Goal: Task Accomplishment & Management: Use online tool/utility

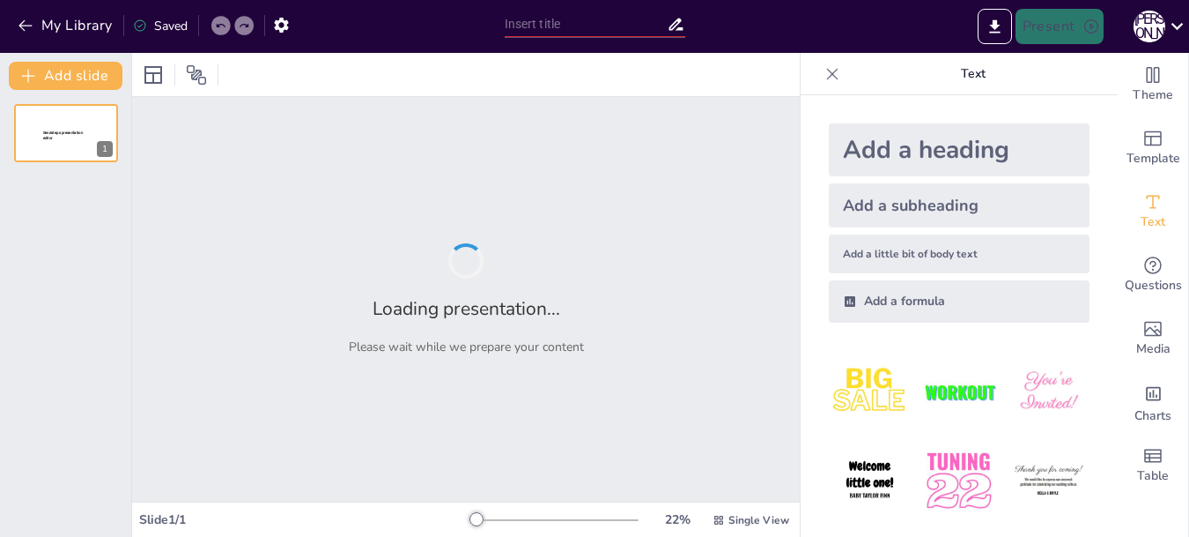
type input "New Sendsteps"
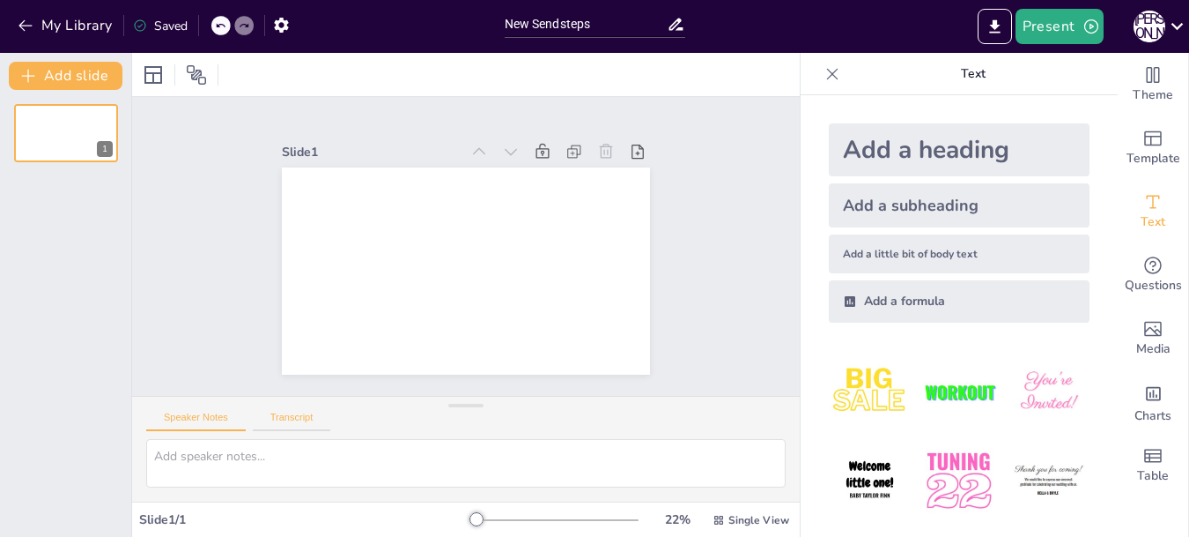
click at [284, 419] on button "Transcript" at bounding box center [292, 420] width 78 height 19
click at [190, 419] on button "Speaker Notes" at bounding box center [196, 420] width 100 height 19
click at [158, 457] on textarea at bounding box center [466, 463] width 640 height 48
click at [157, 455] on textarea at bounding box center [466, 463] width 640 height 48
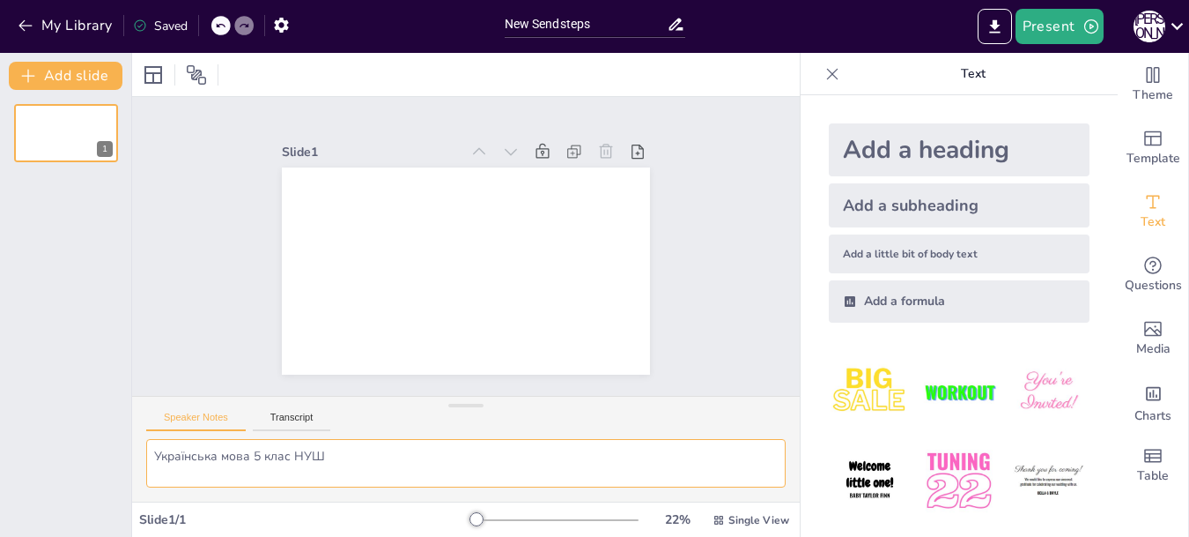
type textarea "Українська мова 5 клас НУШ"
click at [870, 151] on div "Add a heading" at bounding box center [959, 149] width 261 height 53
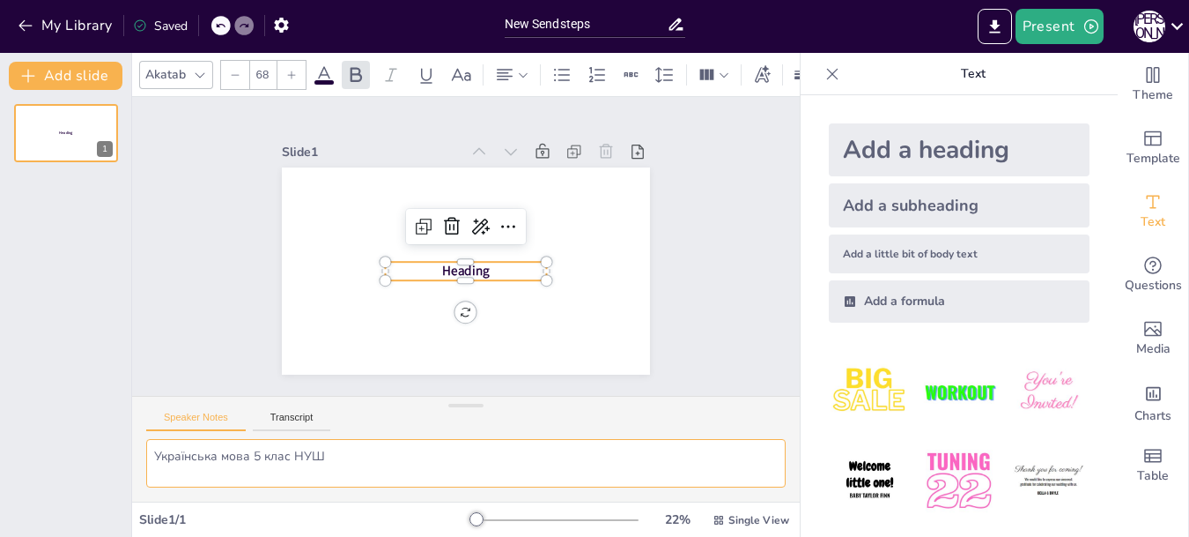
click at [344, 456] on textarea "Українська мова 5 клас НУШ" at bounding box center [466, 463] width 640 height 48
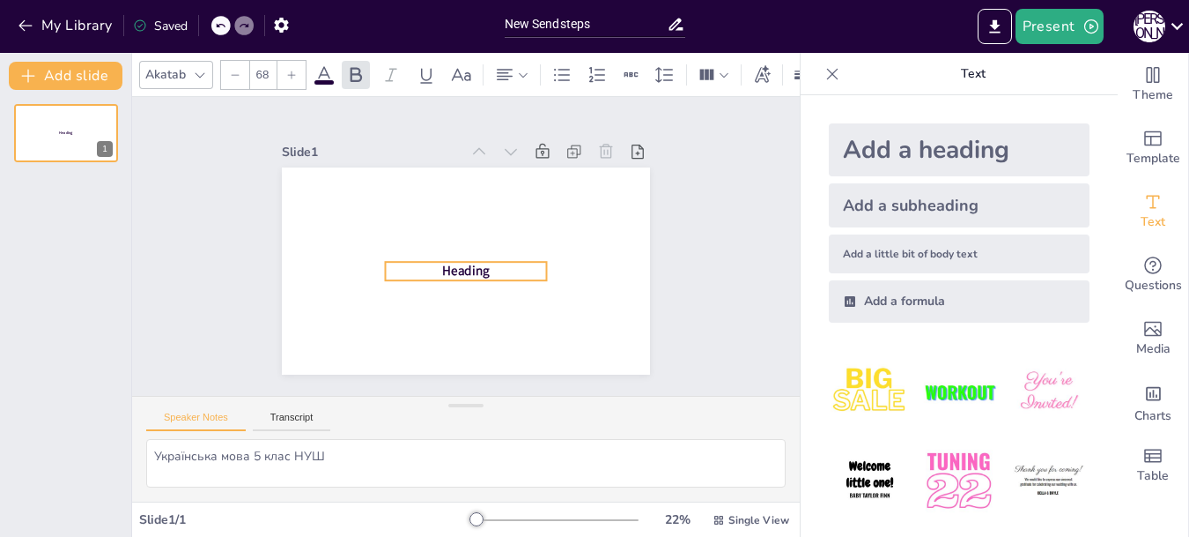
click at [455, 305] on div "Heading 0 °" at bounding box center [461, 270] width 404 height 279
click at [429, 216] on icon at bounding box center [432, 212] width 7 height 7
type input "68"
click at [452, 219] on icon at bounding box center [467, 225] width 30 height 30
click at [447, 268] on span "Heading" at bounding box center [451, 266] width 48 height 42
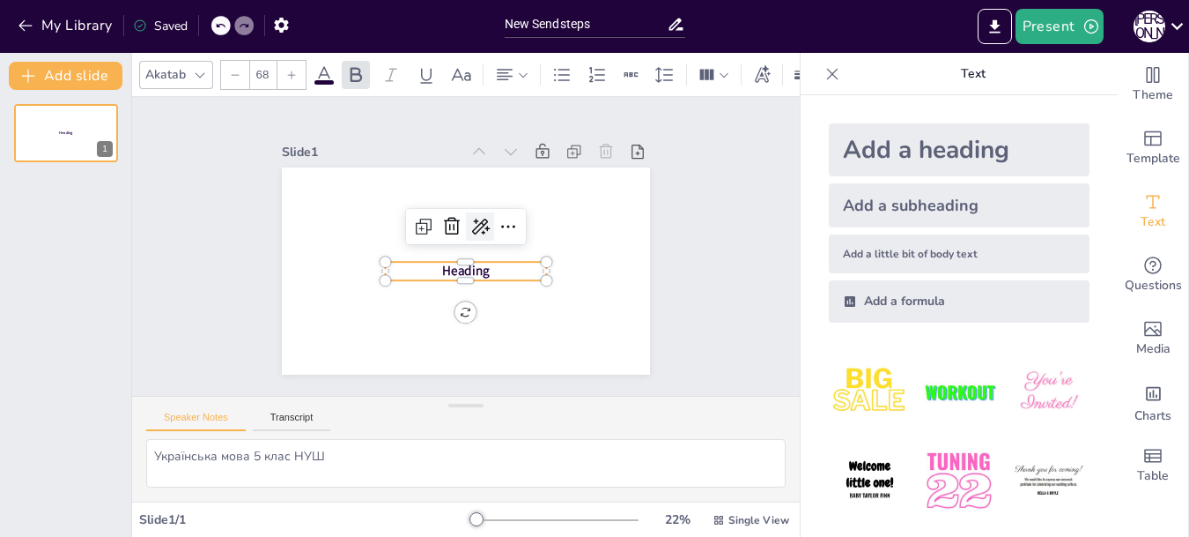
click at [476, 232] on icon at bounding box center [491, 247] width 30 height 30
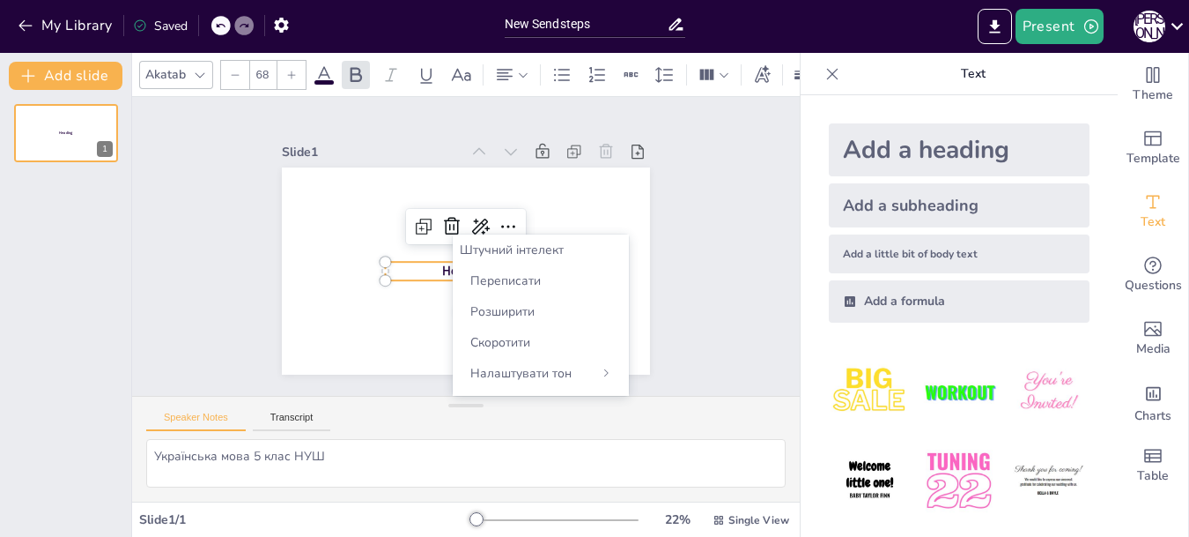
click at [493, 246] on font "Штучний інтелект" at bounding box center [512, 249] width 104 height 17
click at [492, 250] on font "Штучний інтелект" at bounding box center [512, 249] width 104 height 17
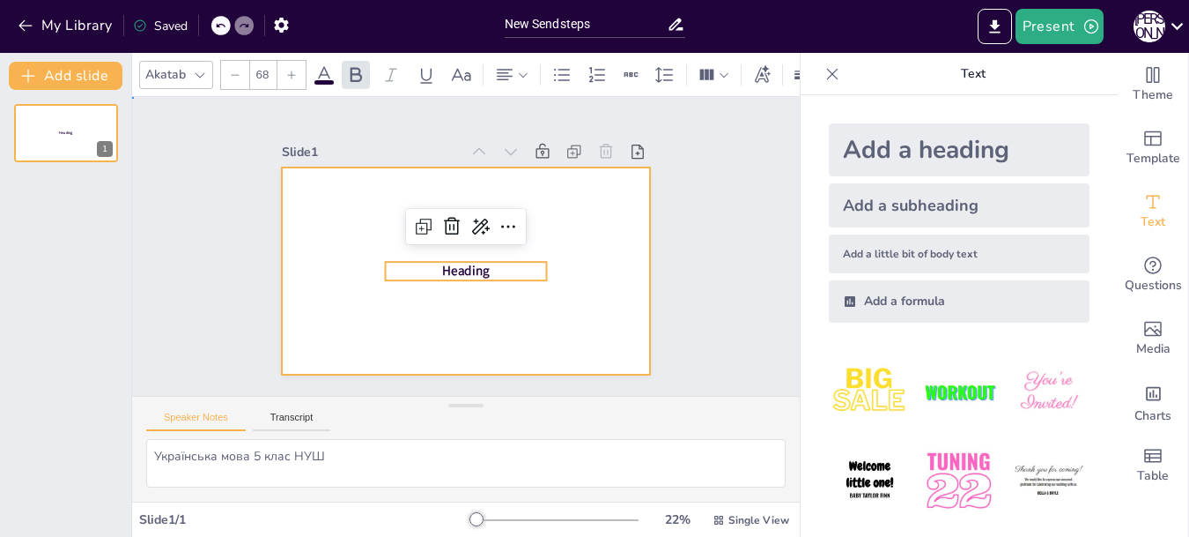
click at [396, 327] on div at bounding box center [458, 270] width 414 height 311
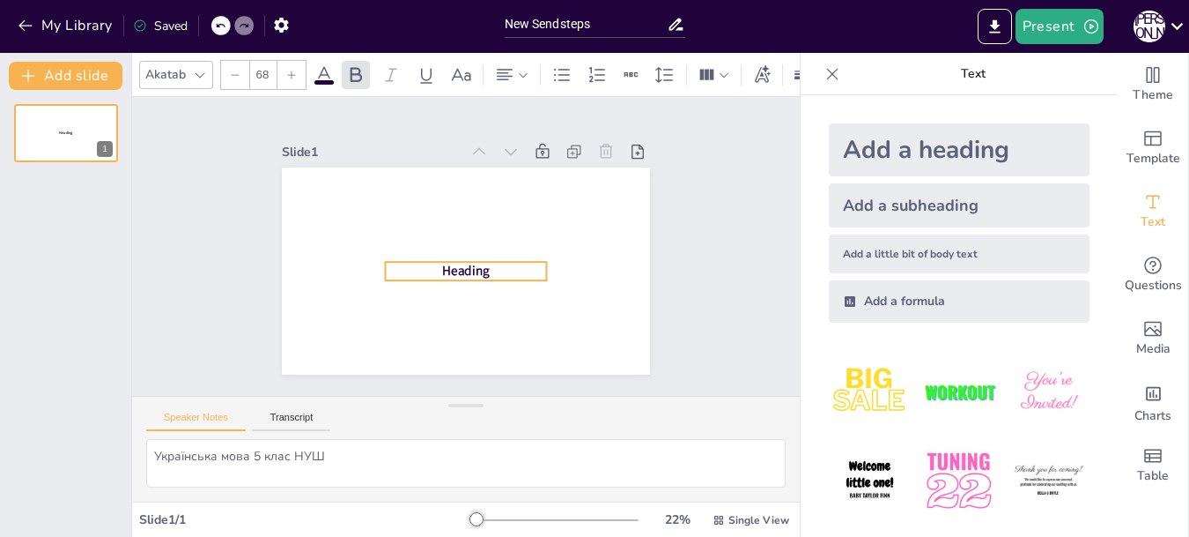
click at [483, 262] on p "Heading" at bounding box center [448, 262] width 122 height 132
click at [475, 262] on span "Heading" at bounding box center [456, 268] width 50 height 35
click at [471, 263] on span "Heading" at bounding box center [449, 264] width 47 height 45
click at [436, 266] on span "Heading" at bounding box center [449, 264] width 47 height 45
click at [454, 306] on div "Heading" at bounding box center [458, 270] width 414 height 311
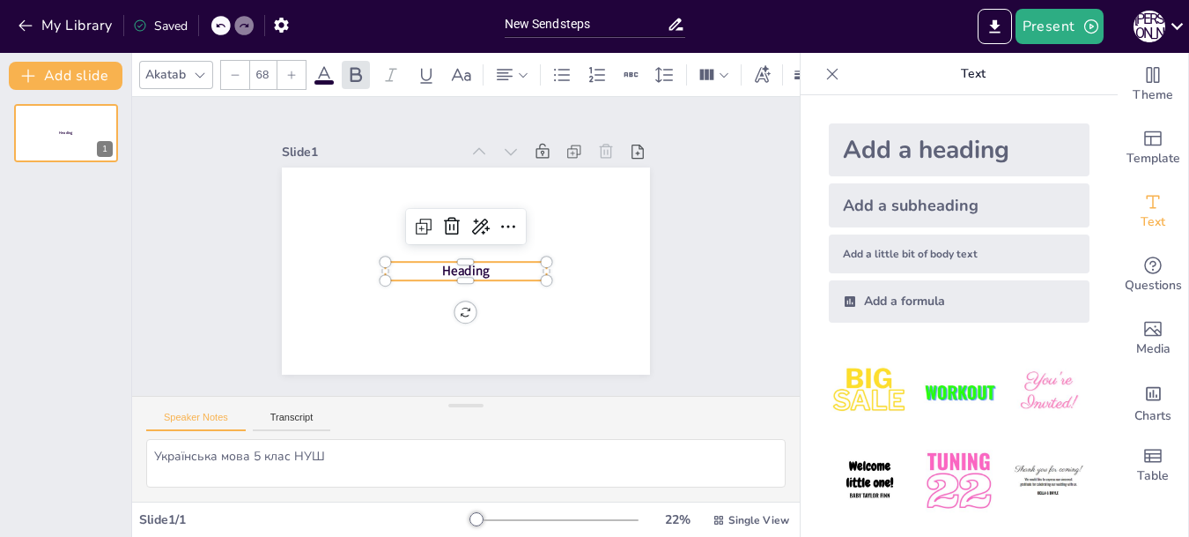
click at [472, 262] on span "Heading" at bounding box center [456, 268] width 50 height 35
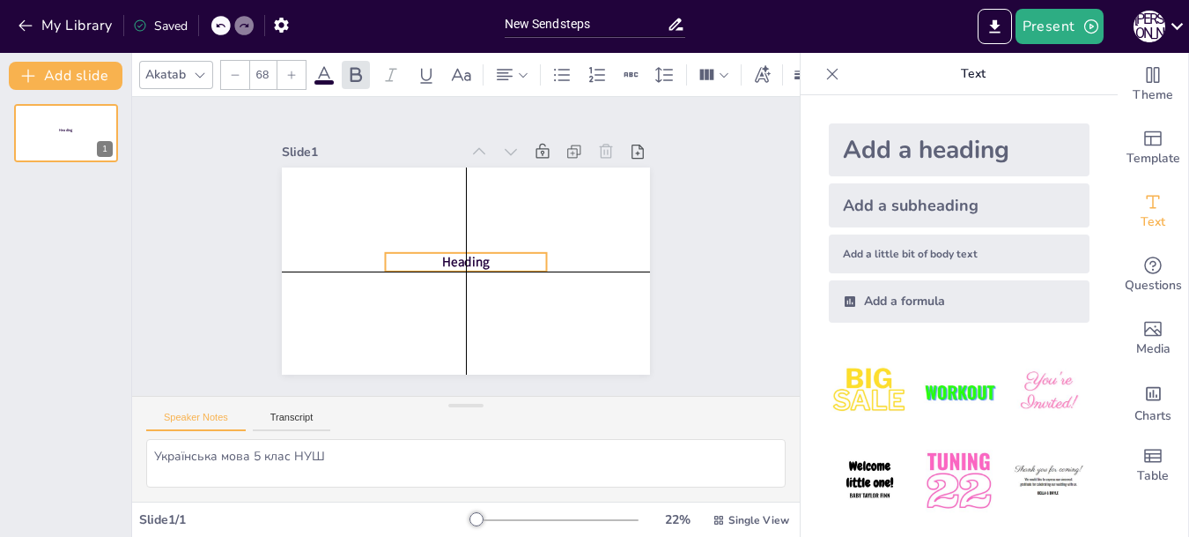
drag, startPoint x: 485, startPoint y: 264, endPoint x: 481, endPoint y: 253, distance: 12.0
click at [481, 253] on p "Heading" at bounding box center [460, 260] width 159 height 67
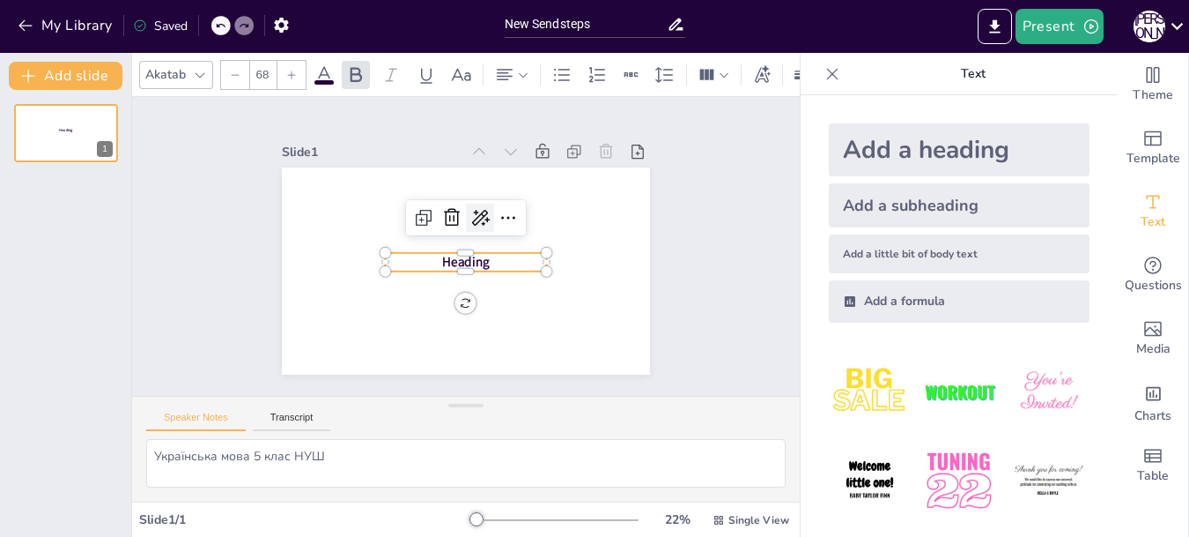
click at [479, 217] on icon at bounding box center [494, 232] width 30 height 30
click at [502, 219] on icon at bounding box center [515, 232] width 26 height 26
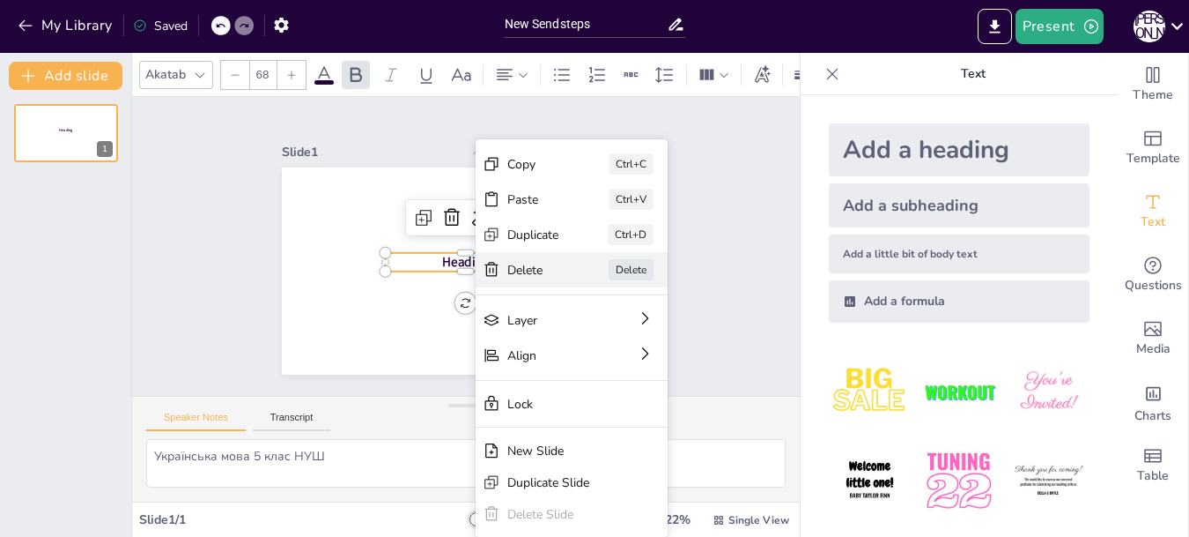
click at [609, 392] on div "Delete" at bounding box center [636, 405] width 55 height 27
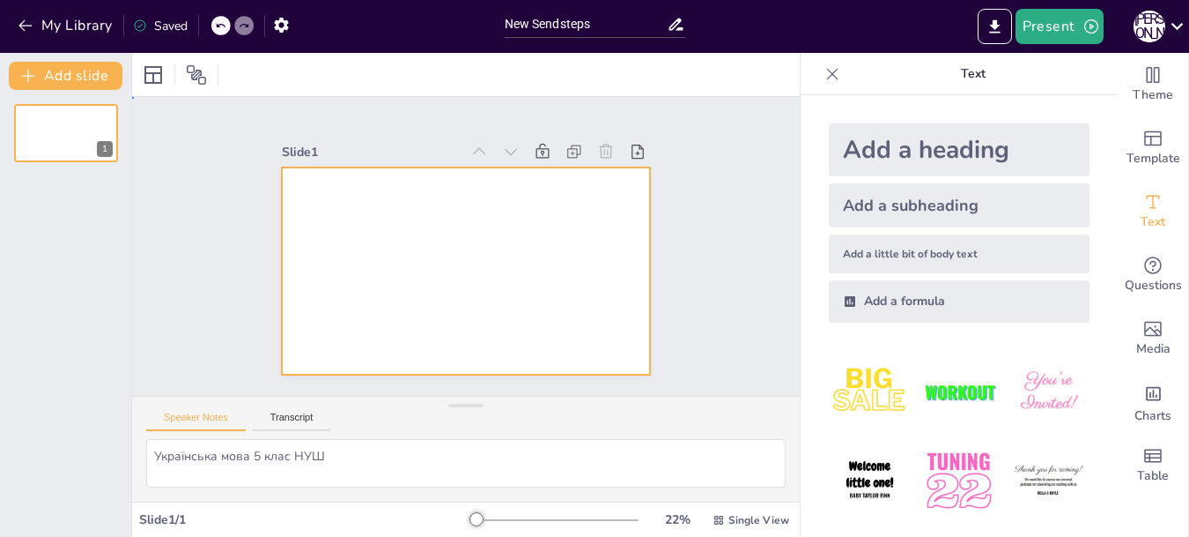
click at [462, 225] on div at bounding box center [456, 269] width 420 height 339
drag, startPoint x: 876, startPoint y: 152, endPoint x: 798, endPoint y: 167, distance: 79.1
click at [875, 152] on div "Add a heading" at bounding box center [959, 149] width 261 height 53
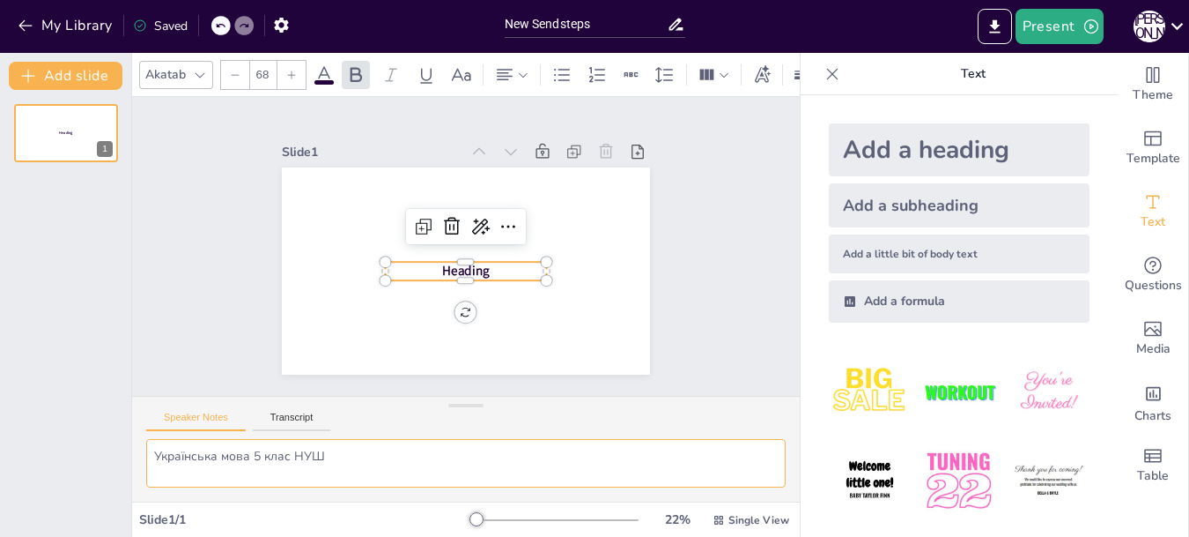
click at [328, 451] on textarea "Українська мова 5 клас НУШ" at bounding box center [466, 463] width 640 height 48
click at [193, 456] on textarea "Українська мова 5 клас НУШ" at bounding box center [466, 463] width 640 height 48
click at [346, 453] on textarea "Українська мова 5 клас НУШ" at bounding box center [466, 463] width 640 height 48
click at [324, 80] on span at bounding box center [324, 82] width 19 height 4
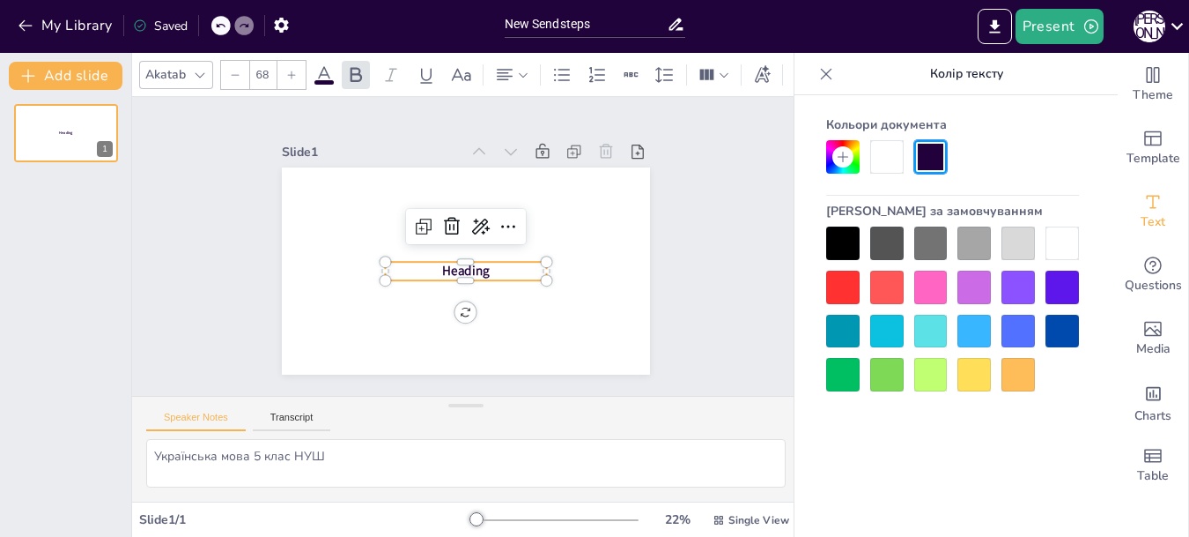
click at [1023, 331] on div at bounding box center [1018, 331] width 33 height 33
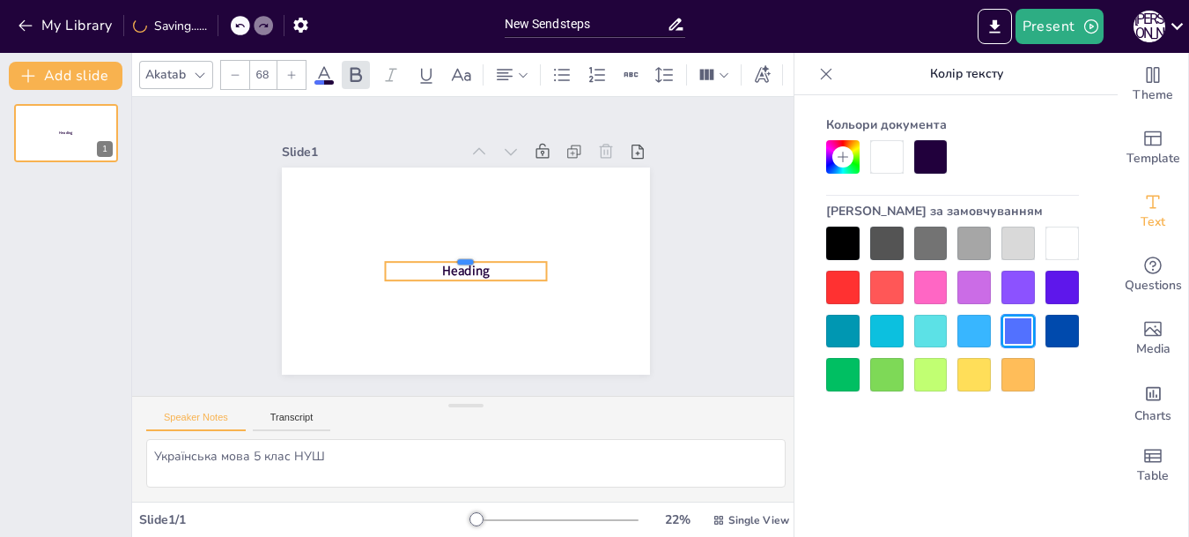
click at [484, 249] on div at bounding box center [460, 253] width 118 height 130
click at [455, 256] on span "Heading" at bounding box center [453, 267] width 49 height 39
click at [453, 241] on span "Heading" at bounding box center [456, 223] width 50 height 35
click at [824, 77] on icon at bounding box center [826, 73] width 11 height 11
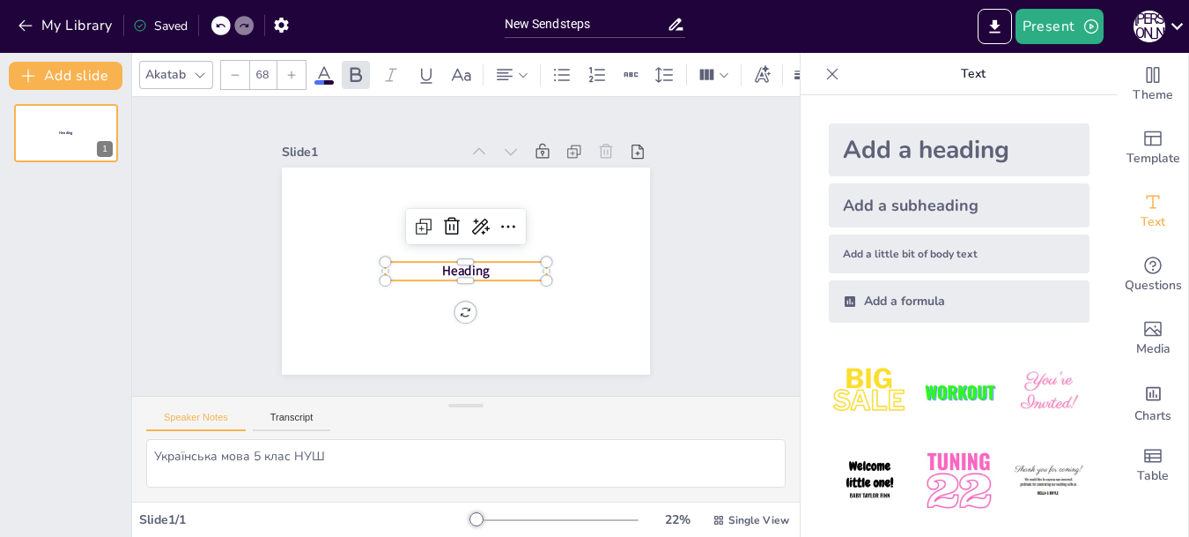
click at [835, 143] on div "Add a heading" at bounding box center [959, 149] width 261 height 53
click at [833, 158] on div "Add a heading" at bounding box center [959, 149] width 261 height 53
click at [1143, 204] on icon "Add text boxes" at bounding box center [1153, 201] width 21 height 21
click at [1004, 208] on font "Додати текстові поля" at bounding box center [1012, 212] width 143 height 17
click at [844, 144] on div "Add a heading" at bounding box center [959, 149] width 261 height 53
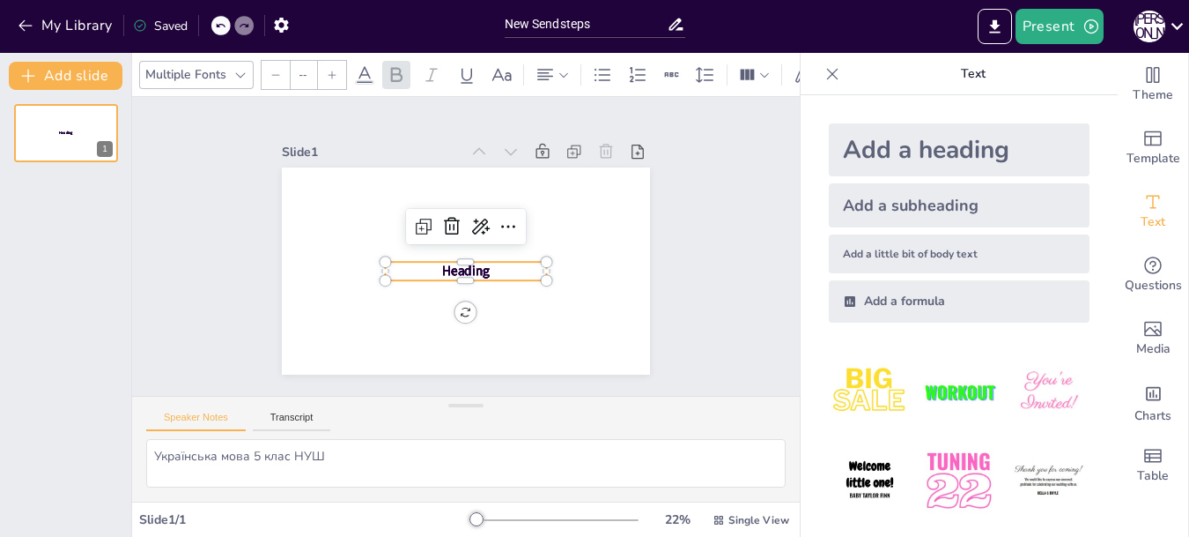
type input "68"
click at [473, 266] on span "Heading" at bounding box center [456, 268] width 50 height 35
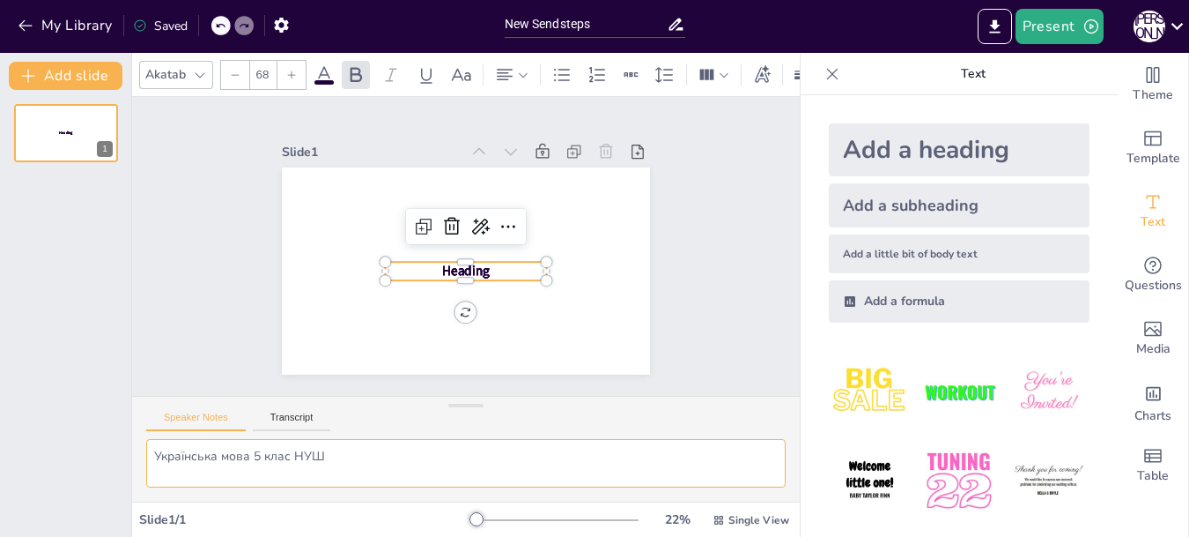
click at [335, 455] on textarea "Українська мова 5 клас НУШ" at bounding box center [466, 463] width 640 height 48
type textarea "Українська мова 5 клас НУШ"
click at [450, 269] on span "Heading" at bounding box center [453, 267] width 49 height 39
click at [463, 263] on span "Heading" at bounding box center [458, 270] width 50 height 32
click at [498, 236] on icon at bounding box center [512, 250] width 29 height 29
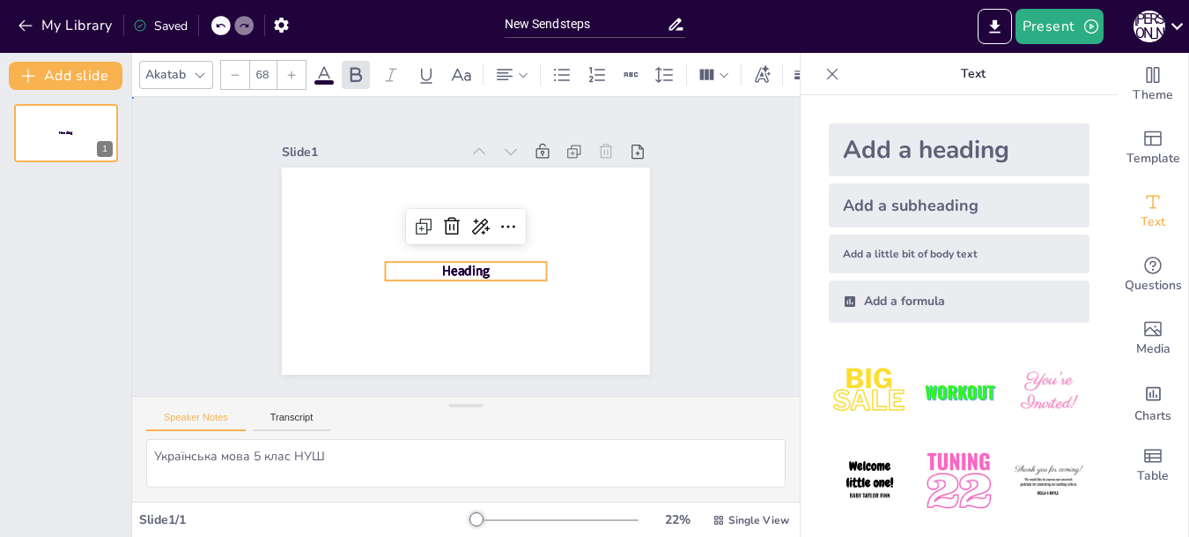
click at [693, 196] on div "Slide 1 Heading Heading Heading Heading" at bounding box center [465, 246] width 731 height 544
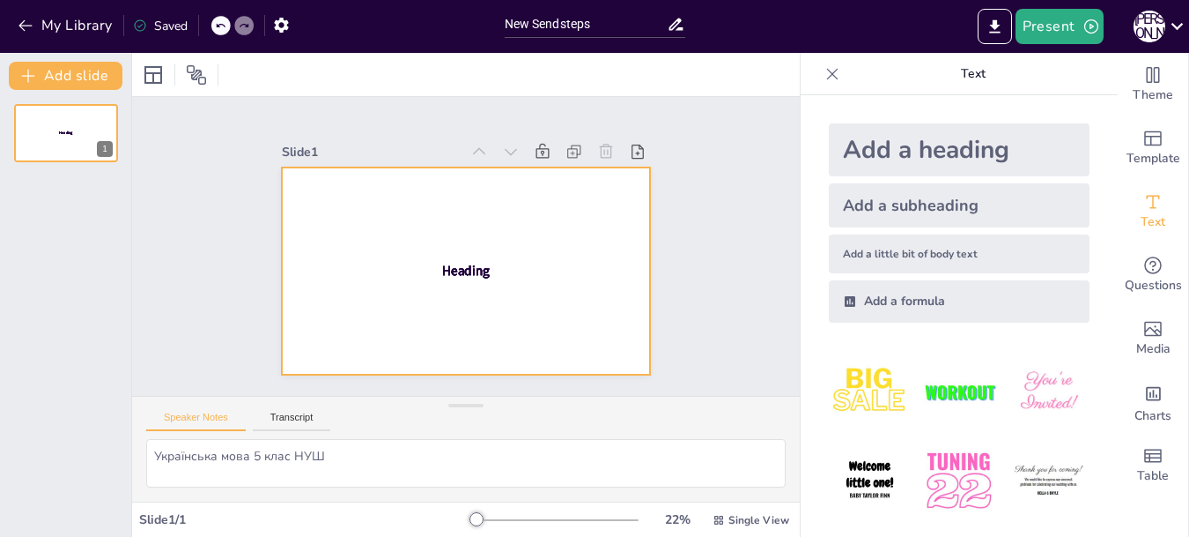
click at [492, 220] on div at bounding box center [450, 266] width 419 height 384
click at [397, 223] on div at bounding box center [460, 222] width 403 height 279
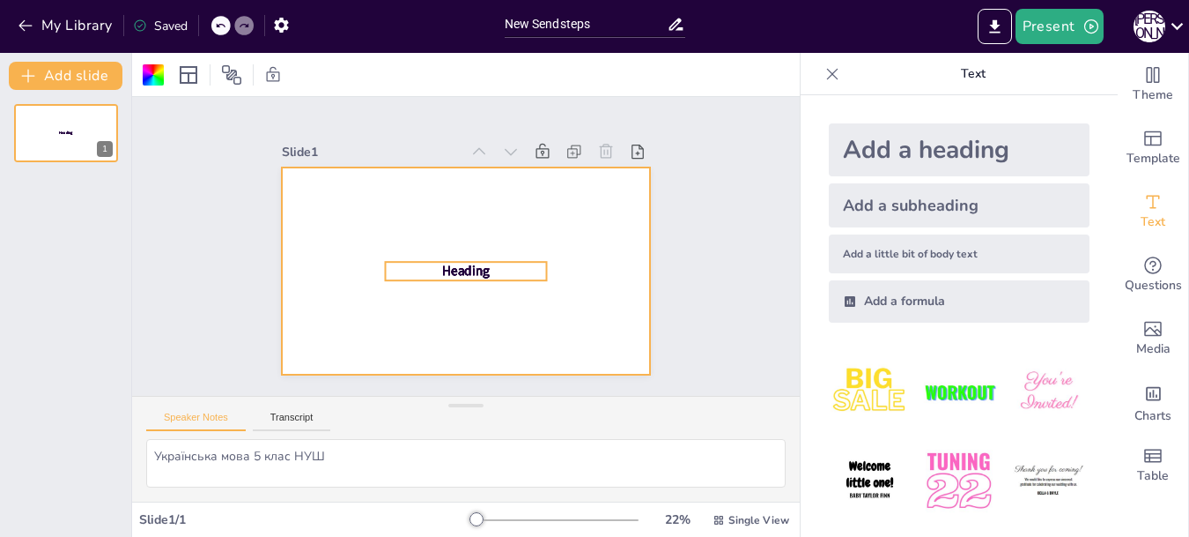
click at [463, 265] on span "Heading" at bounding box center [476, 268] width 50 height 35
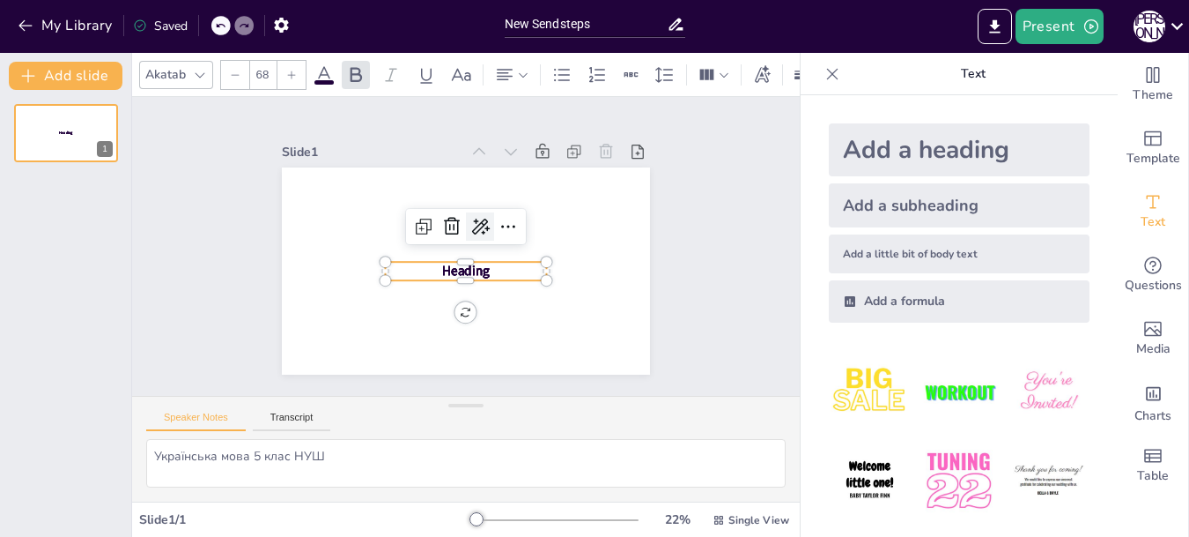
click at [474, 224] on icon at bounding box center [489, 239] width 30 height 30
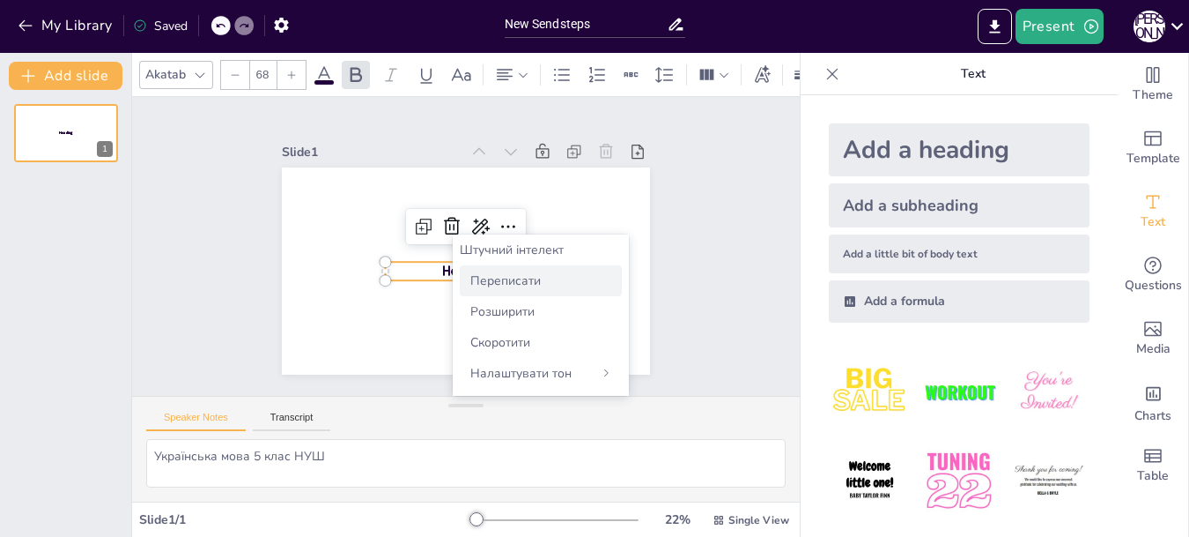
click at [485, 278] on font "Переписати" at bounding box center [505, 280] width 70 height 17
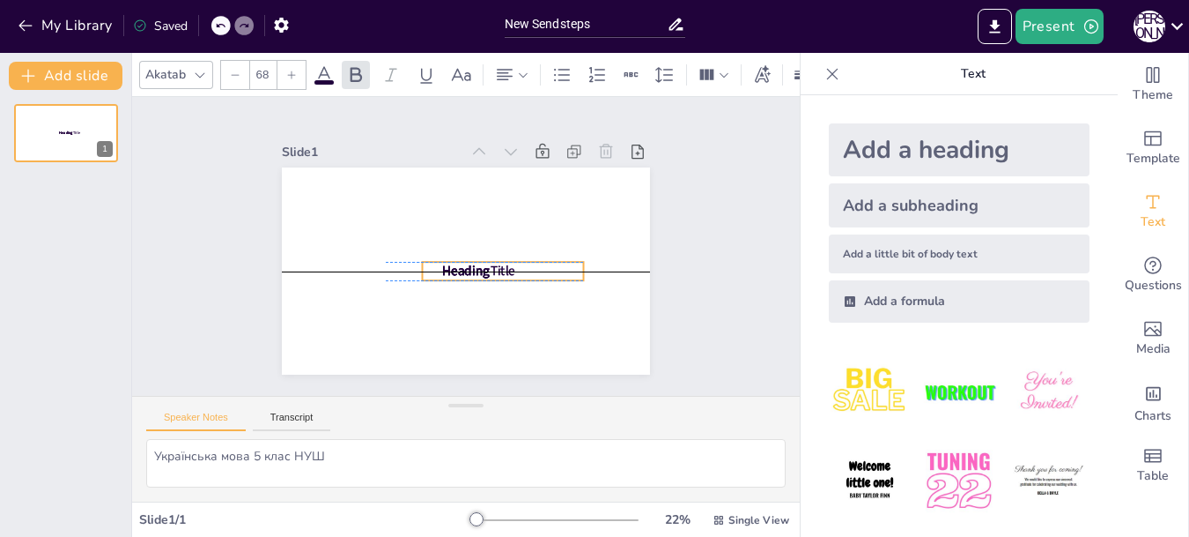
drag, startPoint x: 470, startPoint y: 263, endPoint x: 507, endPoint y: 262, distance: 37.0
click at [507, 262] on p "Title" at bounding box center [485, 286] width 149 height 96
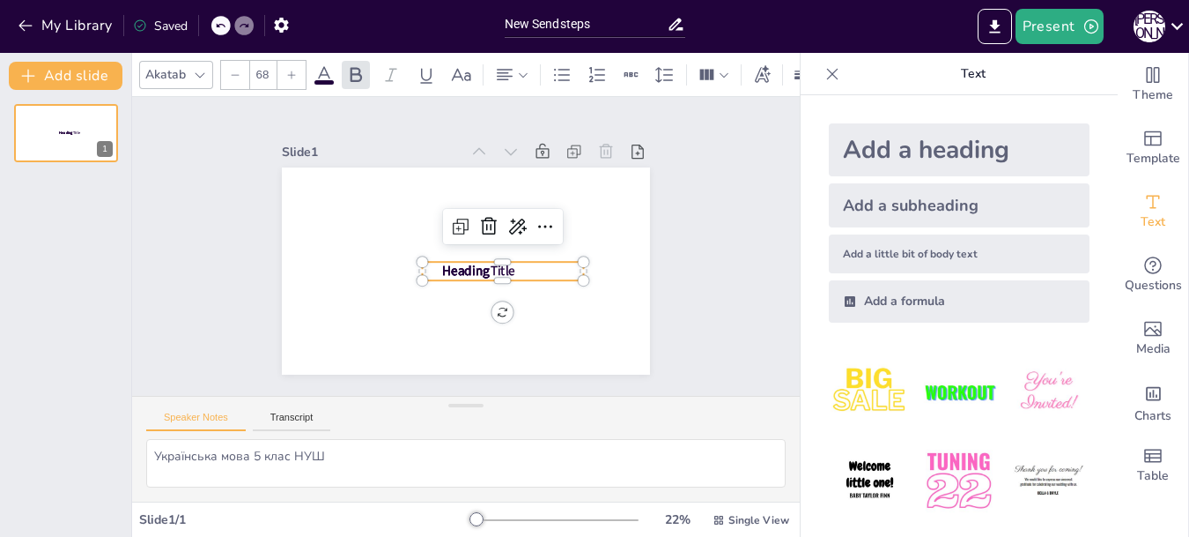
click at [500, 269] on span "Title" at bounding box center [493, 281] width 29 height 25
drag, startPoint x: 467, startPoint y: 214, endPoint x: 479, endPoint y: 218, distance: 12.8
click at [481, 226] on icon at bounding box center [495, 240] width 29 height 29
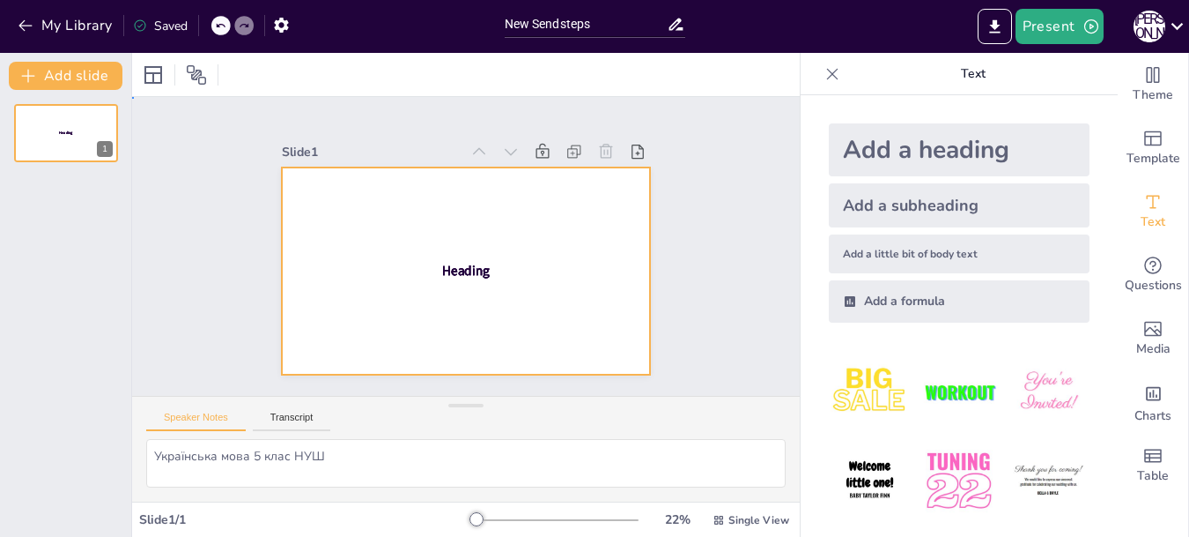
click at [456, 227] on div at bounding box center [458, 270] width 414 height 311
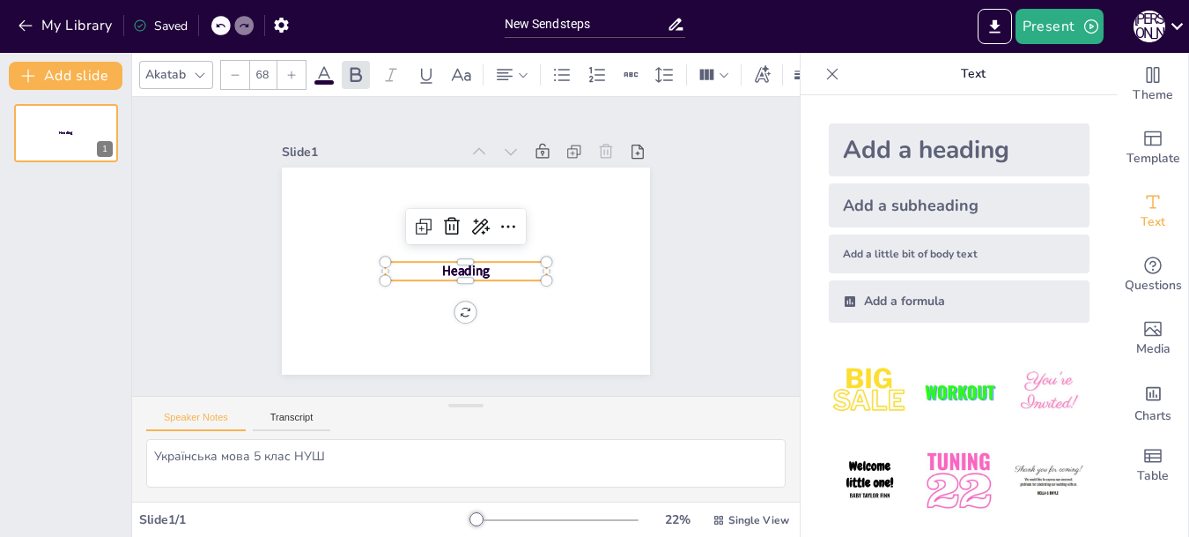
click at [466, 248] on span "Heading" at bounding box center [480, 226] width 48 height 42
click at [448, 217] on icon at bounding box center [462, 223] width 28 height 28
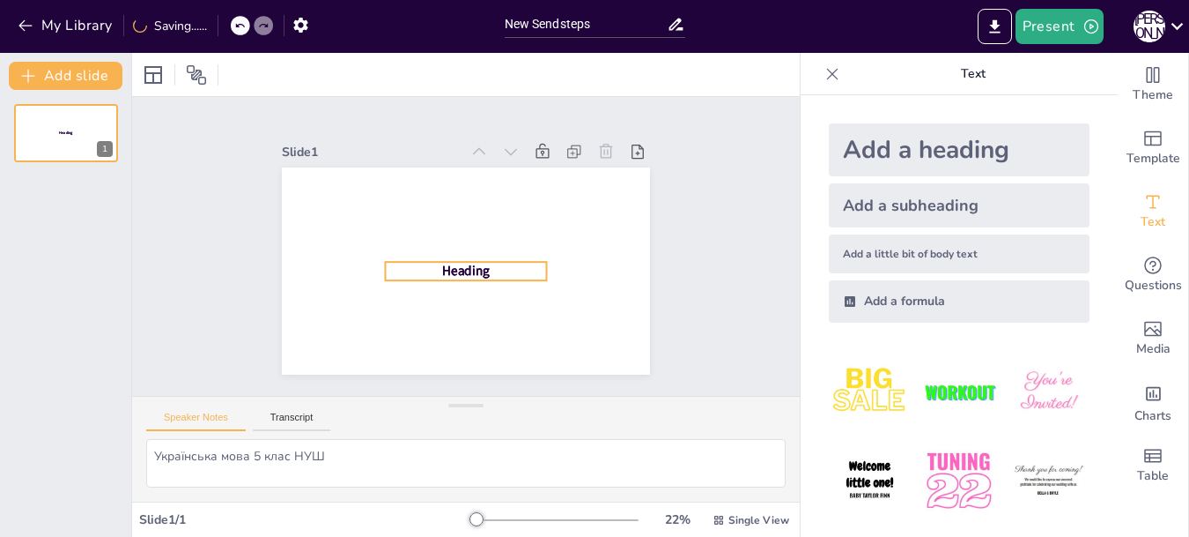
click at [461, 262] on span "Heading" at bounding box center [443, 236] width 35 height 50
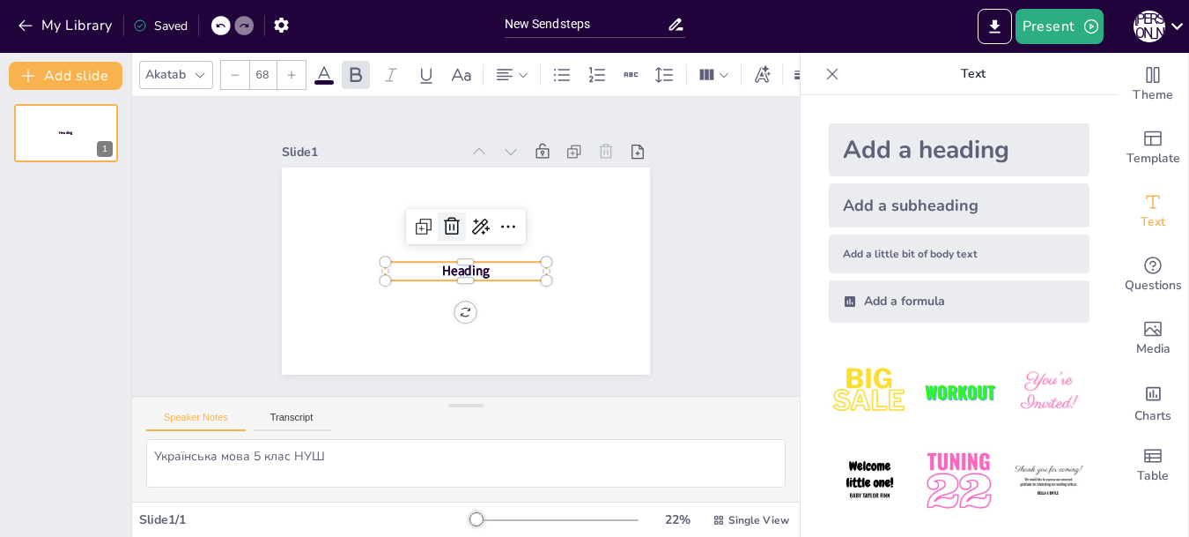
click at [448, 222] on icon at bounding box center [462, 223] width 28 height 28
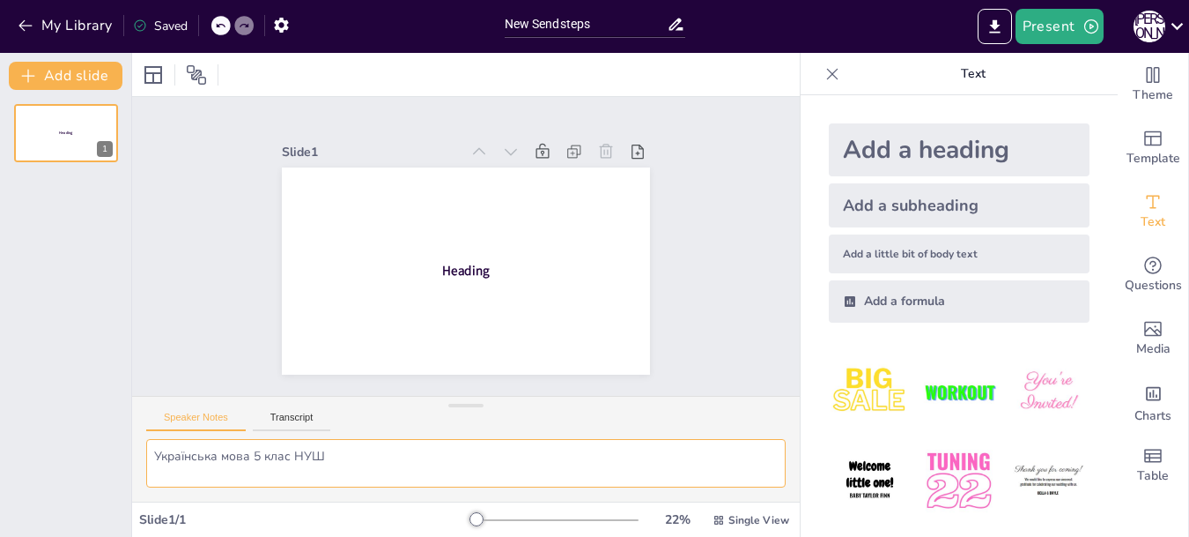
drag, startPoint x: 331, startPoint y: 457, endPoint x: 154, endPoint y: 451, distance: 177.2
click at [154, 451] on textarea "Українська мова 5 клас НУШ" at bounding box center [466, 463] width 640 height 48
click at [331, 457] on textarea "Українська мова 5 клас НУШ" at bounding box center [466, 463] width 640 height 48
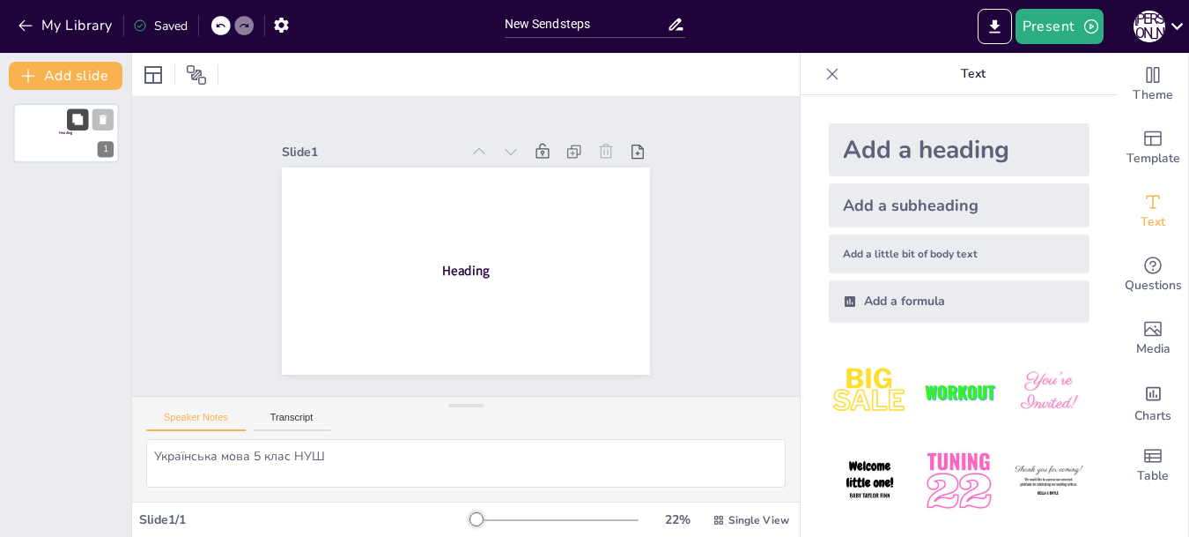
click at [71, 123] on icon at bounding box center [77, 120] width 12 height 12
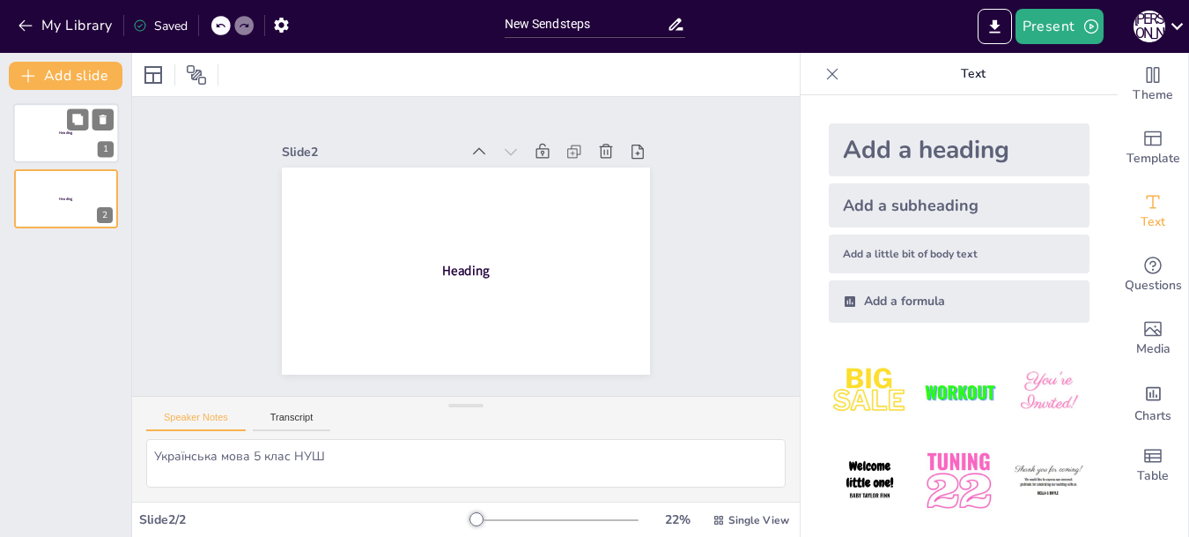
click at [48, 144] on div at bounding box center [66, 133] width 106 height 60
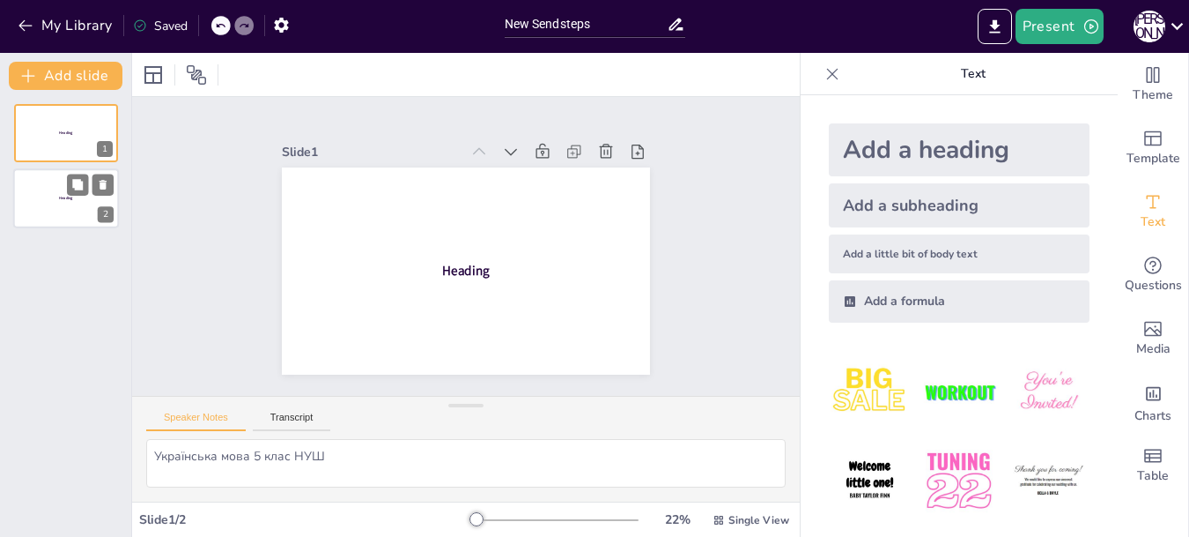
click at [60, 207] on div at bounding box center [66, 199] width 106 height 60
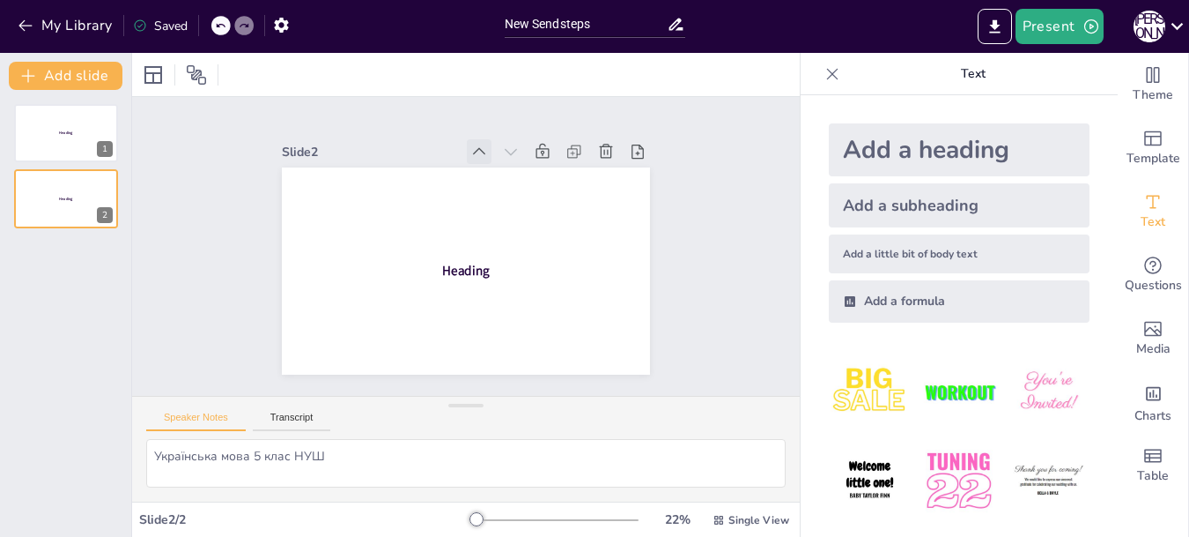
click at [505, 153] on icon at bounding box center [516, 164] width 23 height 23
click at [527, 159] on icon at bounding box center [538, 170] width 22 height 22
click at [65, 148] on div at bounding box center [66, 133] width 106 height 60
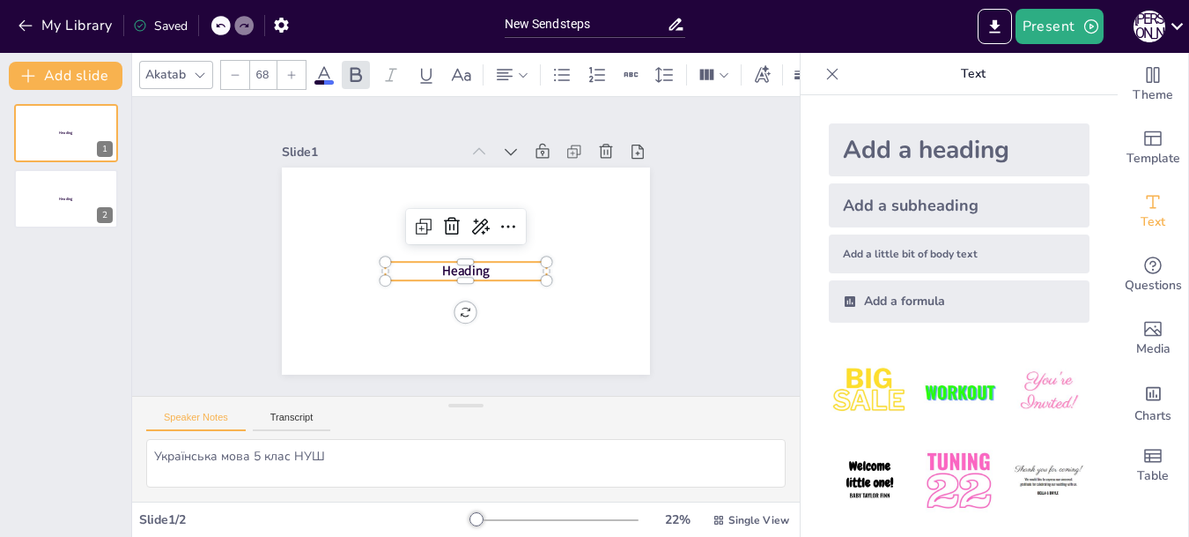
click at [496, 263] on p "Heading" at bounding box center [449, 265] width 132 height 122
click at [496, 263] on p "Heading" at bounding box center [454, 267] width 149 height 96
click at [471, 256] on span "Українська мова" at bounding box center [456, 269] width 99 height 57
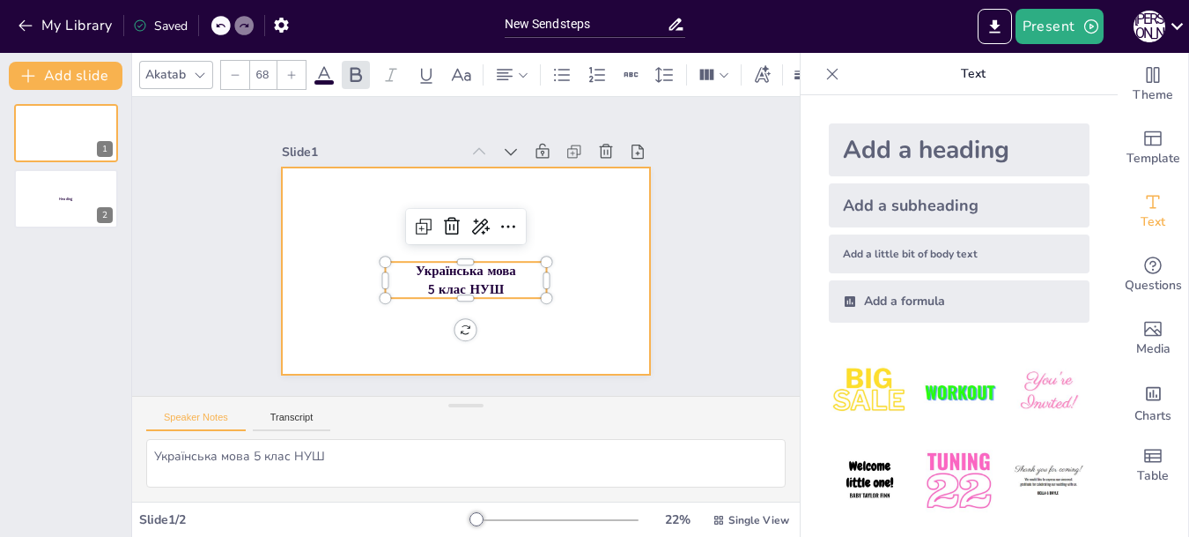
click at [529, 234] on div at bounding box center [453, 267] width 422 height 363
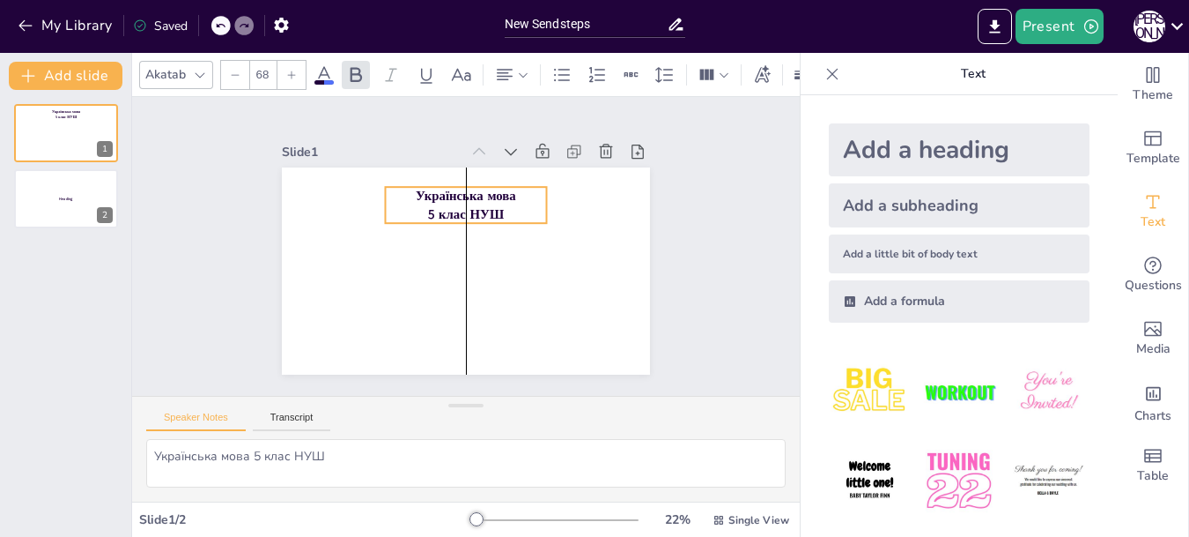
drag, startPoint x: 481, startPoint y: 256, endPoint x: 485, endPoint y: 181, distance: 75.0
click at [485, 181] on span "Українська мова" at bounding box center [486, 200] width 99 height 57
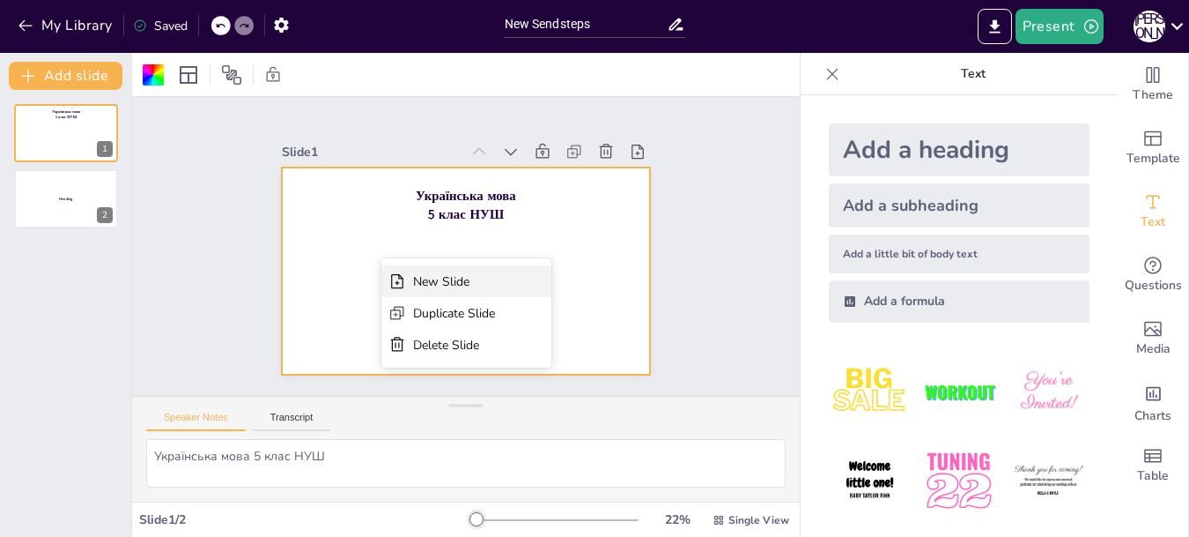
click at [411, 352] on div "New Slide" at bounding box center [437, 430] width 126 height 156
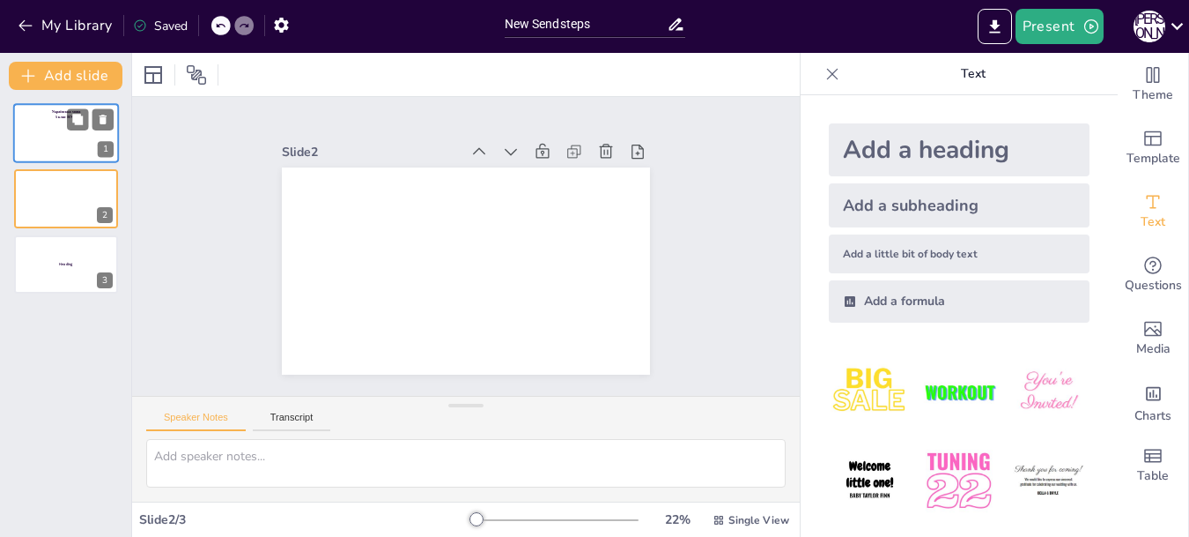
click at [72, 142] on div at bounding box center [66, 133] width 106 height 60
type textarea "Українська мова 5 клас НУШ"
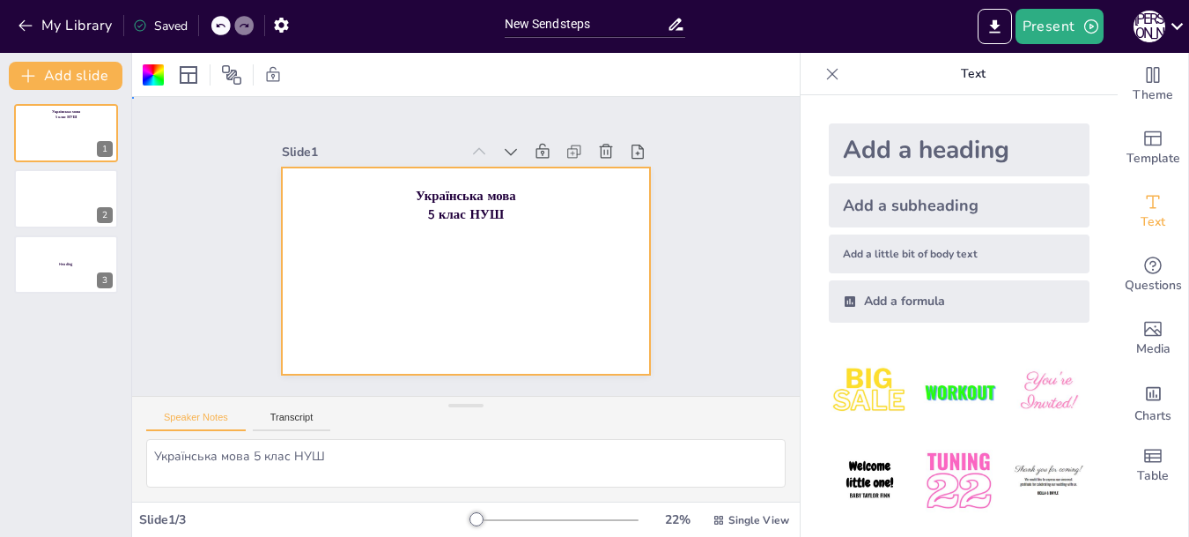
click at [375, 220] on div at bounding box center [450, 266] width 419 height 384
click at [517, 262] on div at bounding box center [458, 270] width 414 height 310
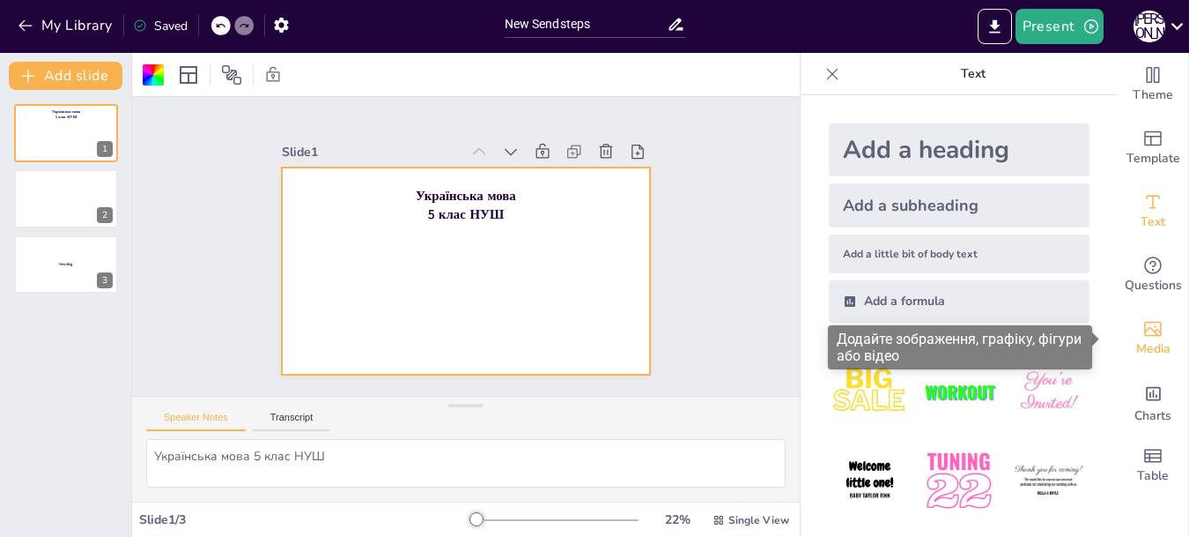
click at [1144, 335] on icon "Add images, graphics, shapes or video" at bounding box center [1153, 329] width 18 height 15
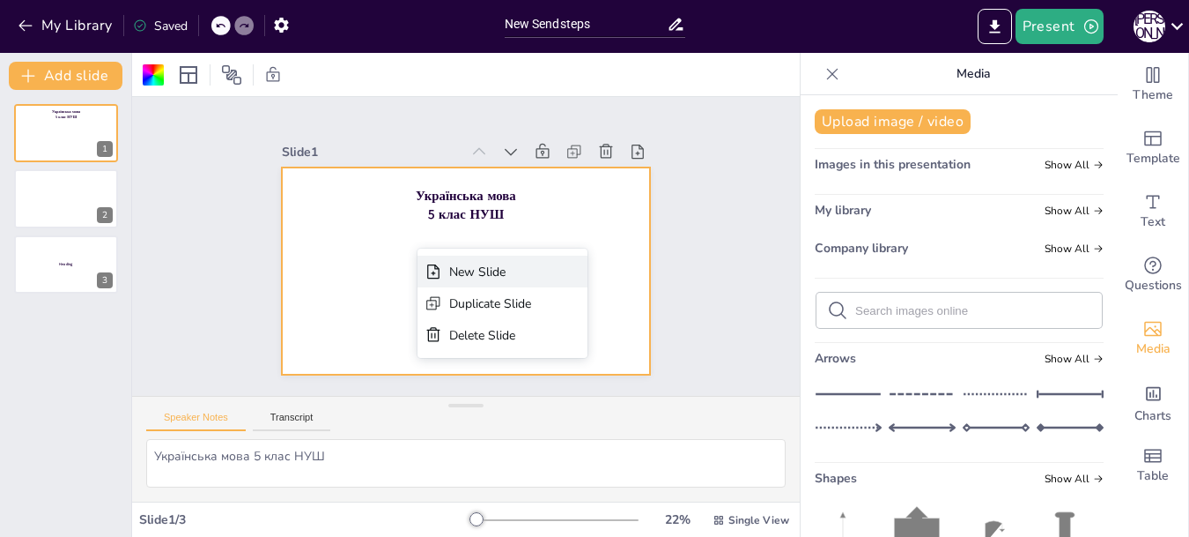
click at [463, 391] on icon at bounding box center [475, 403] width 25 height 25
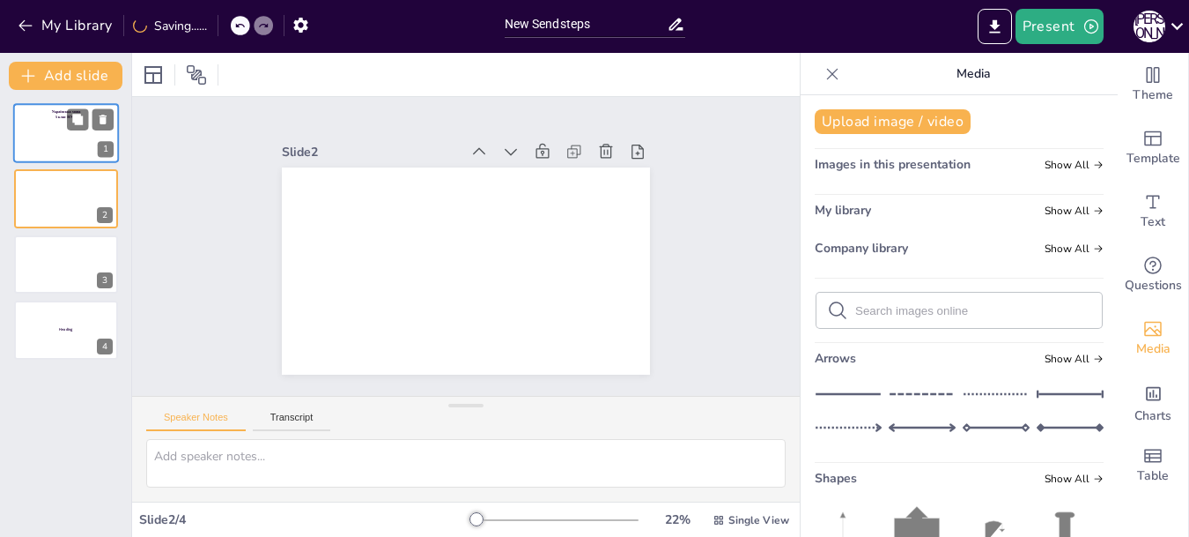
click at [63, 134] on div at bounding box center [66, 133] width 106 height 60
type textarea "Українська мова 5 клас НУШ"
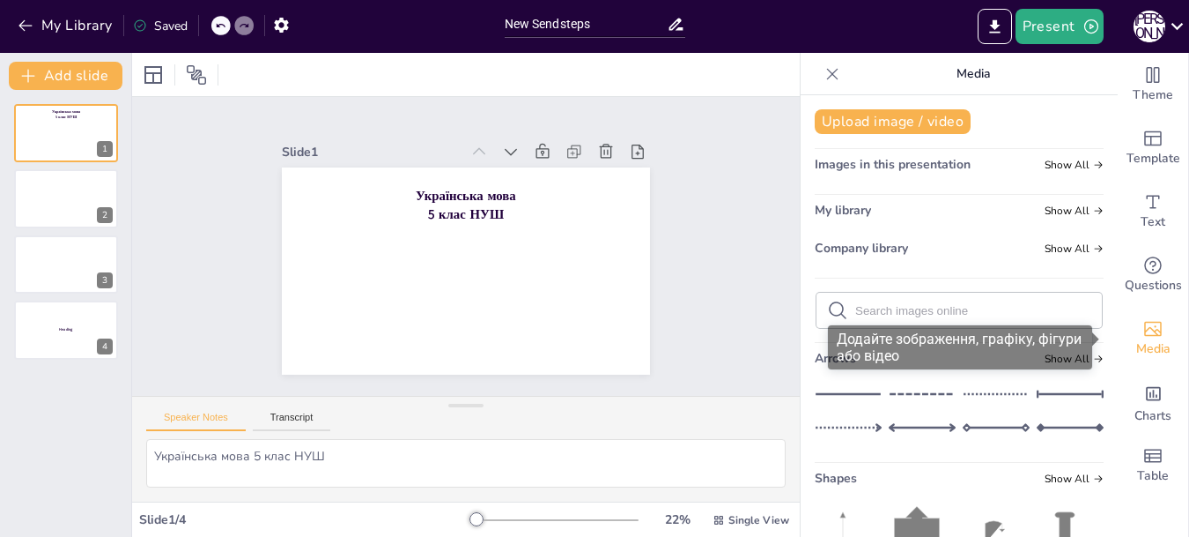
click at [1143, 330] on icon "Add images, graphics, shapes or video" at bounding box center [1153, 328] width 21 height 21
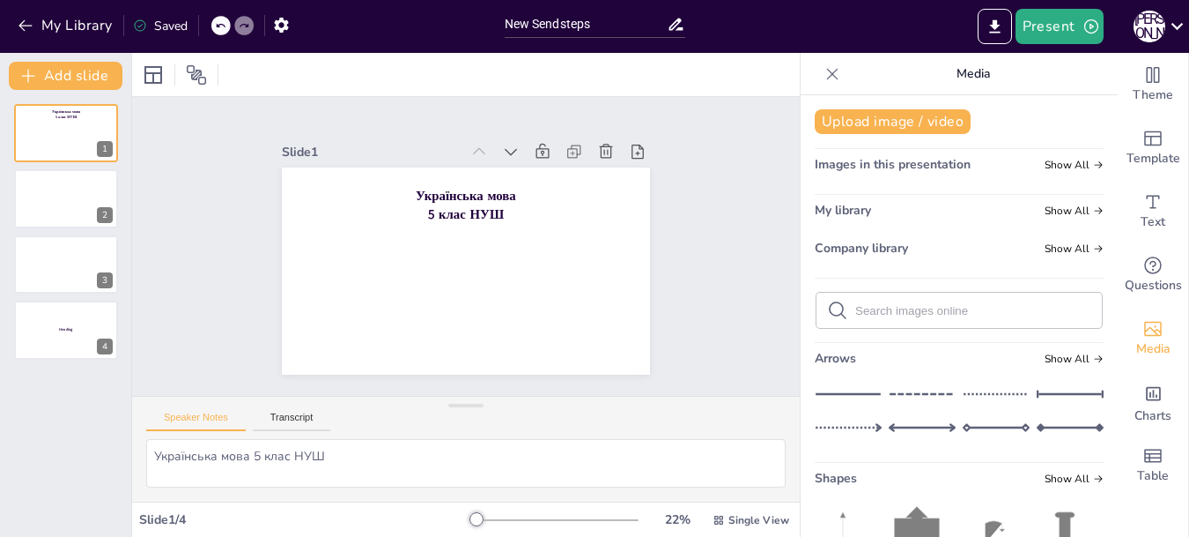
click at [827, 307] on icon at bounding box center [837, 310] width 21 height 21
click at [862, 163] on span "Images in this presentation" at bounding box center [893, 164] width 156 height 17
click at [886, 166] on span "Images in this presentation" at bounding box center [893, 164] width 156 height 17
click at [838, 211] on span "My library" at bounding box center [843, 210] width 56 height 17
click at [843, 248] on span "Company library" at bounding box center [861, 248] width 93 height 17
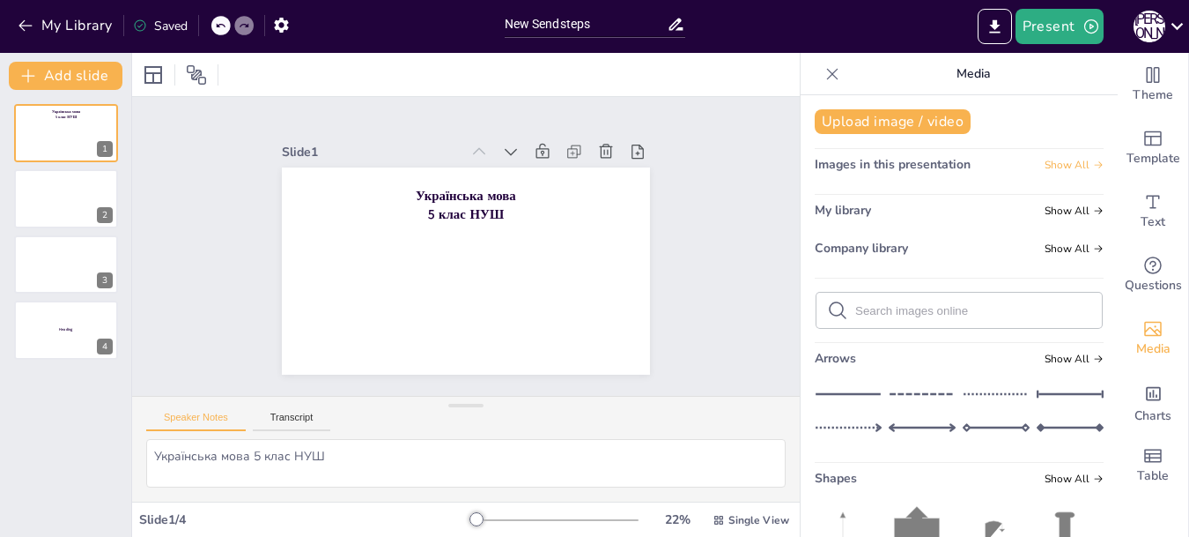
click at [1047, 165] on span "Show All" at bounding box center [1074, 165] width 59 height 12
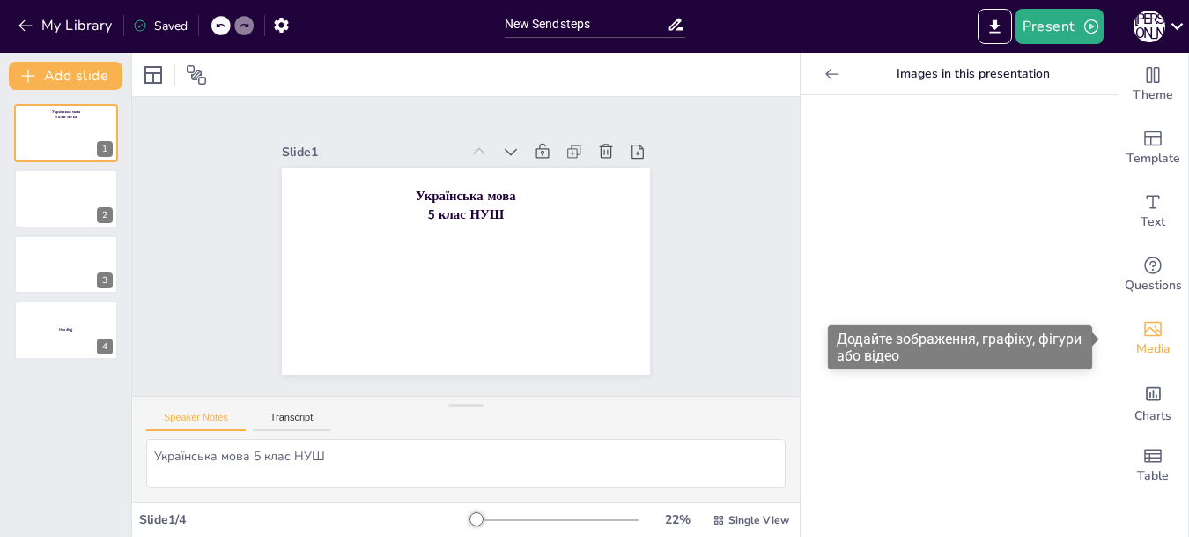
click at [1144, 339] on span "Media" at bounding box center [1154, 348] width 34 height 19
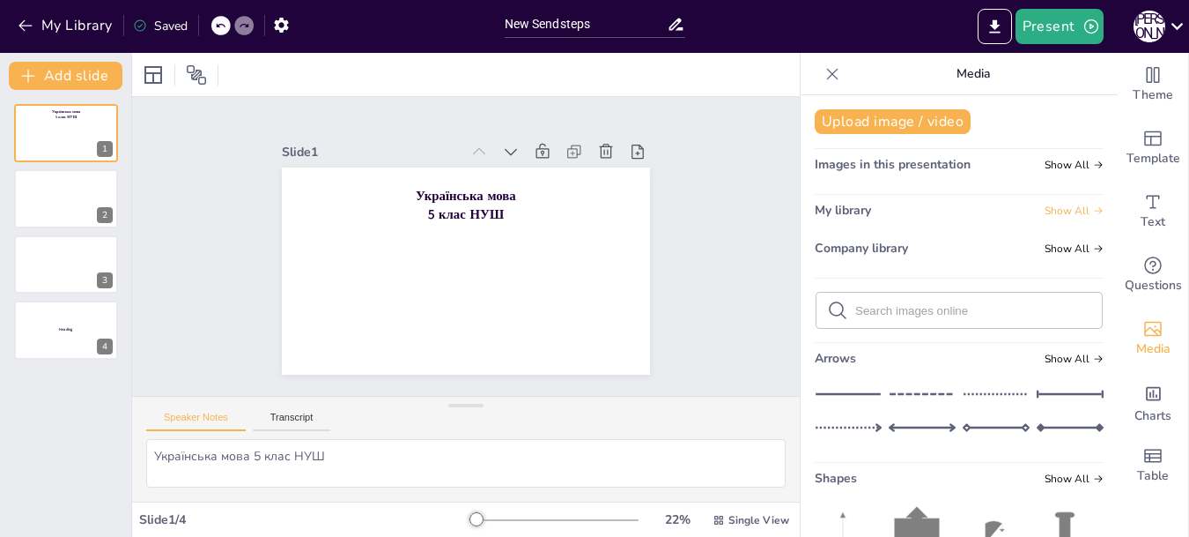
click at [1070, 211] on span "Show All" at bounding box center [1074, 210] width 59 height 12
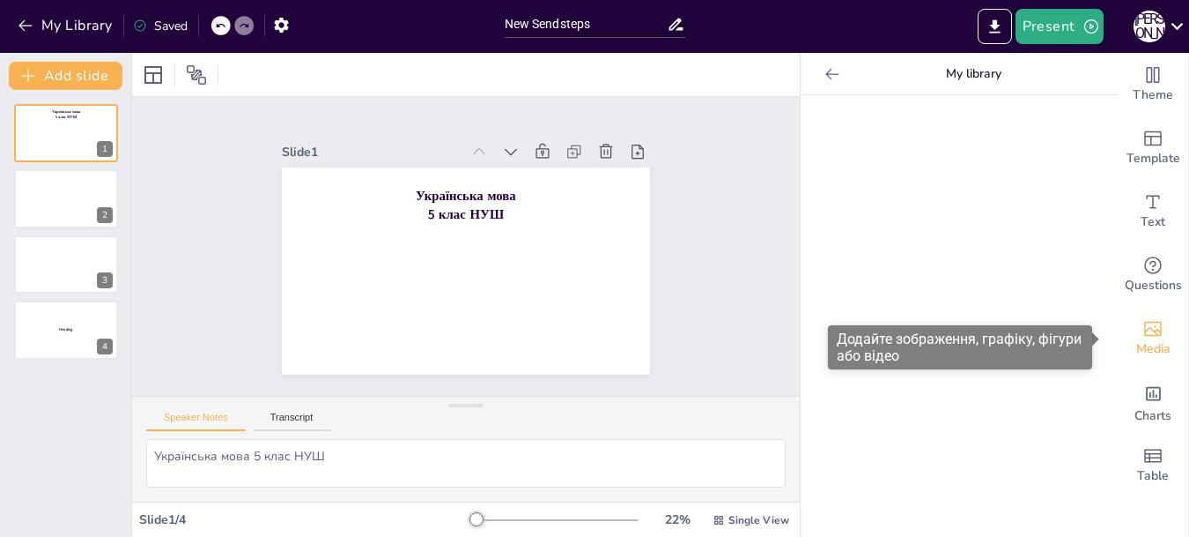
click at [1144, 330] on icon "Add images, graphics, shapes or video" at bounding box center [1153, 329] width 18 height 15
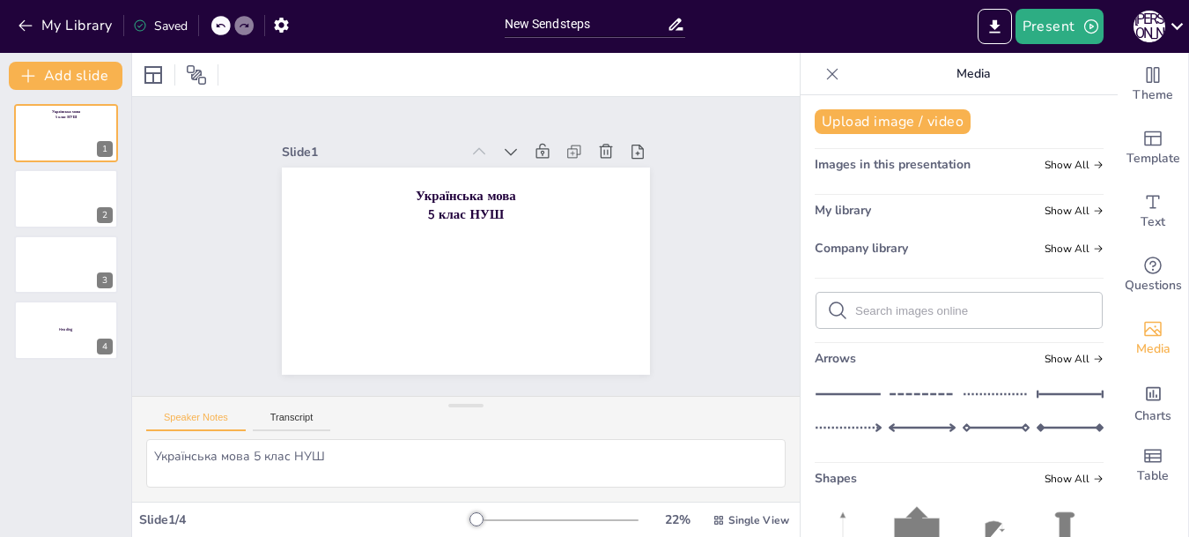
click at [827, 303] on icon at bounding box center [837, 310] width 21 height 21
click at [827, 304] on icon at bounding box center [837, 310] width 21 height 21
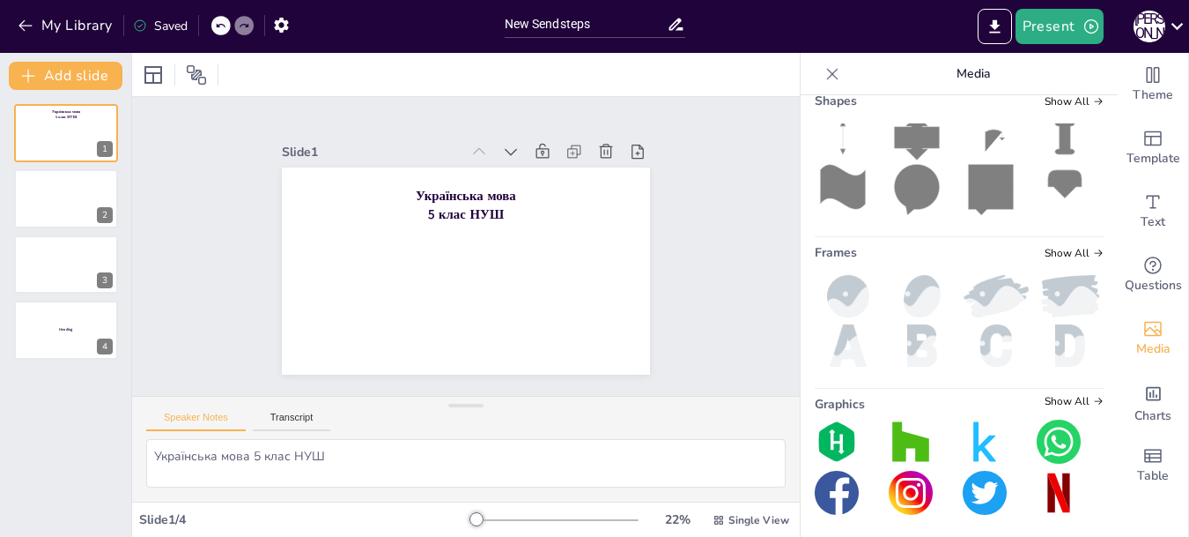
scroll to position [383, 0]
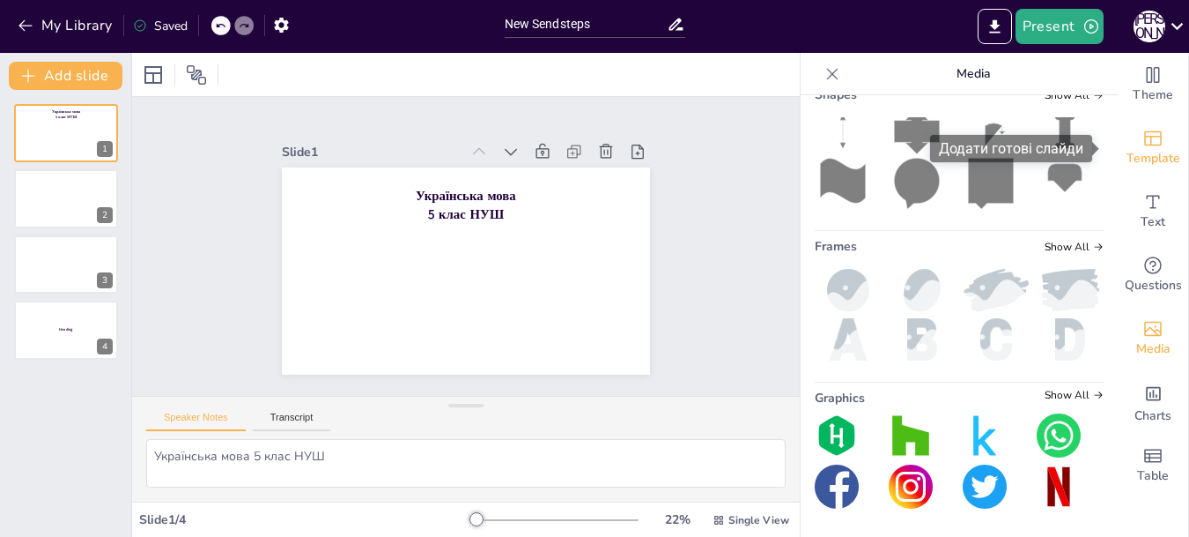
click at [1144, 145] on icon "Add ready made slides" at bounding box center [1153, 138] width 18 height 15
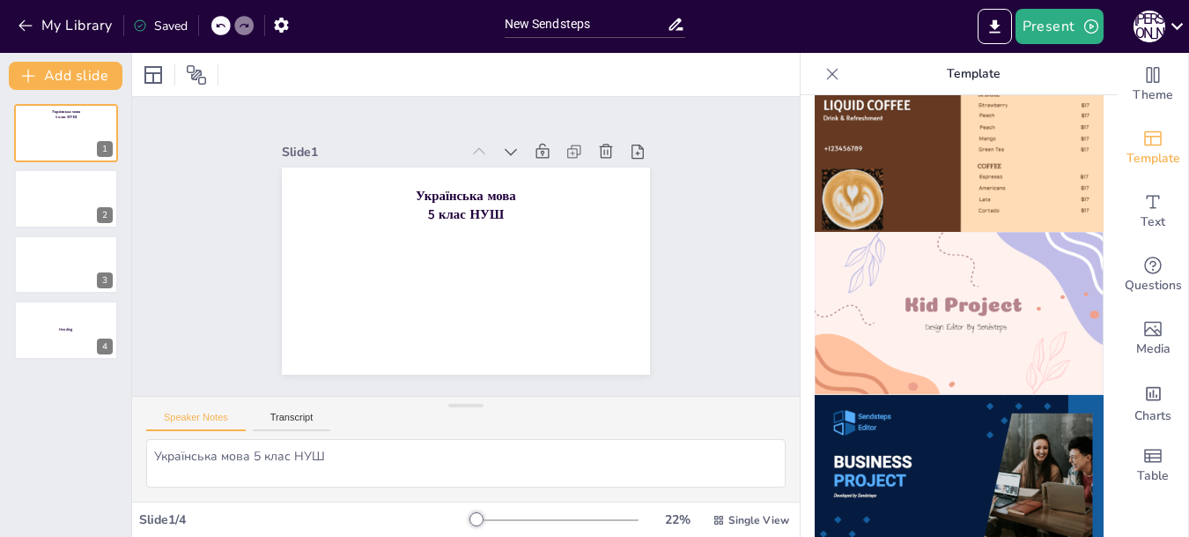
scroll to position [1092, 0]
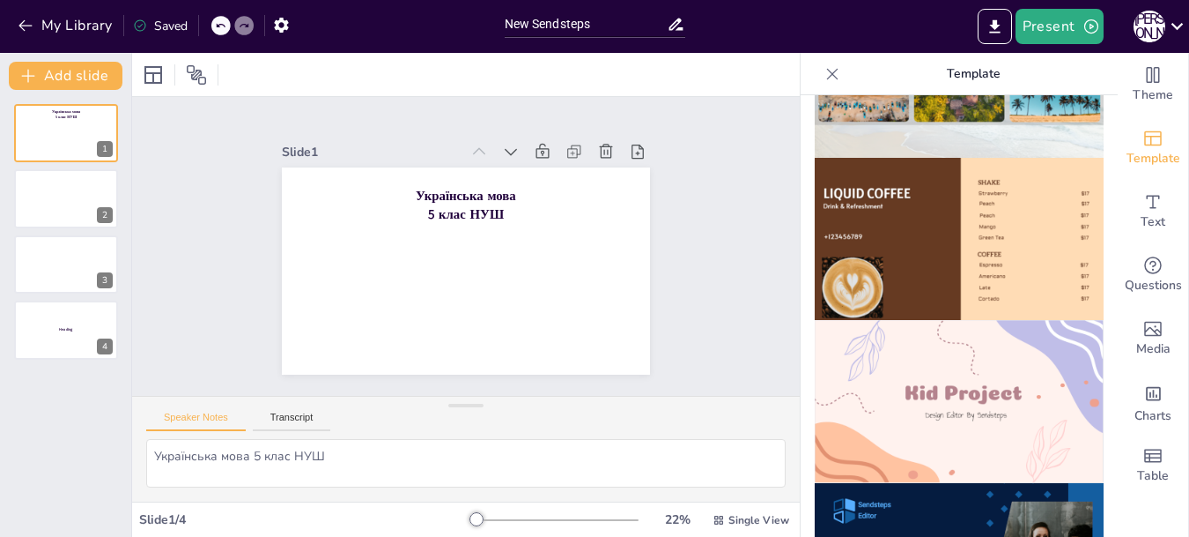
click at [948, 320] on img at bounding box center [959, 401] width 289 height 163
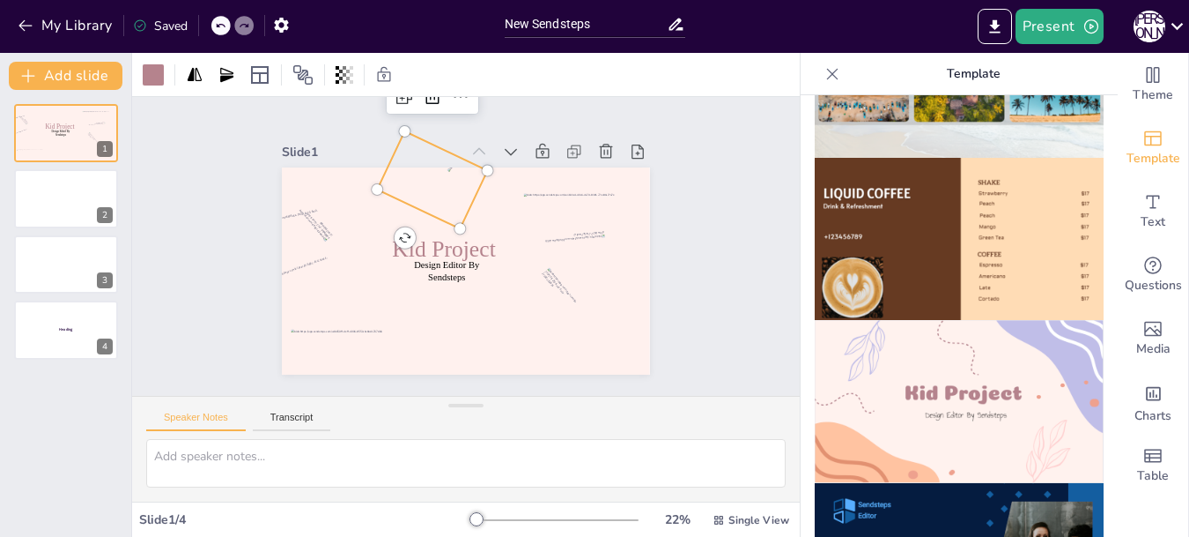
click at [450, 211] on div at bounding box center [478, 172] width 100 height 111
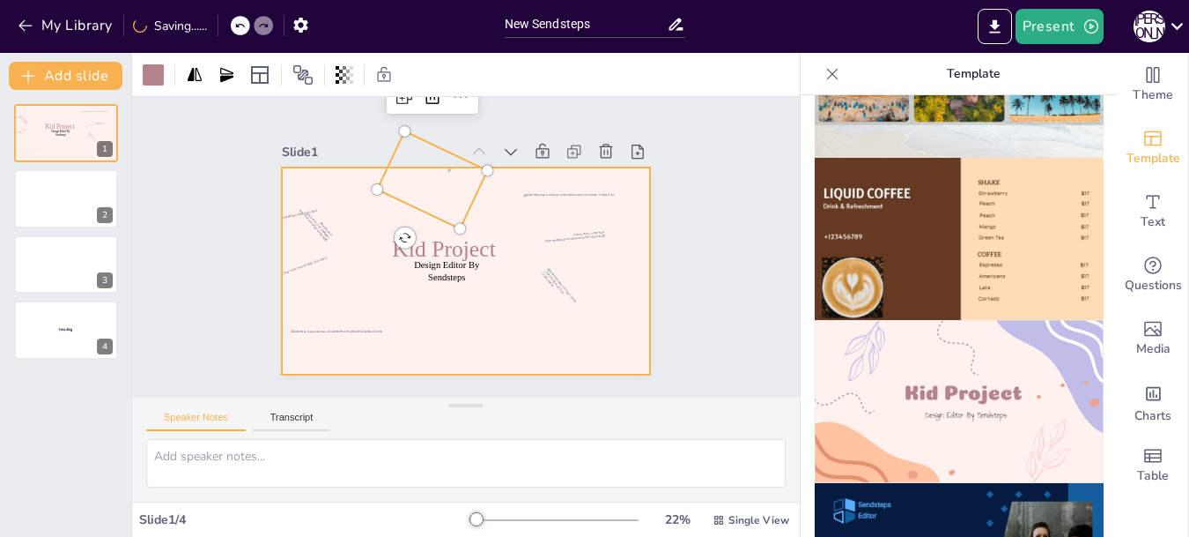
click at [494, 218] on div at bounding box center [450, 266] width 419 height 384
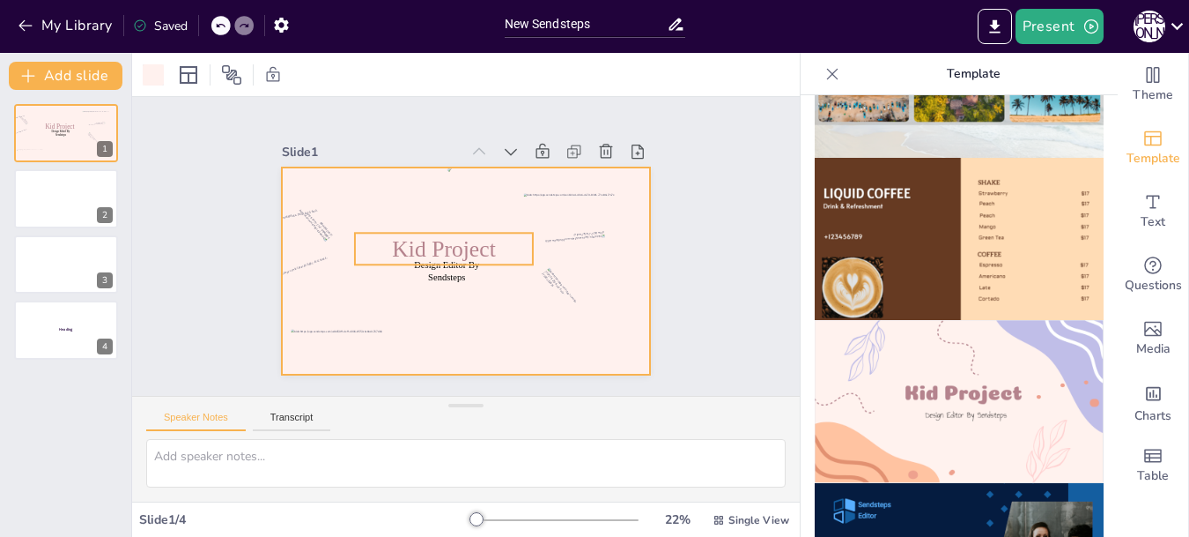
click at [481, 246] on span "Kid Project" at bounding box center [444, 241] width 107 height 56
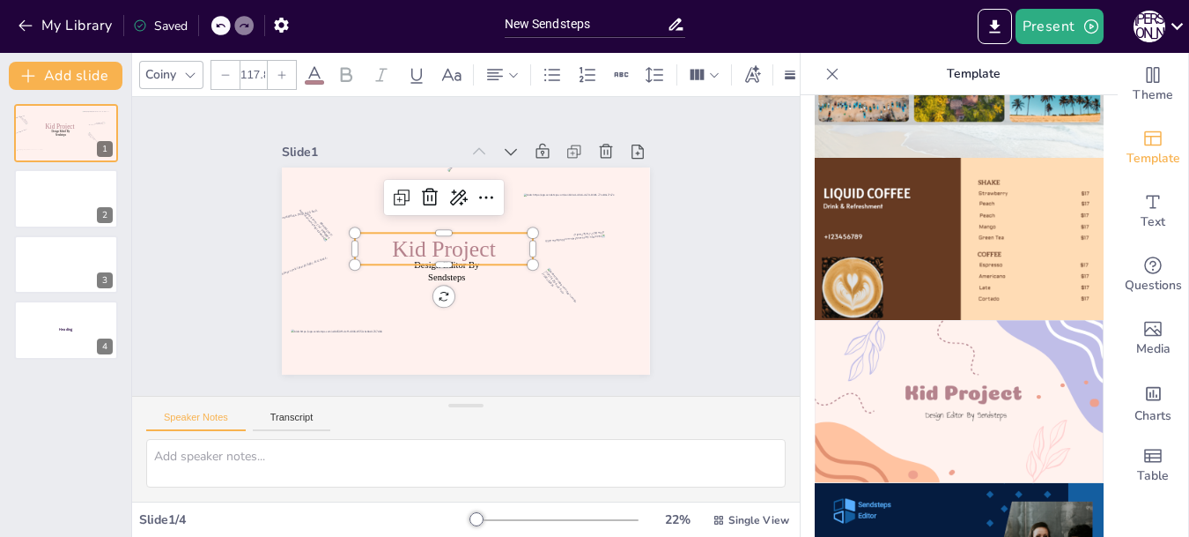
click at [481, 246] on span "Kid Project" at bounding box center [445, 239] width 105 height 65
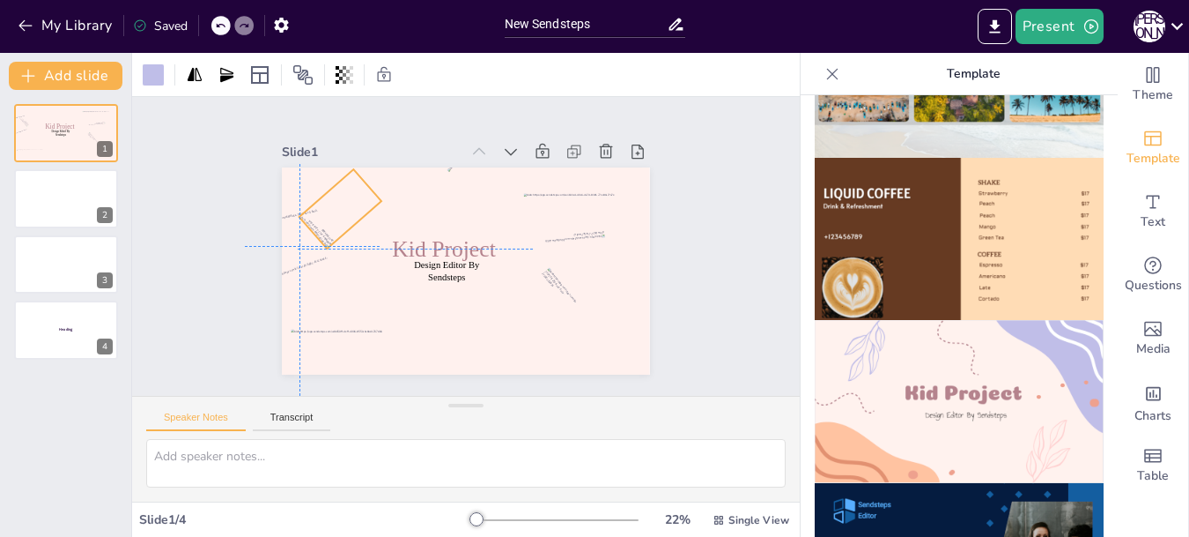
click at [339, 192] on div at bounding box center [367, 161] width 82 height 62
click at [221, 23] on icon at bounding box center [220, 25] width 11 height 11
click at [246, 23] on div at bounding box center [252, 25] width 42 height 19
click at [246, 27] on icon at bounding box center [244, 26] width 9 height 4
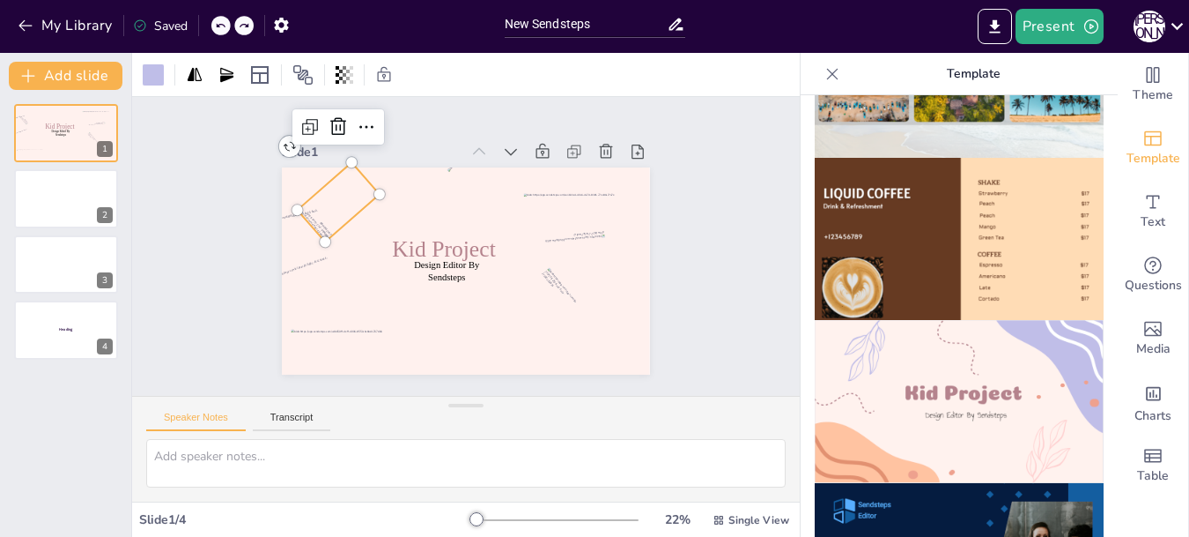
click at [246, 27] on icon at bounding box center [244, 26] width 9 height 4
click at [243, 27] on icon at bounding box center [244, 25] width 11 height 11
click at [218, 28] on icon at bounding box center [220, 25] width 11 height 11
click at [222, 24] on icon at bounding box center [220, 25] width 11 height 11
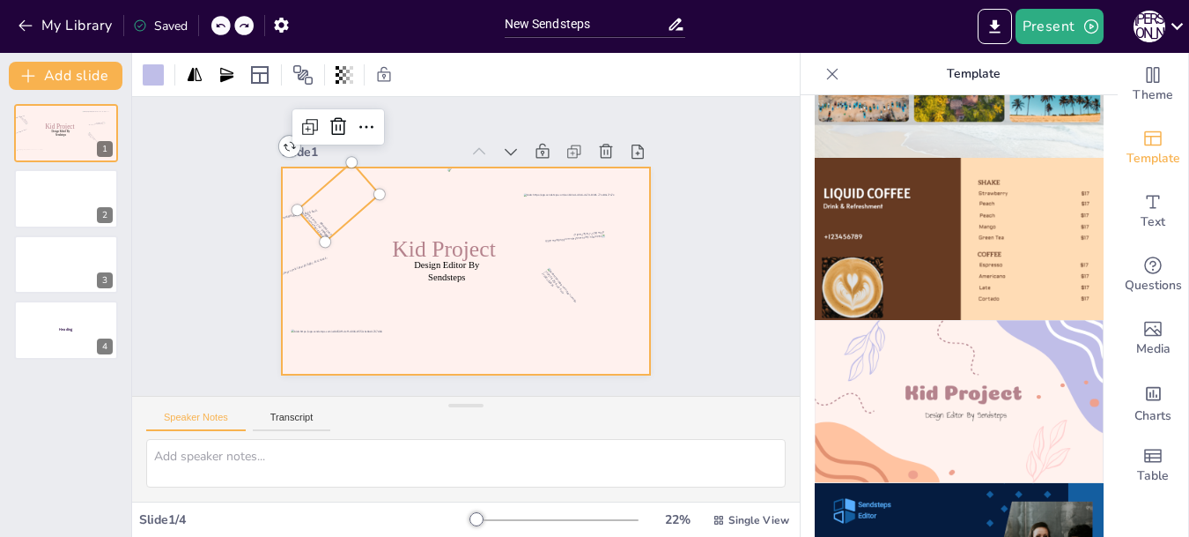
click at [582, 325] on div at bounding box center [456, 269] width 420 height 339
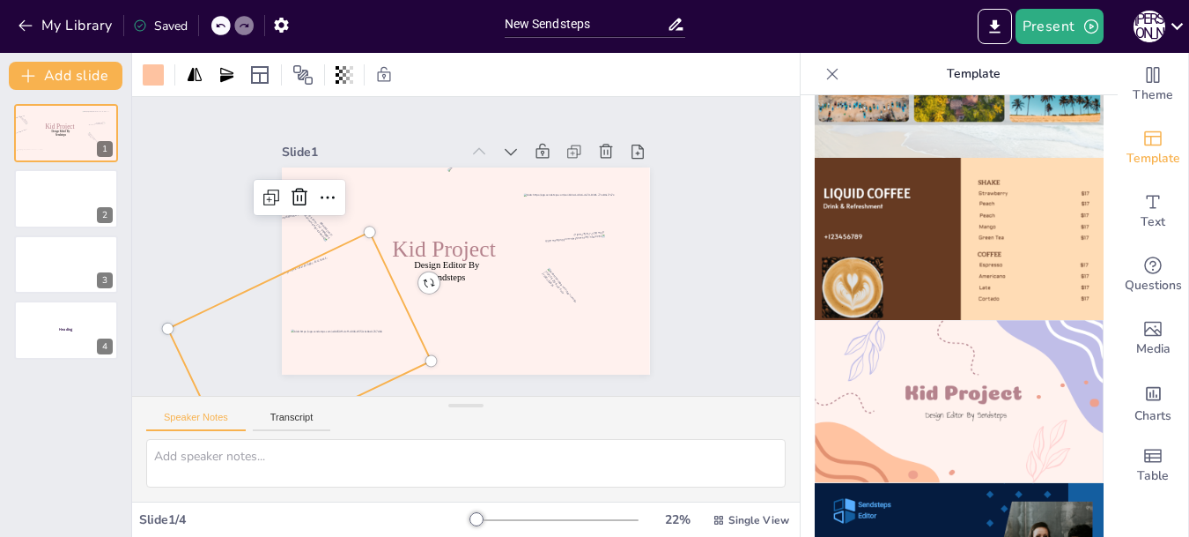
click at [356, 315] on div at bounding box center [272, 247] width 233 height 159
click at [693, 308] on div "Slide 1 Design Editor By Sendsteps Kid Project Slide 2 Slide 3 Slide 4 Heading" at bounding box center [466, 246] width 696 height 669
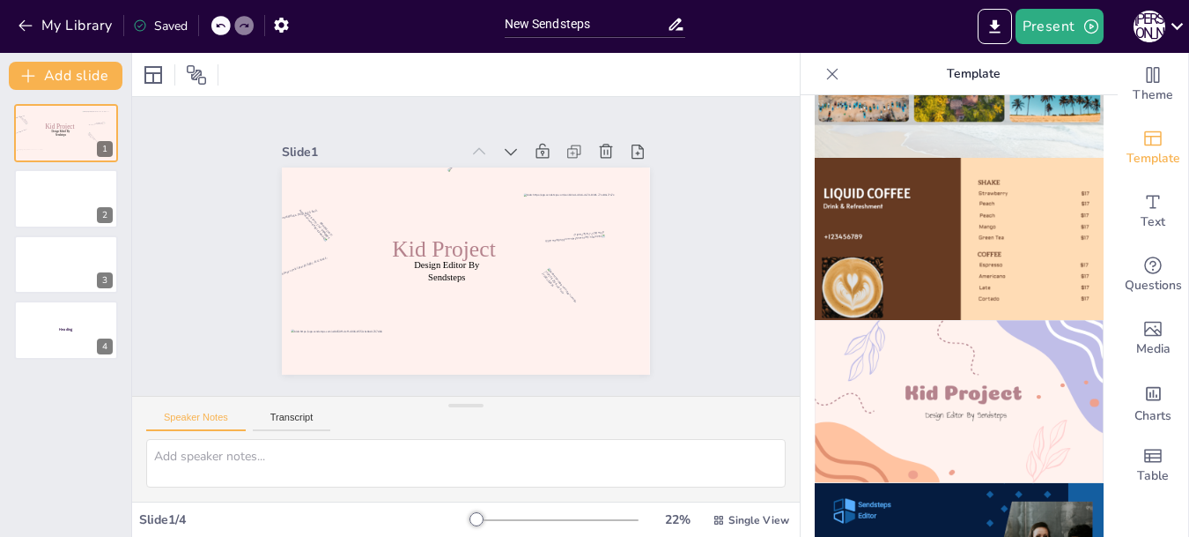
click at [930, 204] on img at bounding box center [959, 239] width 289 height 163
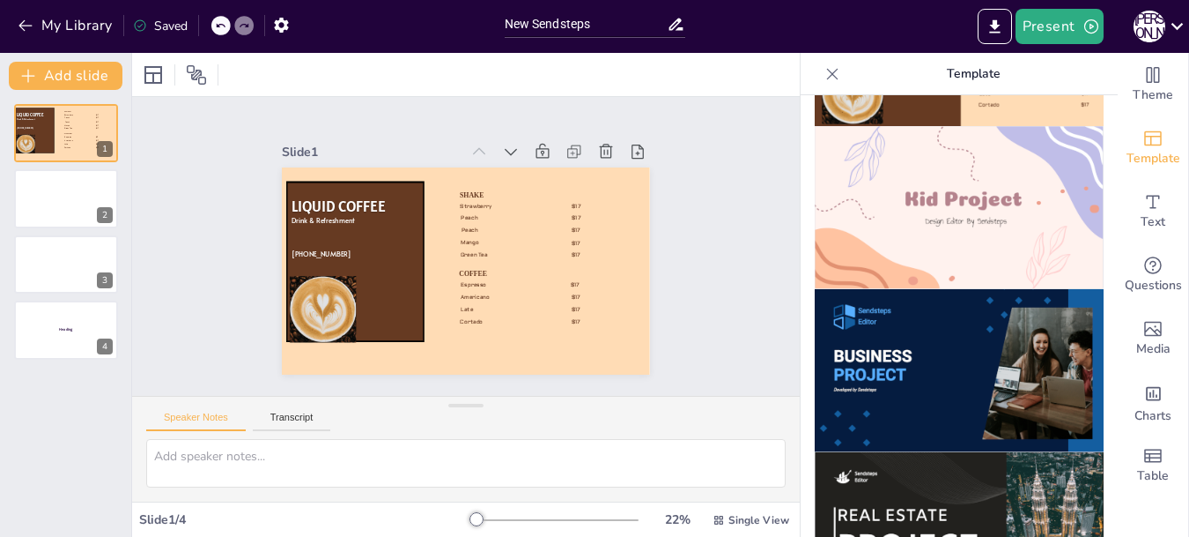
scroll to position [1356, 0]
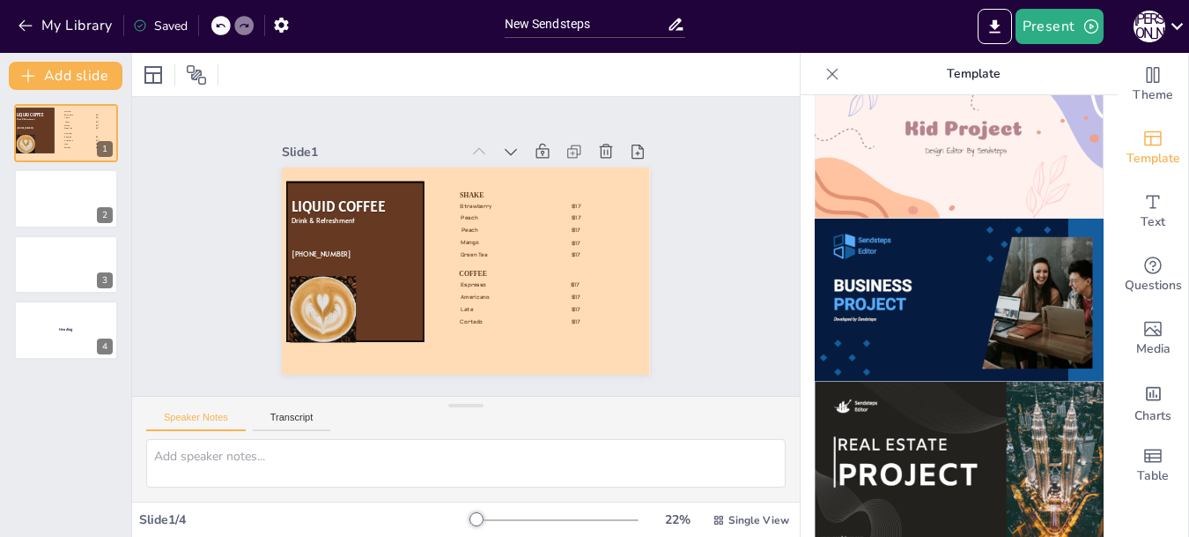
click at [945, 243] on img at bounding box center [959, 300] width 289 height 163
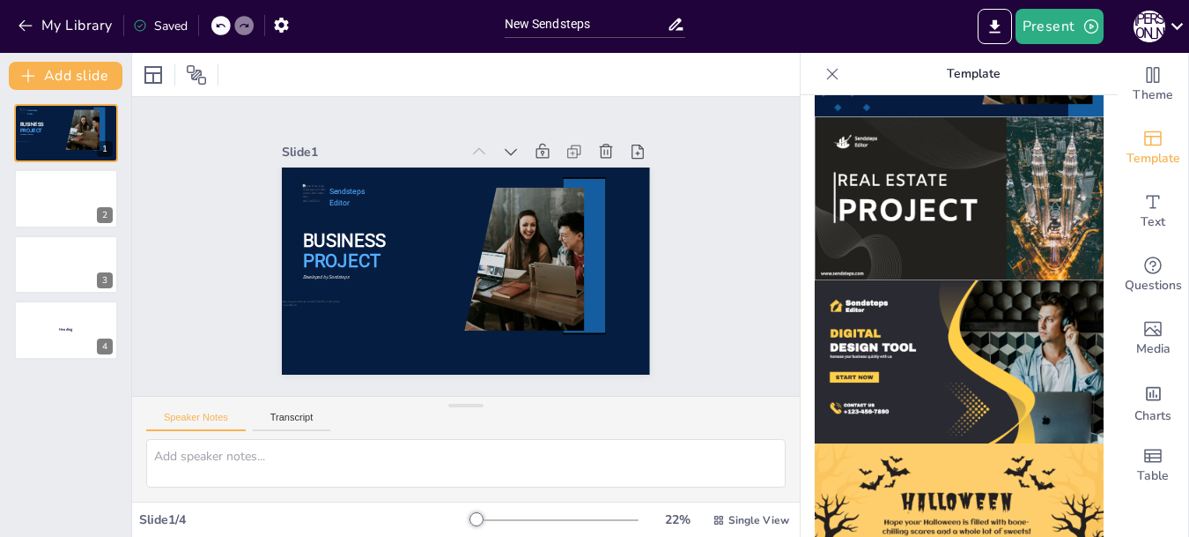
scroll to position [1708, 0]
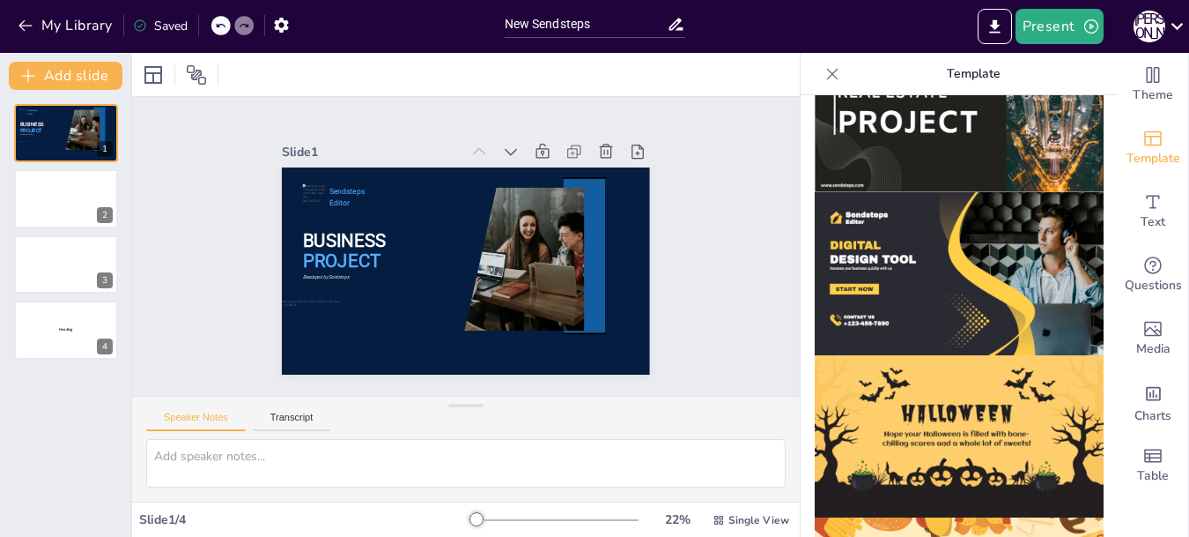
click at [915, 242] on img at bounding box center [959, 273] width 289 height 163
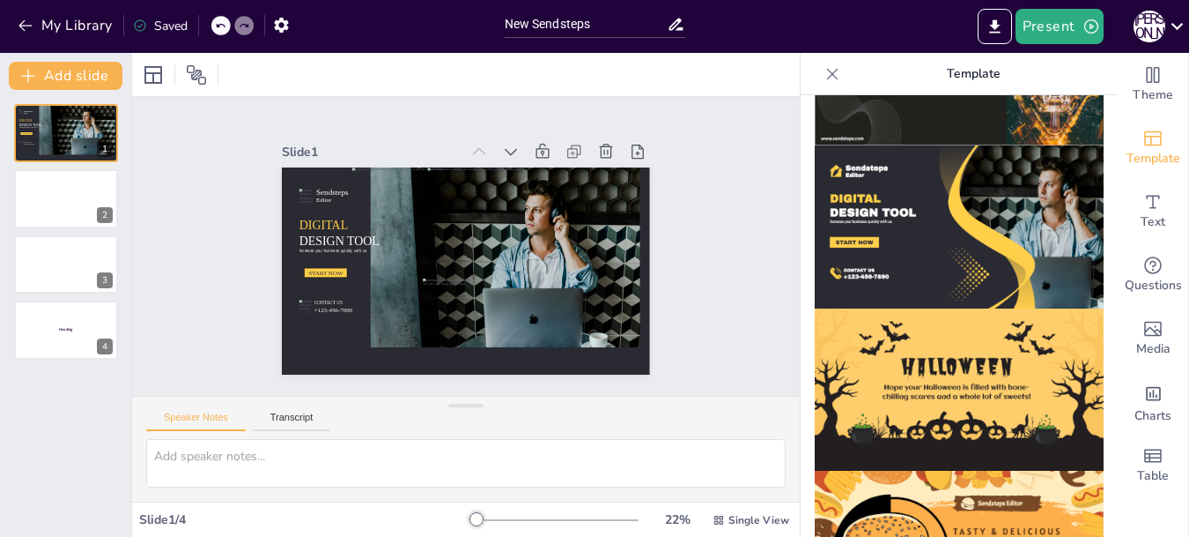
scroll to position [1796, 0]
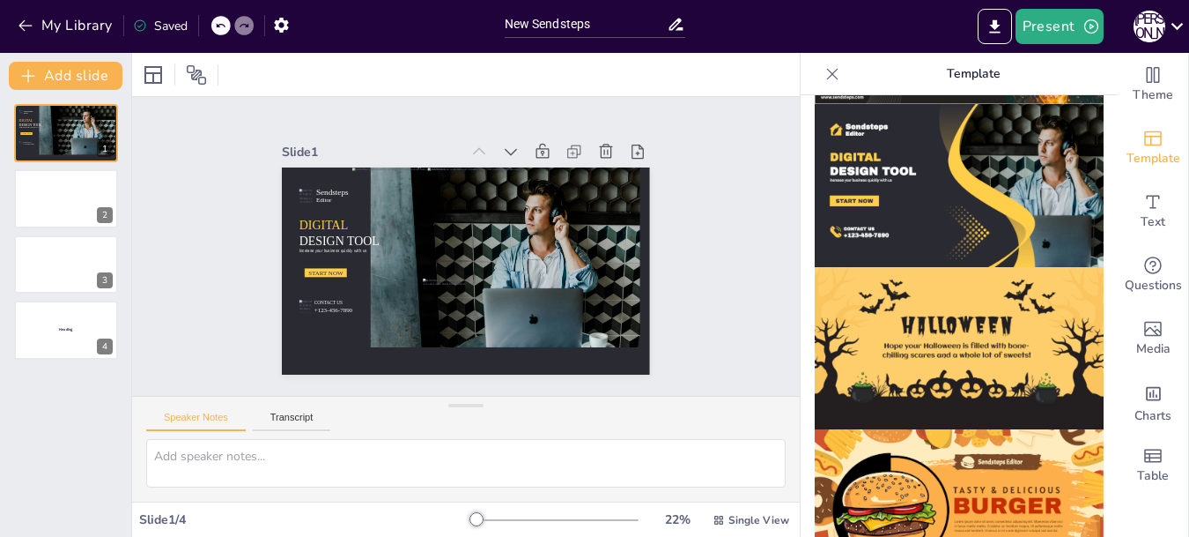
click at [947, 267] on img at bounding box center [959, 348] width 289 height 163
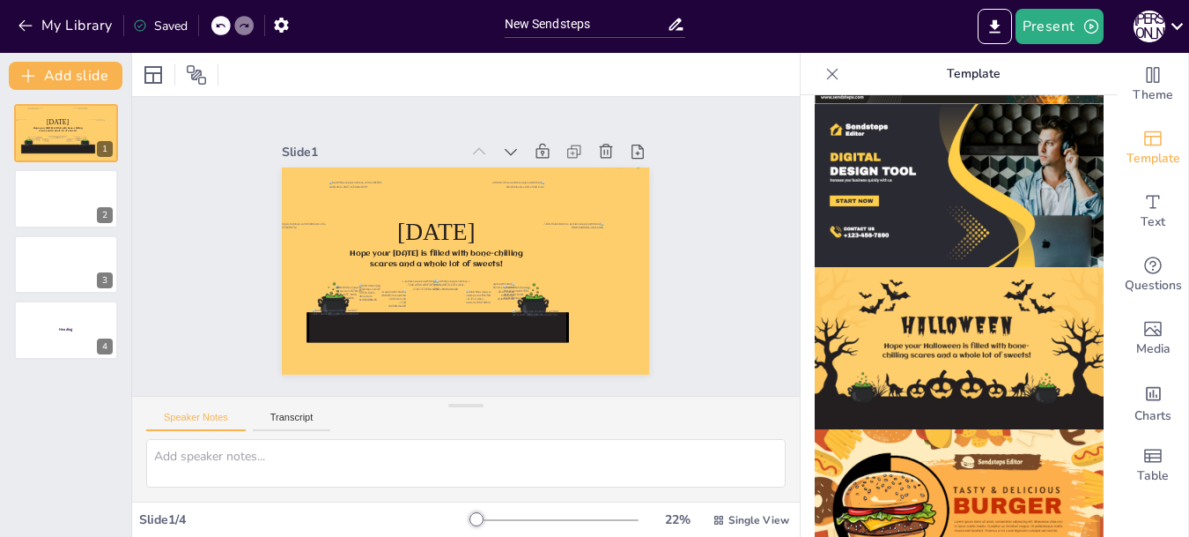
click at [967, 439] on img at bounding box center [959, 510] width 289 height 163
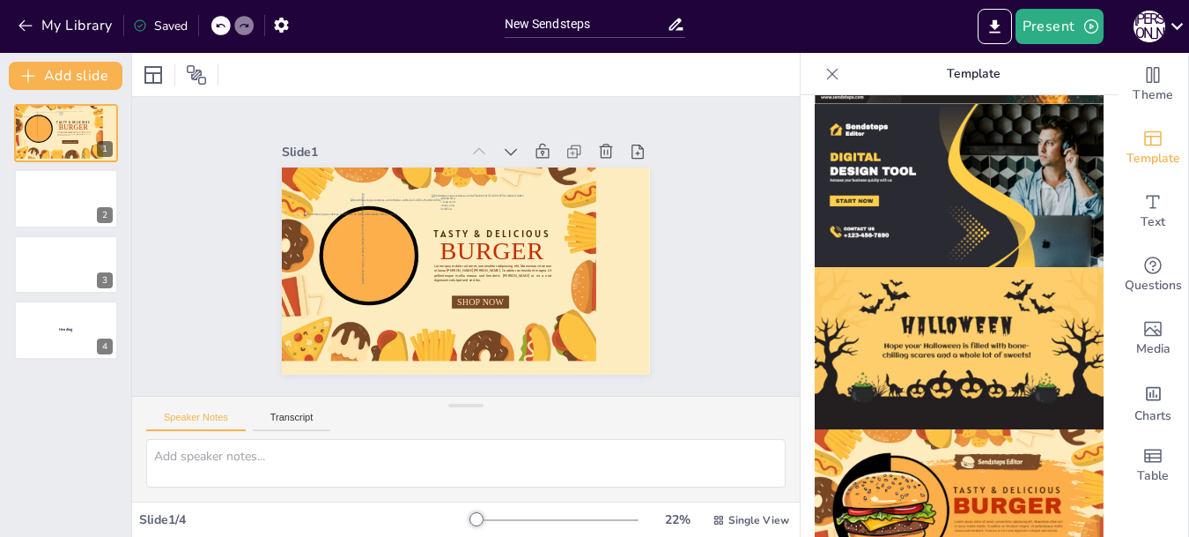
click at [910, 288] on img at bounding box center [959, 348] width 289 height 163
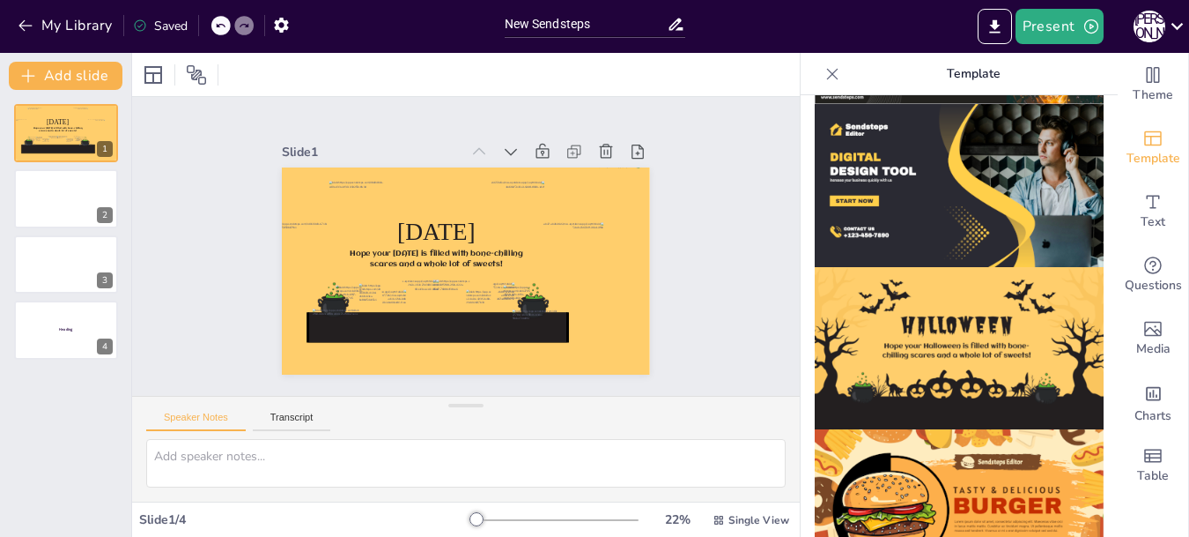
click at [880, 171] on img at bounding box center [959, 185] width 289 height 163
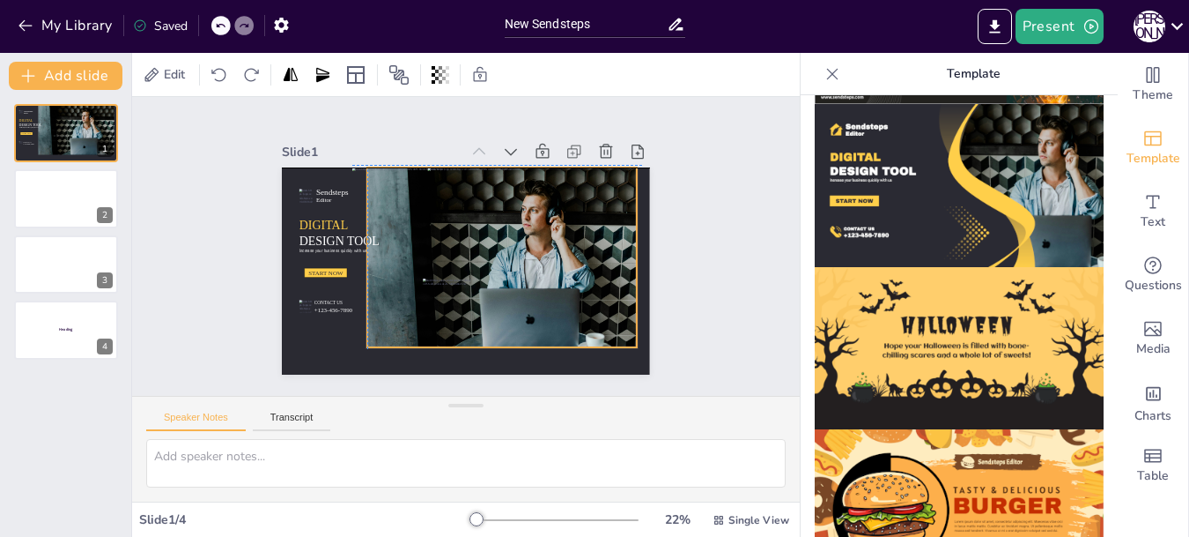
click at [589, 225] on div at bounding box center [483, 264] width 336 height 258
click at [262, 22] on div "My Library Saved" at bounding box center [149, 25] width 298 height 32
click at [225, 26] on icon at bounding box center [220, 26] width 9 height 4
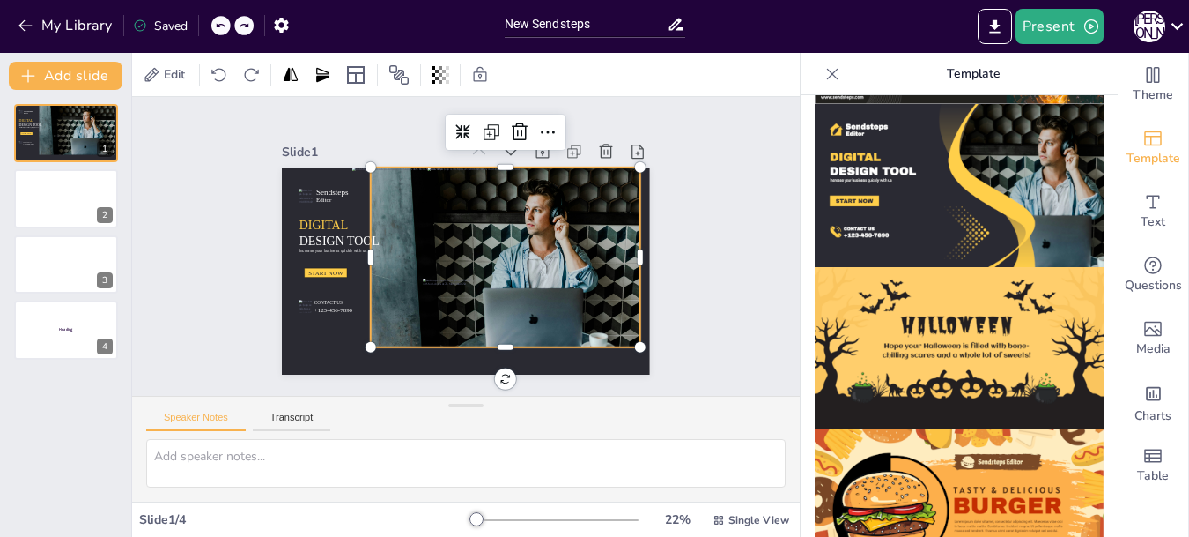
click at [241, 25] on icon at bounding box center [244, 25] width 11 height 11
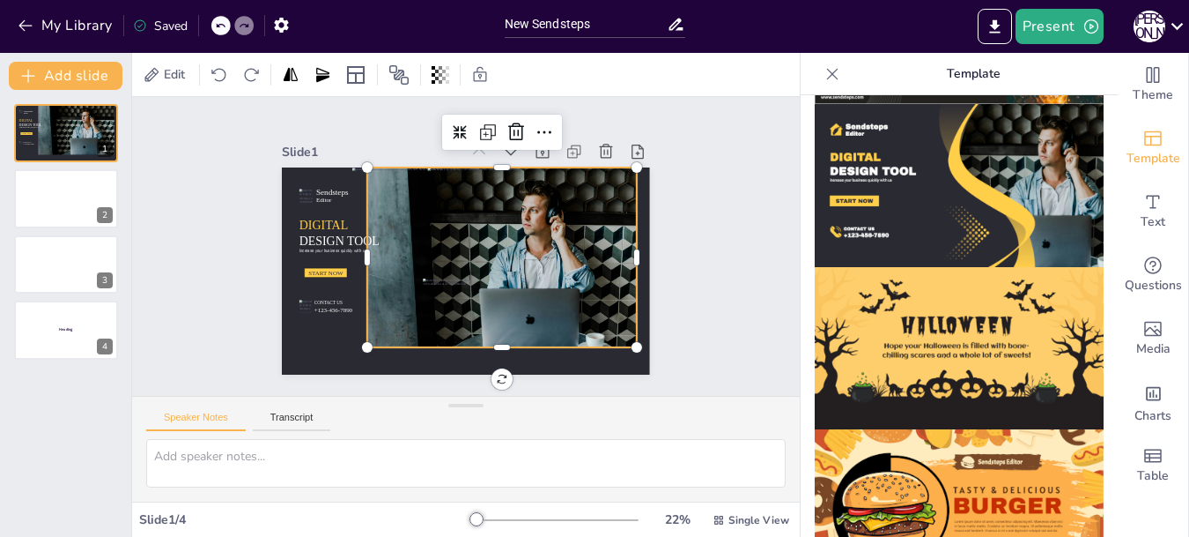
click at [177, 20] on div "Saved" at bounding box center [160, 26] width 55 height 17
click at [356, 72] on icon at bounding box center [356, 75] width 18 height 18
click at [744, 176] on div "Slide 1 Sendsteps Editor DIGITAL DESIGN TOOL Increase your business quickly wit…" at bounding box center [465, 246] width 731 height 544
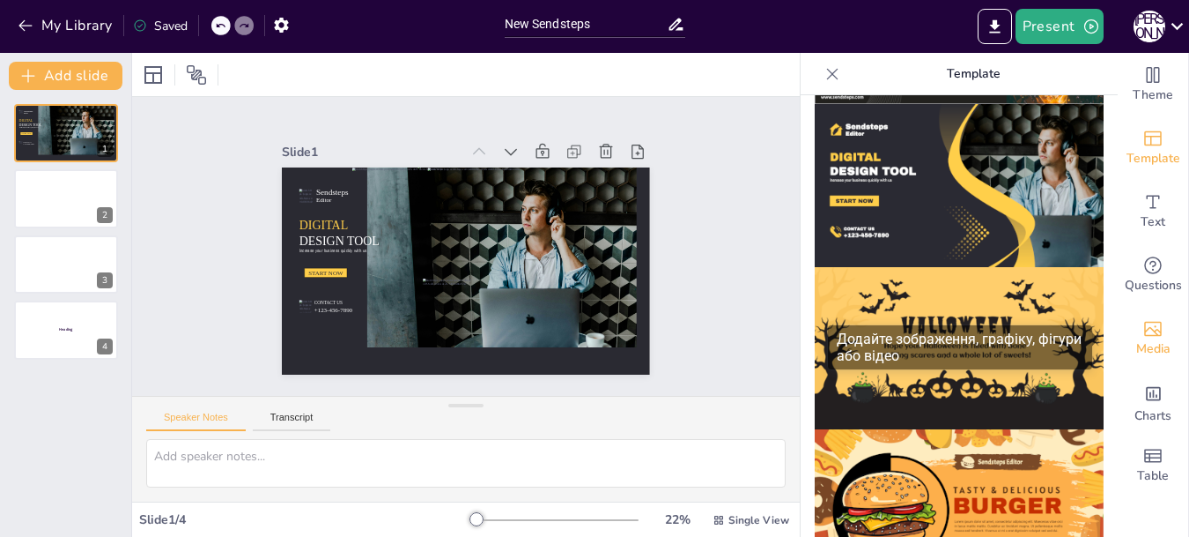
click at [1145, 330] on icon "Add images, graphics, shapes or video" at bounding box center [1153, 329] width 18 height 15
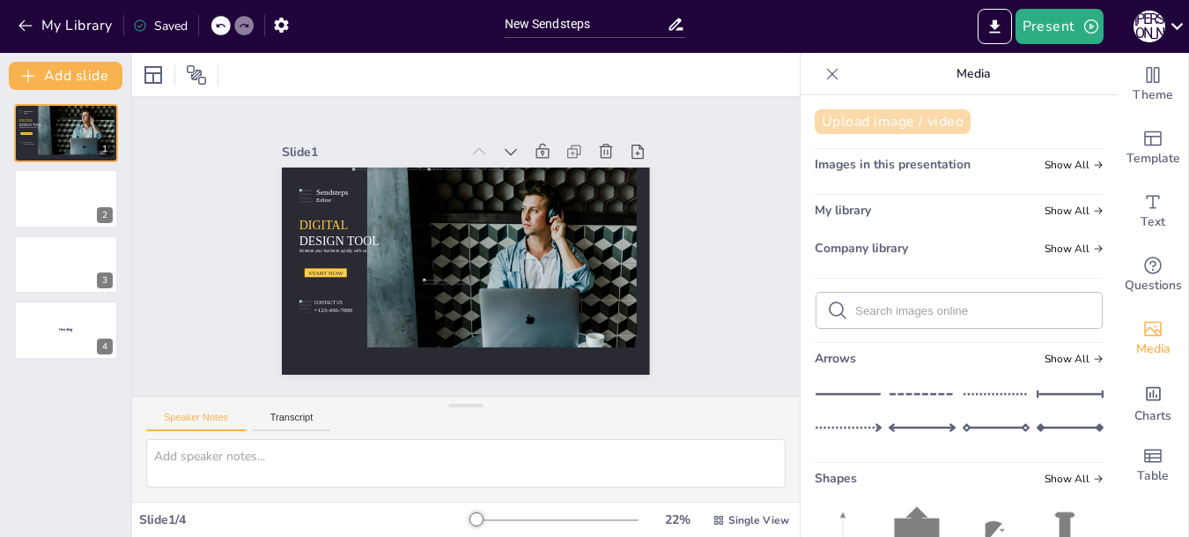
click at [879, 121] on button "Upload image / video" at bounding box center [893, 121] width 156 height 25
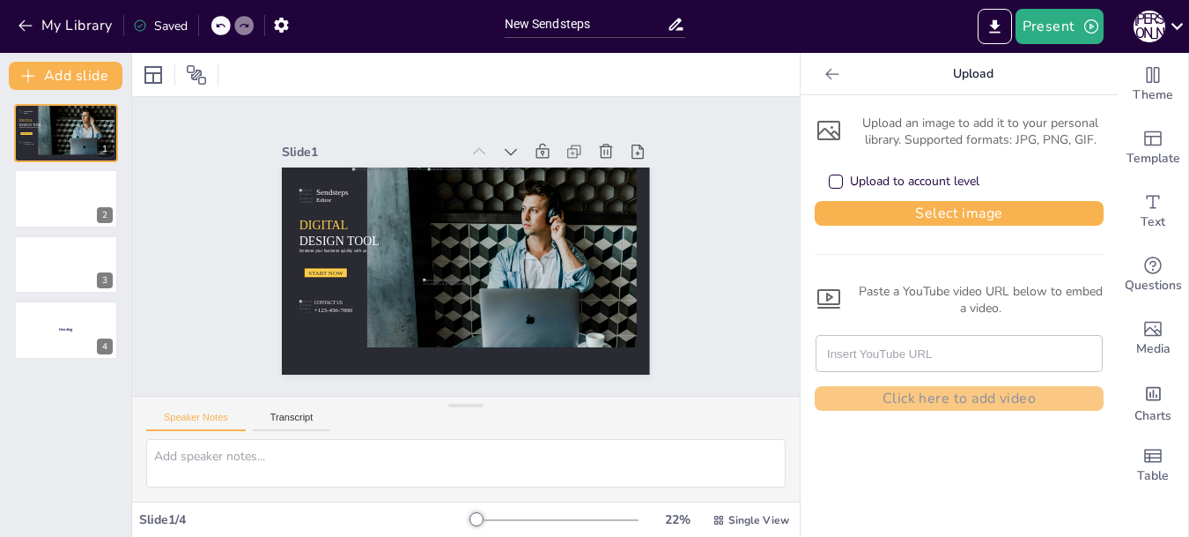
click at [818, 130] on icon at bounding box center [829, 130] width 23 height 19
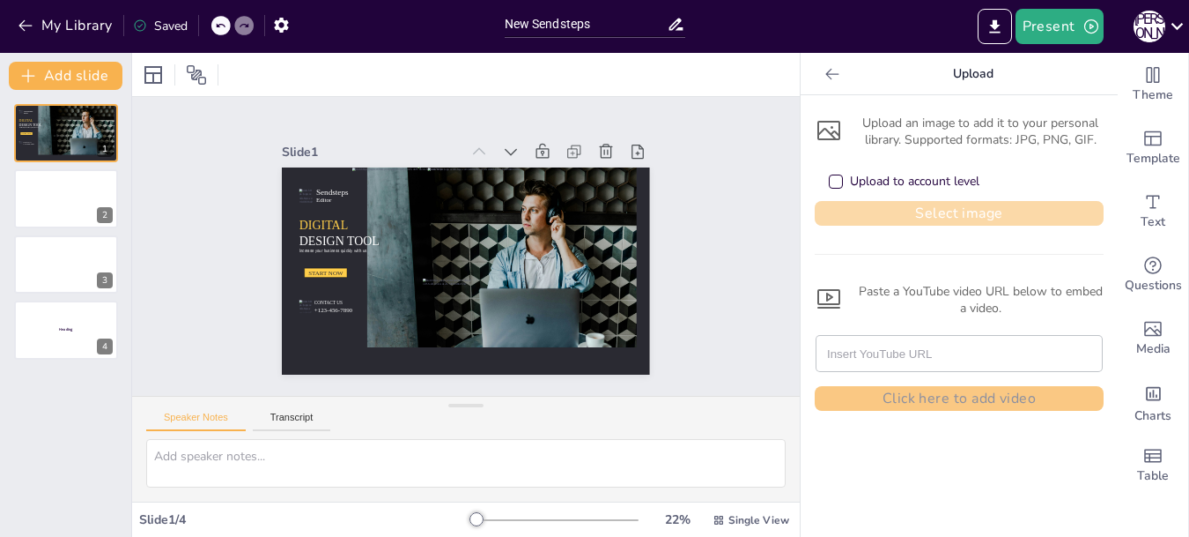
click at [914, 209] on button "Select image" at bounding box center [959, 213] width 289 height 25
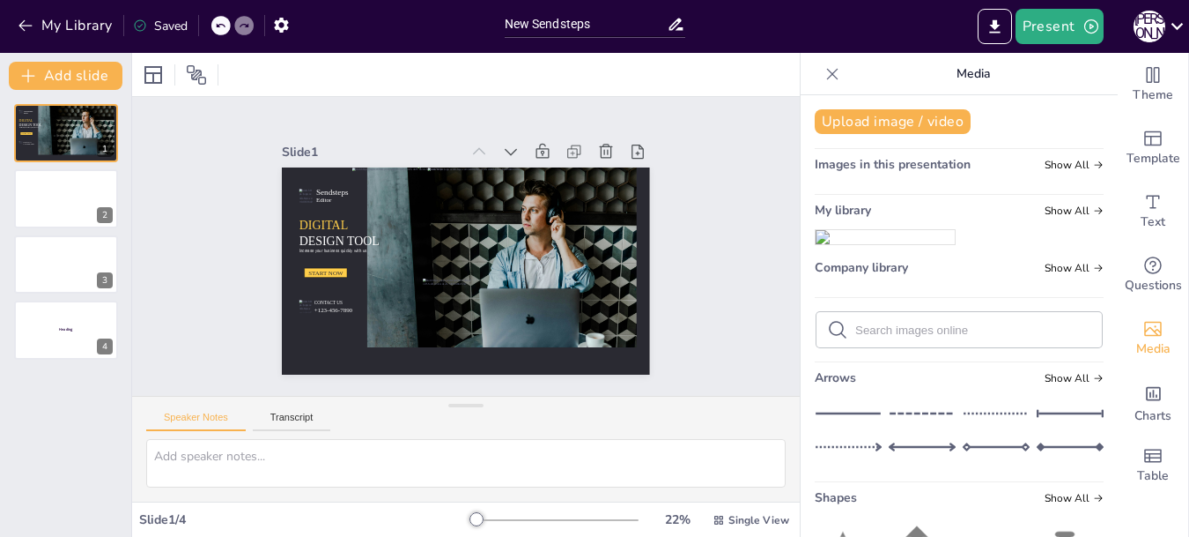
click at [871, 244] on img at bounding box center [885, 237] width 139 height 14
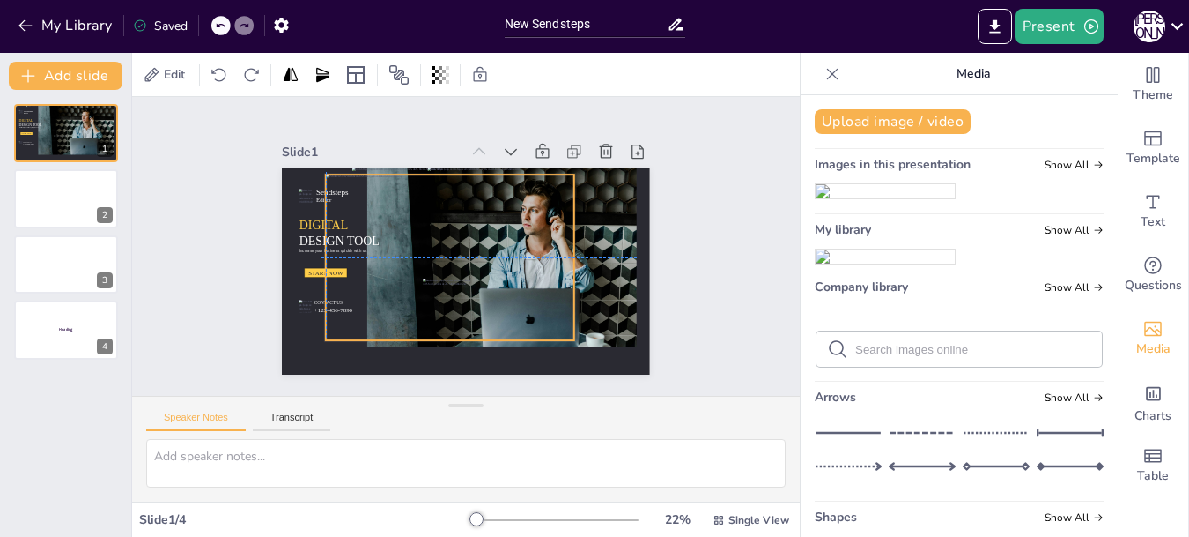
drag, startPoint x: 381, startPoint y: 241, endPoint x: 361, endPoint y: 225, distance: 26.3
click at [361, 225] on div at bounding box center [447, 248] width 298 height 268
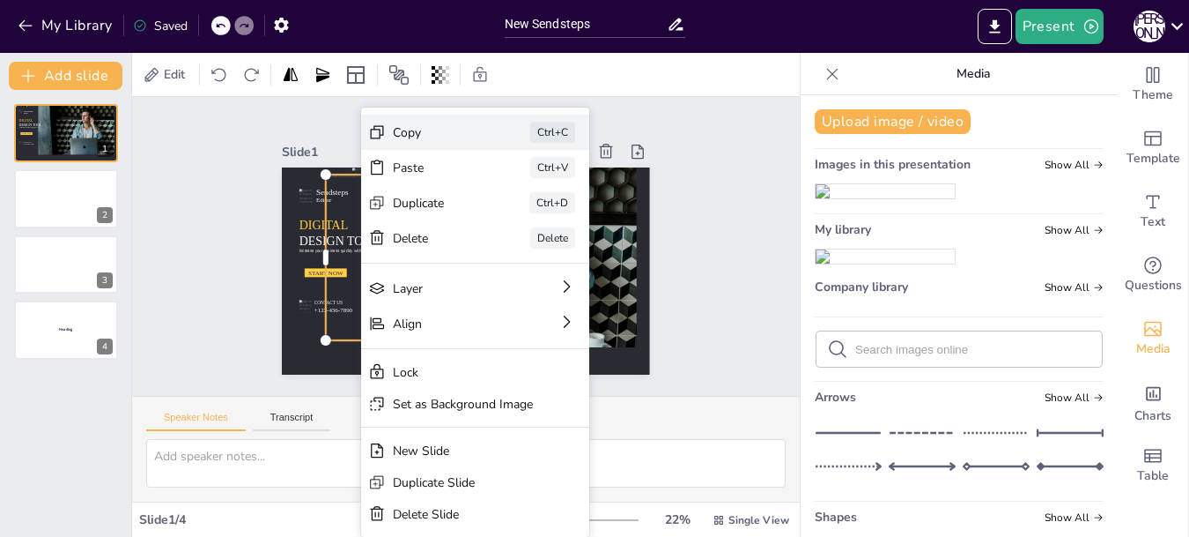
click at [525, 241] on div "Copy" at bounding box center [569, 262] width 89 height 43
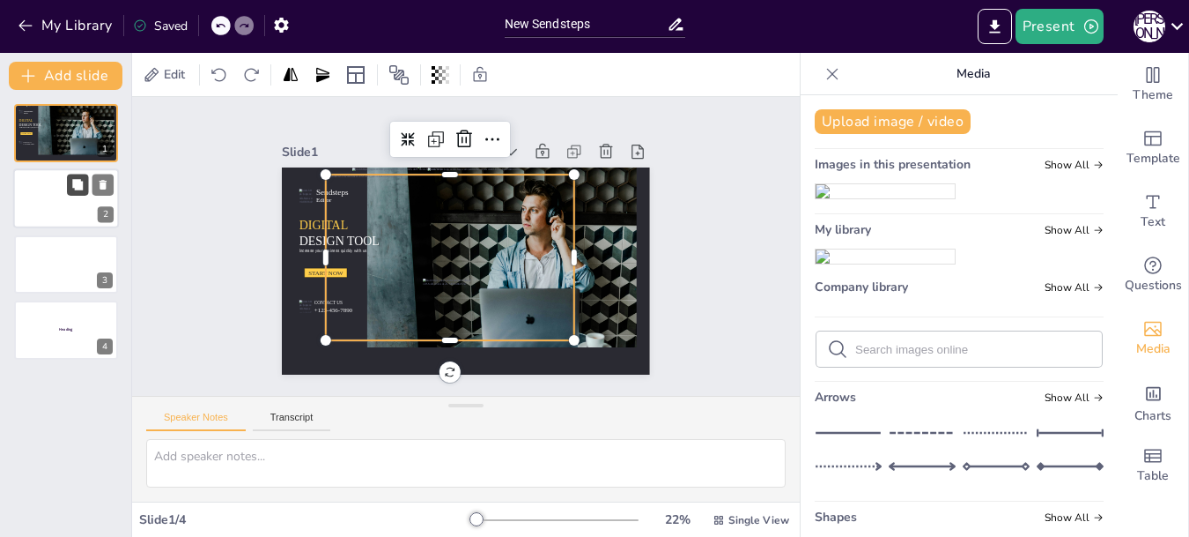
click at [69, 193] on button at bounding box center [77, 184] width 21 height 21
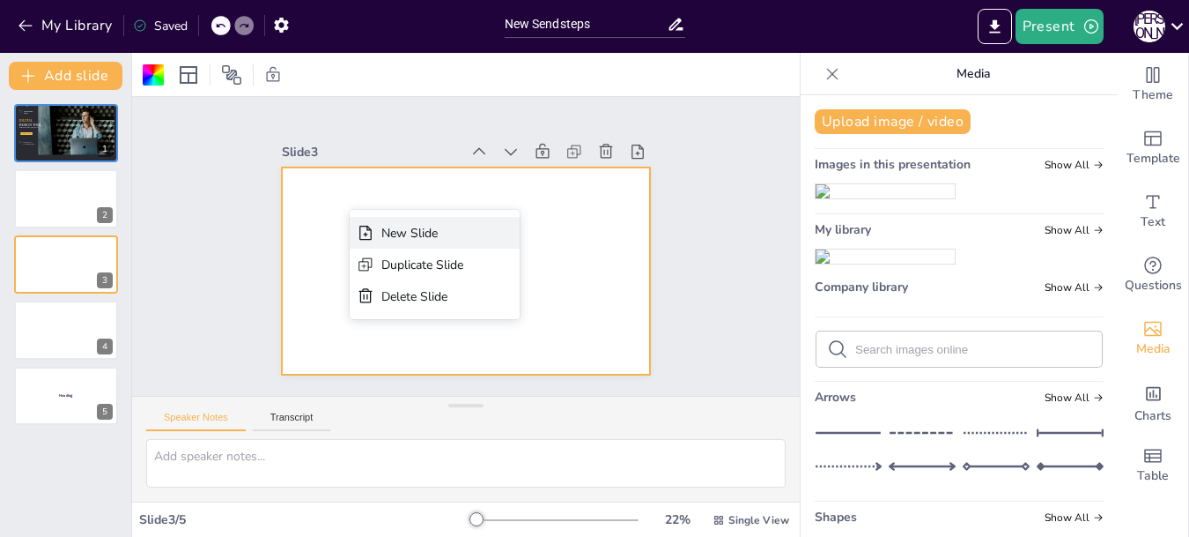
click at [451, 335] on div "New Slide" at bounding box center [489, 366] width 76 height 62
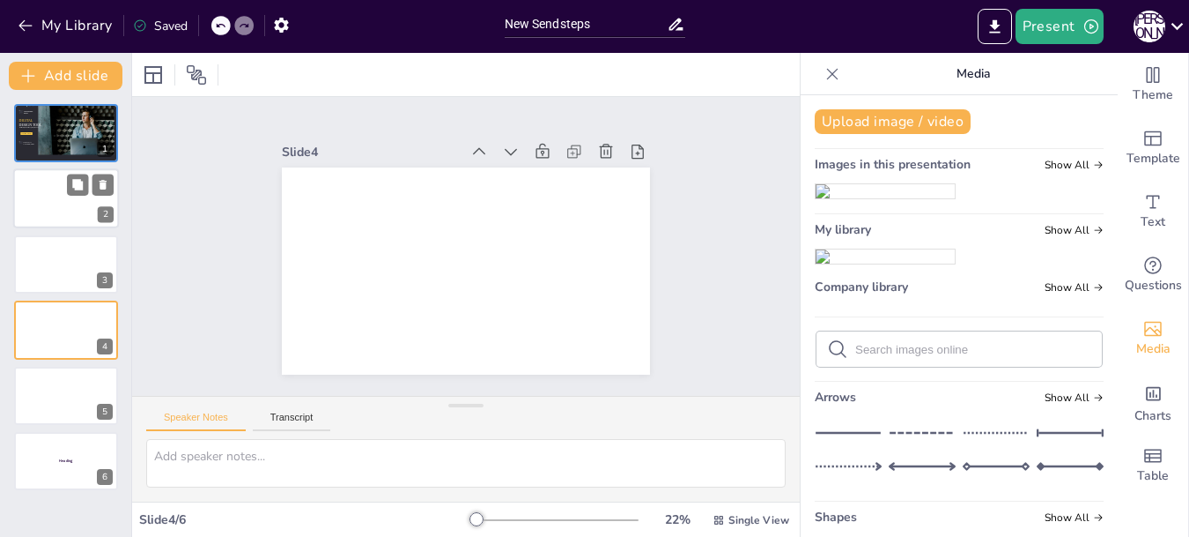
click at [70, 196] on div at bounding box center [66, 199] width 106 height 60
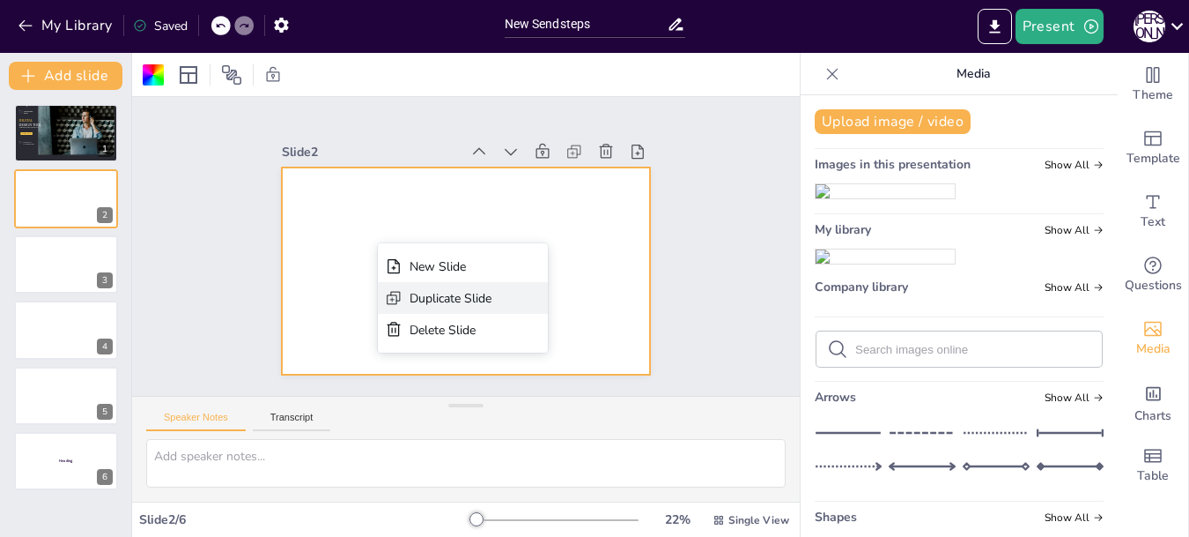
click at [309, 298] on div "Duplicate Slide" at bounding box center [288, 311] width 41 height 83
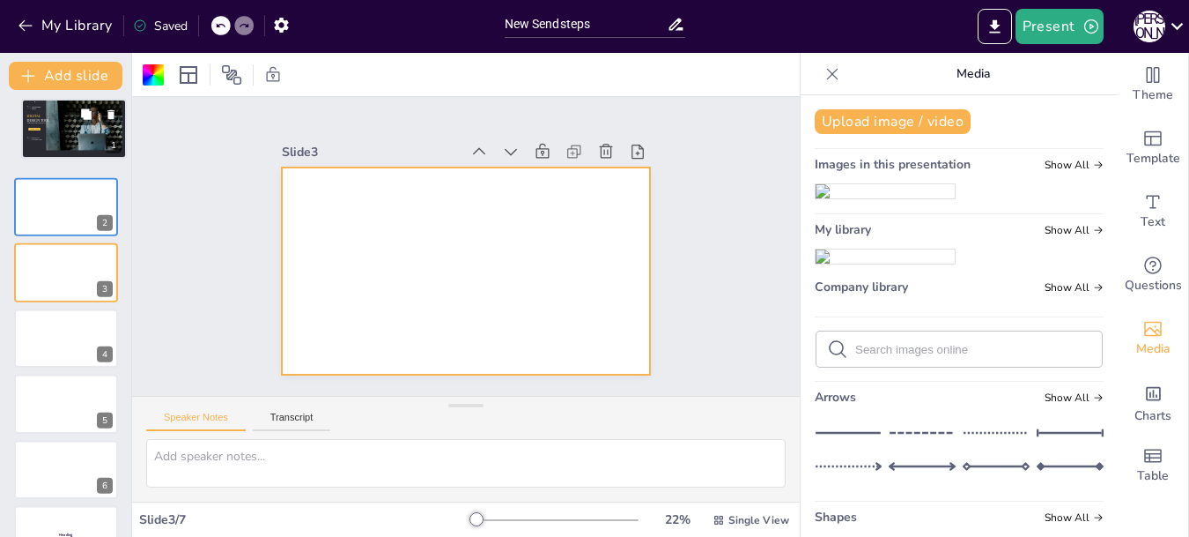
drag, startPoint x: 60, startPoint y: 137, endPoint x: 72, endPoint y: 135, distance: 12.5
click at [72, 135] on div at bounding box center [69, 124] width 70 height 47
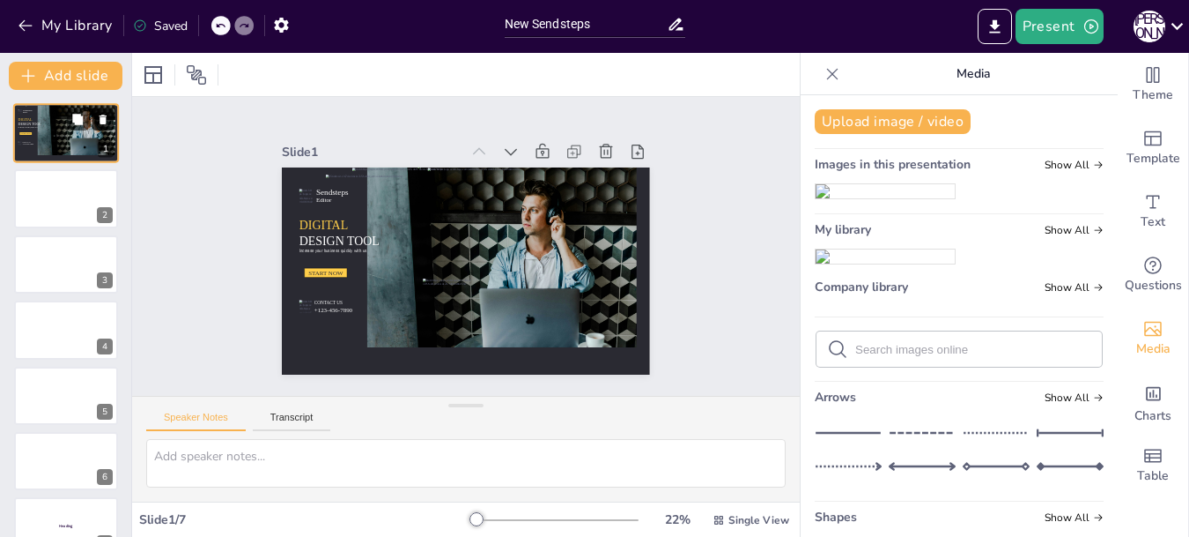
click at [101, 116] on icon at bounding box center [103, 120] width 7 height 10
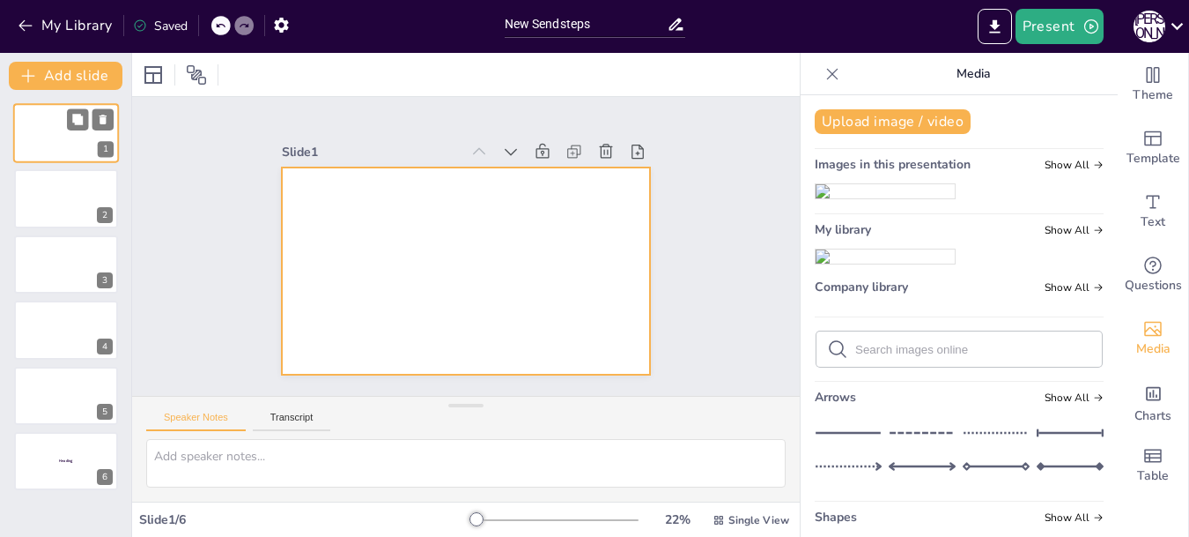
click at [75, 144] on div at bounding box center [66, 133] width 106 height 60
click at [542, 252] on div at bounding box center [453, 224] width 422 height 363
click at [893, 198] on img at bounding box center [885, 191] width 139 height 14
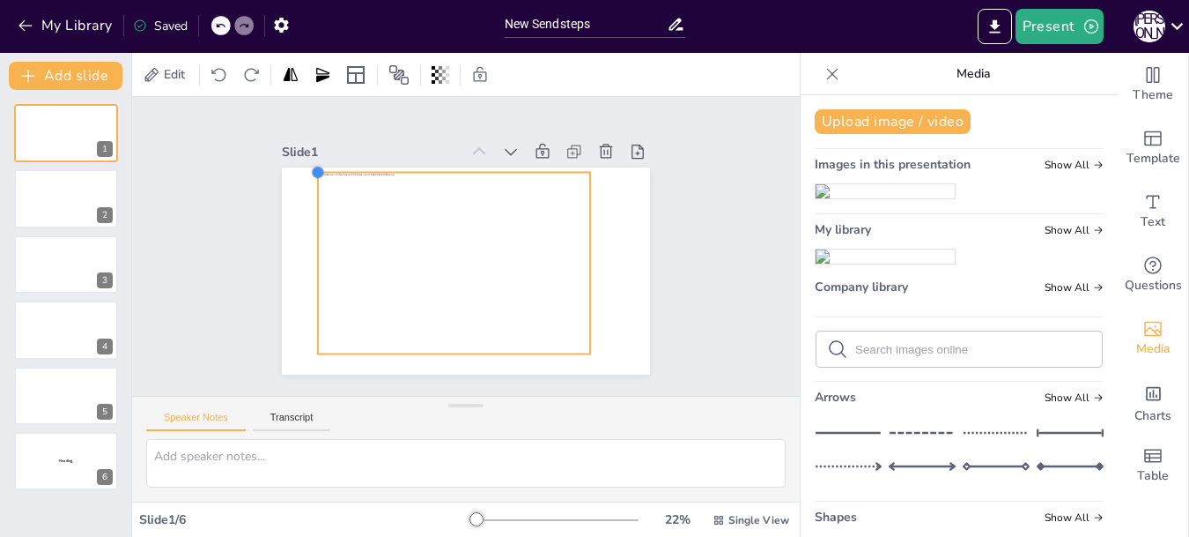
drag, startPoint x: 327, startPoint y: 184, endPoint x: 303, endPoint y: 178, distance: 24.6
click at [303, 178] on div at bounding box center [448, 262] width 400 height 412
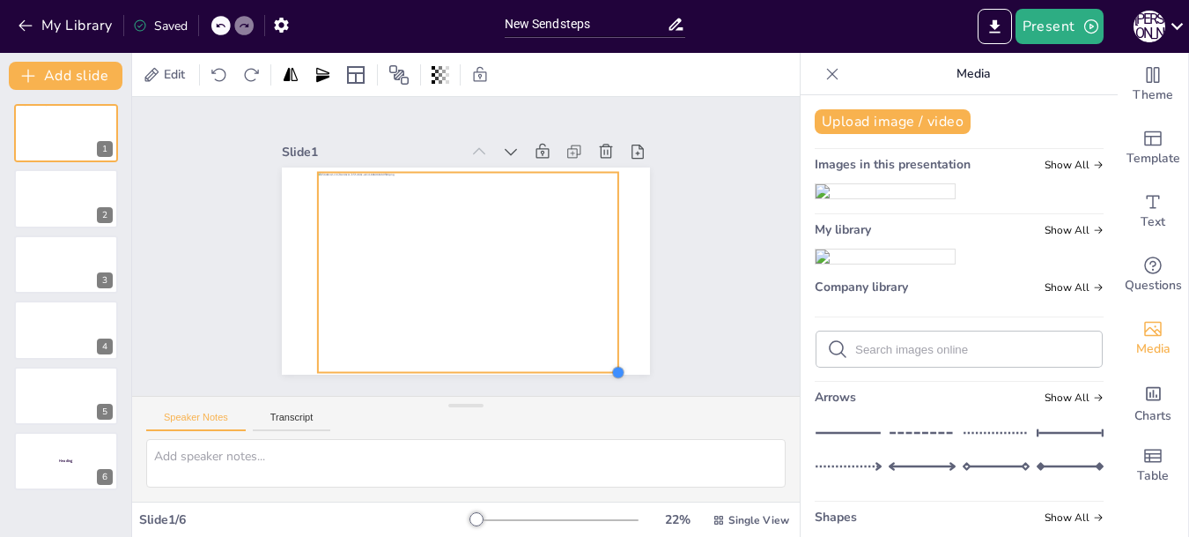
drag, startPoint x: 577, startPoint y: 346, endPoint x: 592, endPoint y: 365, distance: 23.8
click at [592, 365] on div at bounding box center [453, 267] width 422 height 363
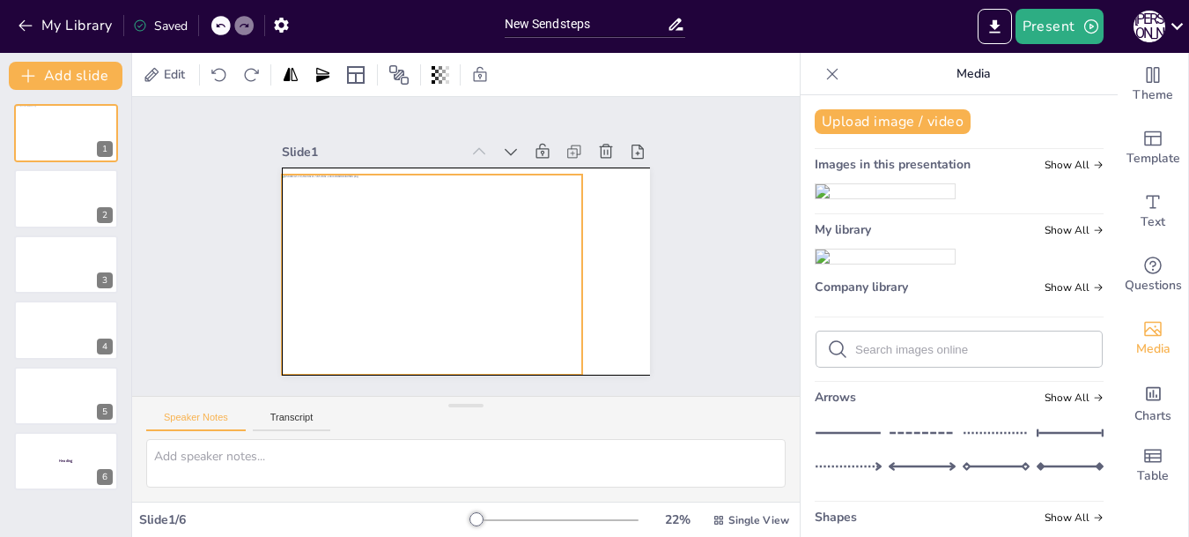
drag, startPoint x: 306, startPoint y: 263, endPoint x: 270, endPoint y: 261, distance: 35.3
click at [270, 261] on div at bounding box center [424, 262] width 347 height 283
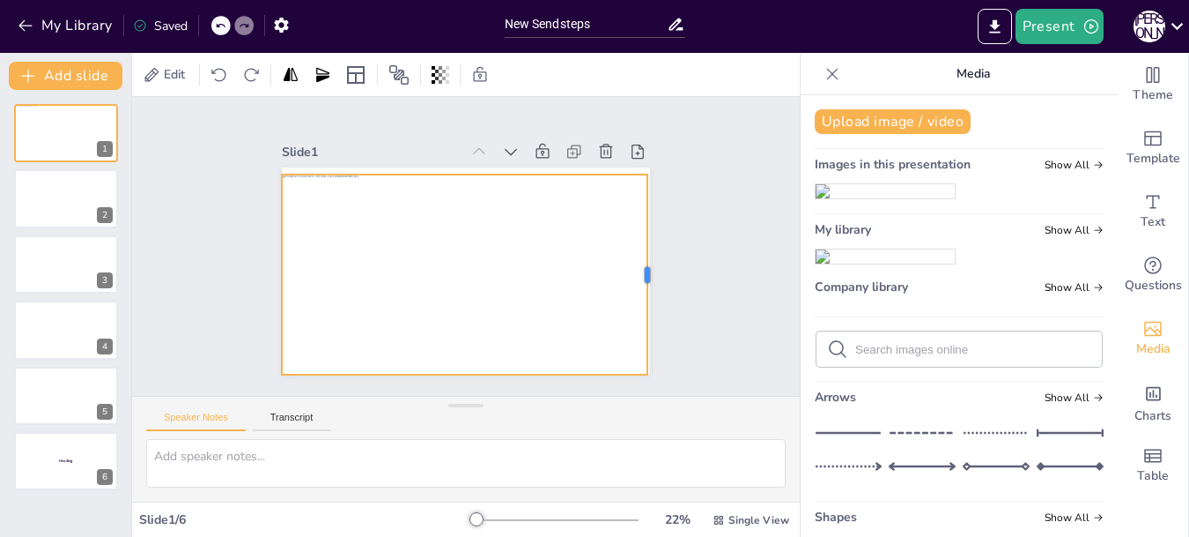
drag, startPoint x: 574, startPoint y: 268, endPoint x: 639, endPoint y: 265, distance: 65.3
click at [639, 265] on div at bounding box center [636, 331] width 75 height 195
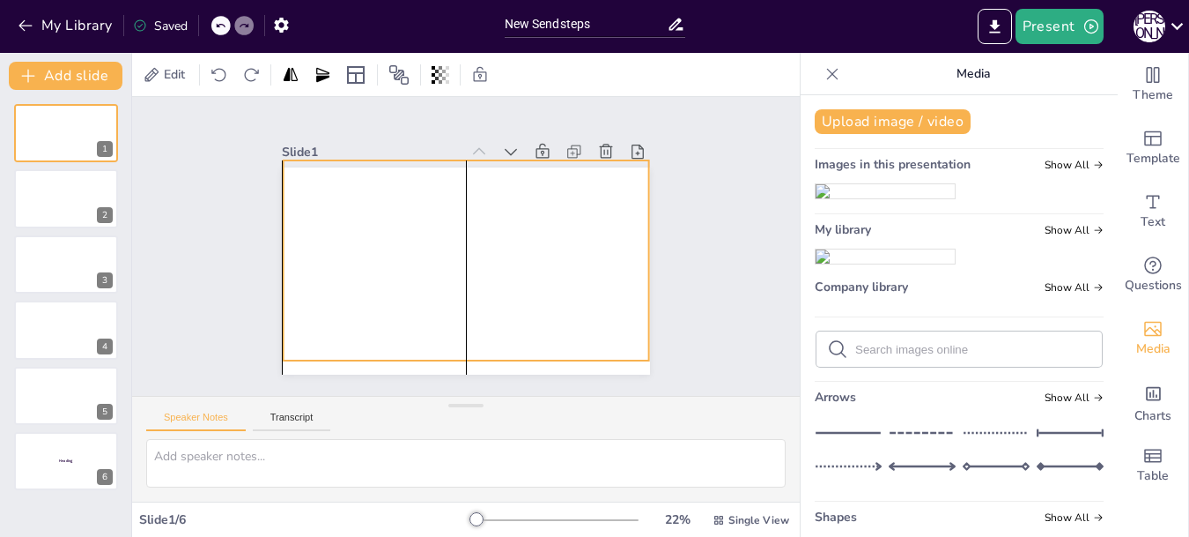
drag, startPoint x: 465, startPoint y: 268, endPoint x: 461, endPoint y: 254, distance: 14.8
click at [461, 254] on div at bounding box center [403, 253] width 334 height 395
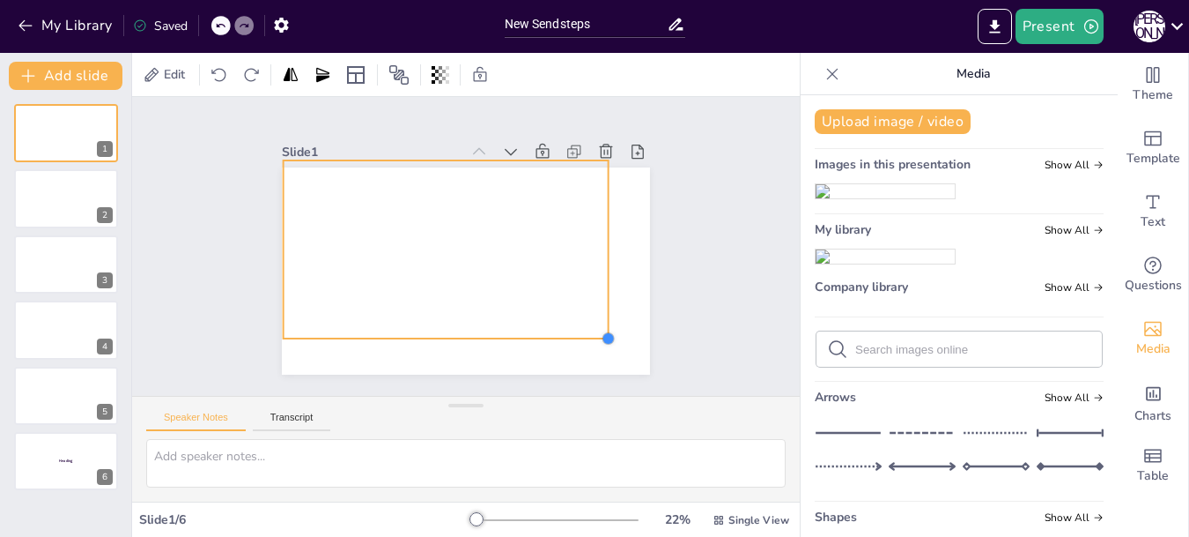
drag, startPoint x: 634, startPoint y: 352, endPoint x: 594, endPoint y: 299, distance: 67.3
click at [594, 299] on div at bounding box center [456, 269] width 420 height 339
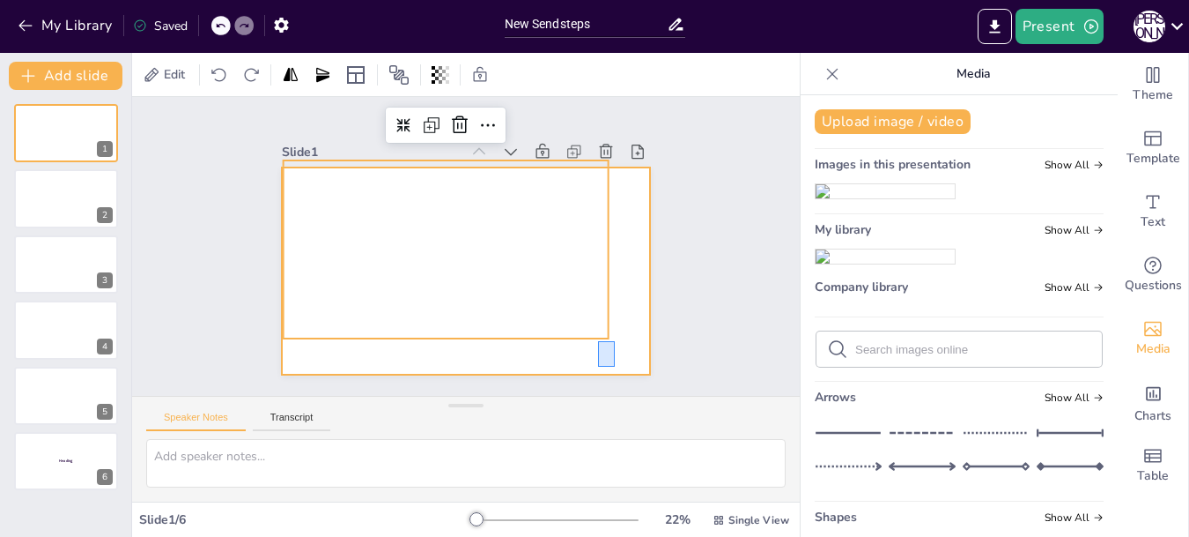
drag, startPoint x: 600, startPoint y: 344, endPoint x: 615, endPoint y: 367, distance: 26.6
click at [615, 367] on div at bounding box center [448, 262] width 400 height 412
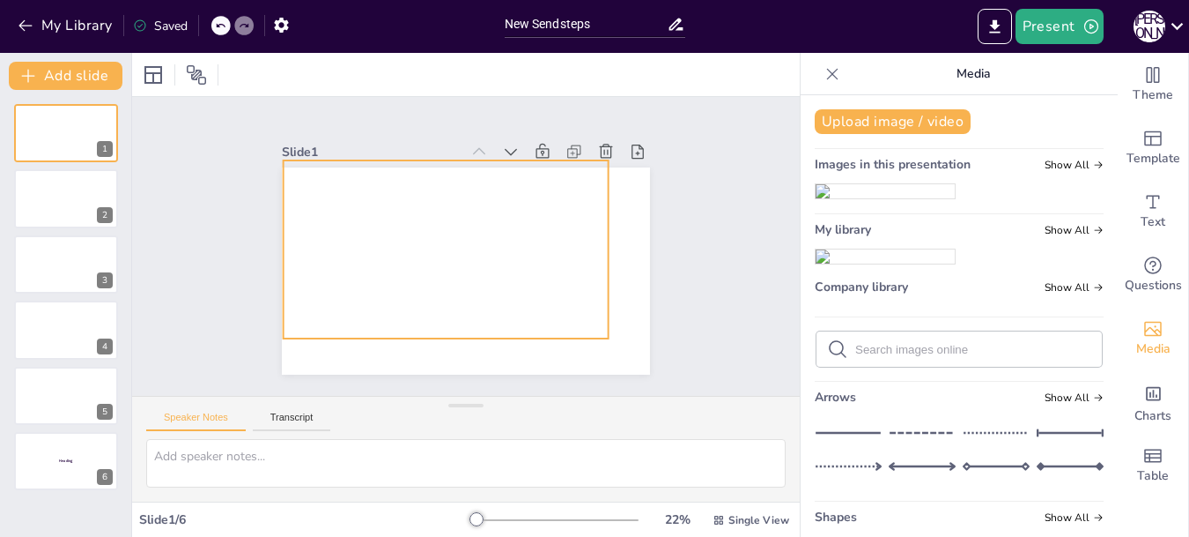
click at [578, 317] on div at bounding box center [420, 267] width 419 height 414
click at [219, 75] on icon at bounding box center [220, 75] width 18 height 18
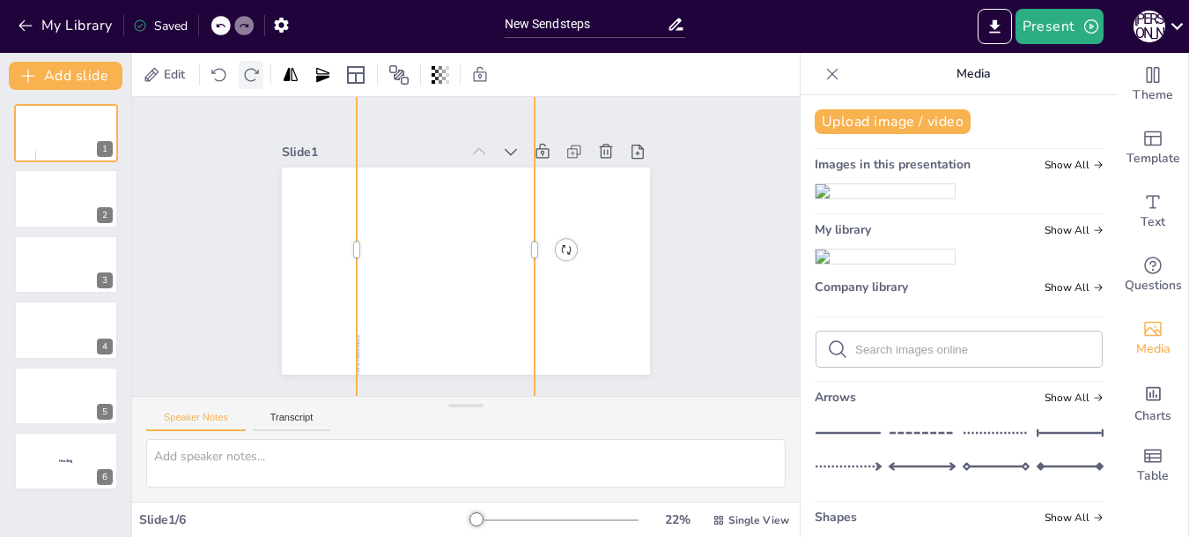
click at [255, 70] on icon at bounding box center [251, 75] width 18 height 18
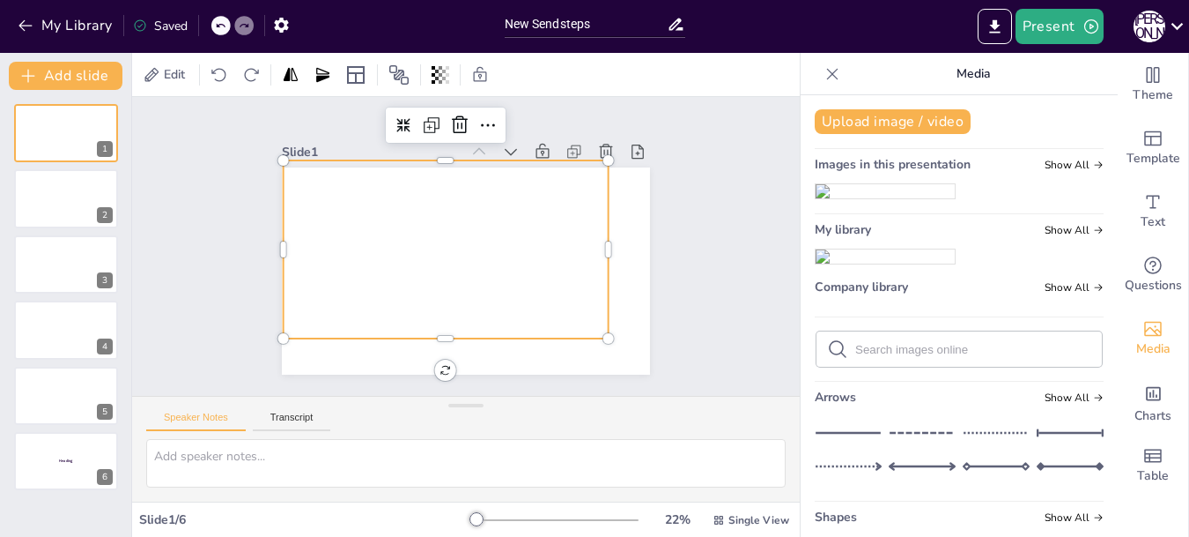
click at [247, 23] on icon at bounding box center [244, 25] width 11 height 11
click at [221, 26] on icon at bounding box center [220, 25] width 11 height 11
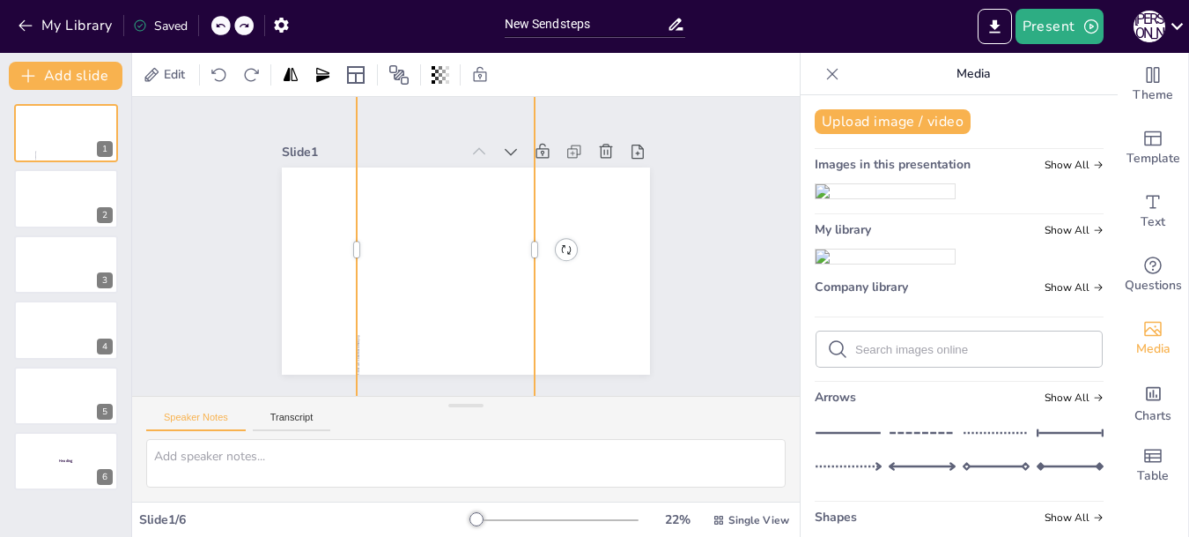
click at [221, 26] on icon at bounding box center [220, 25] width 11 height 11
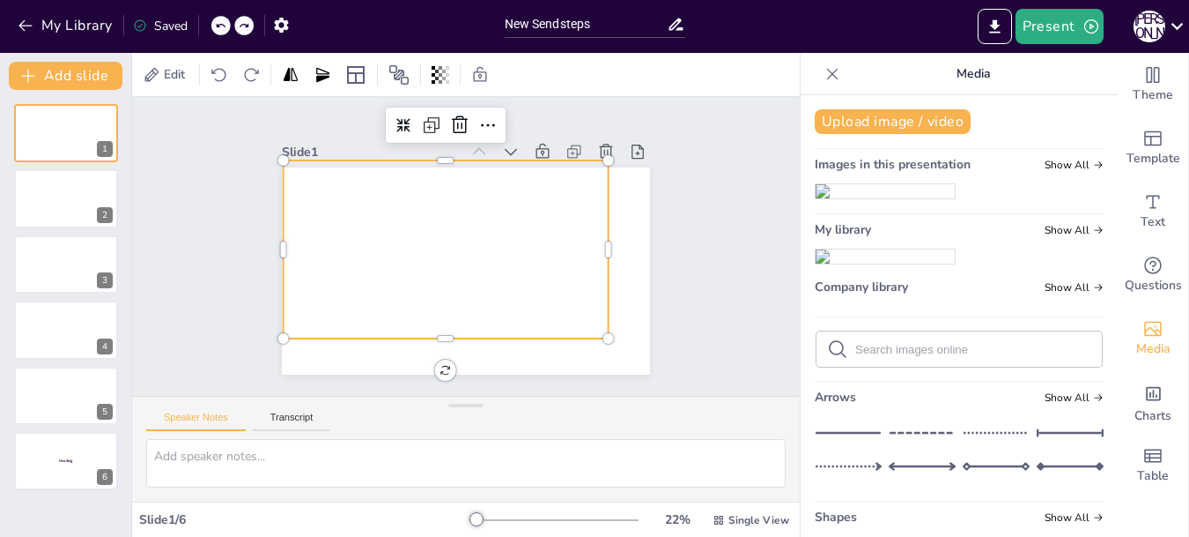
click at [221, 26] on icon at bounding box center [220, 25] width 11 height 11
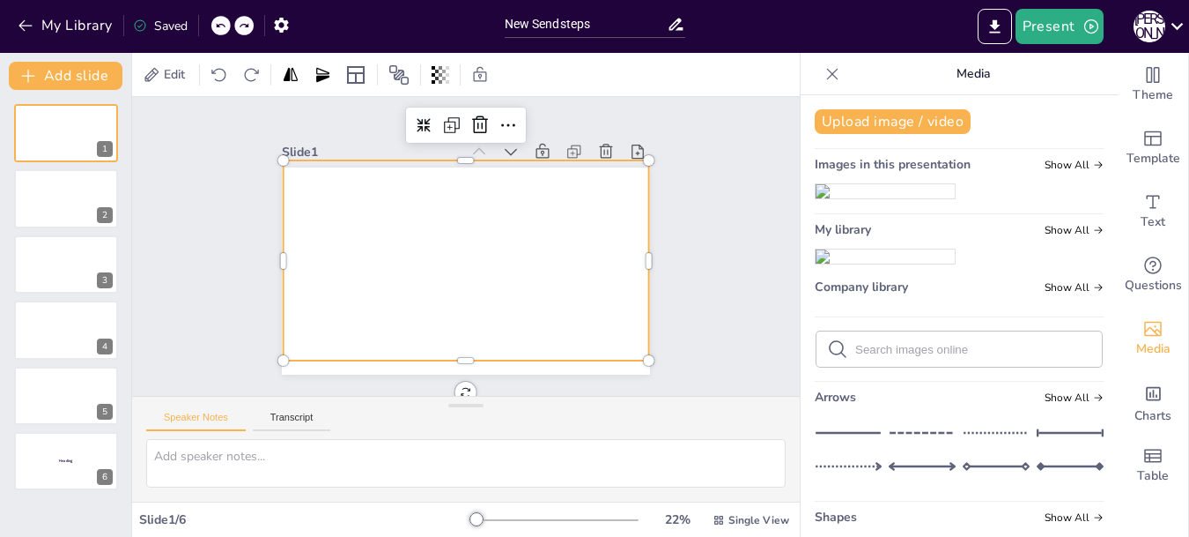
click at [221, 26] on icon at bounding box center [220, 25] width 11 height 11
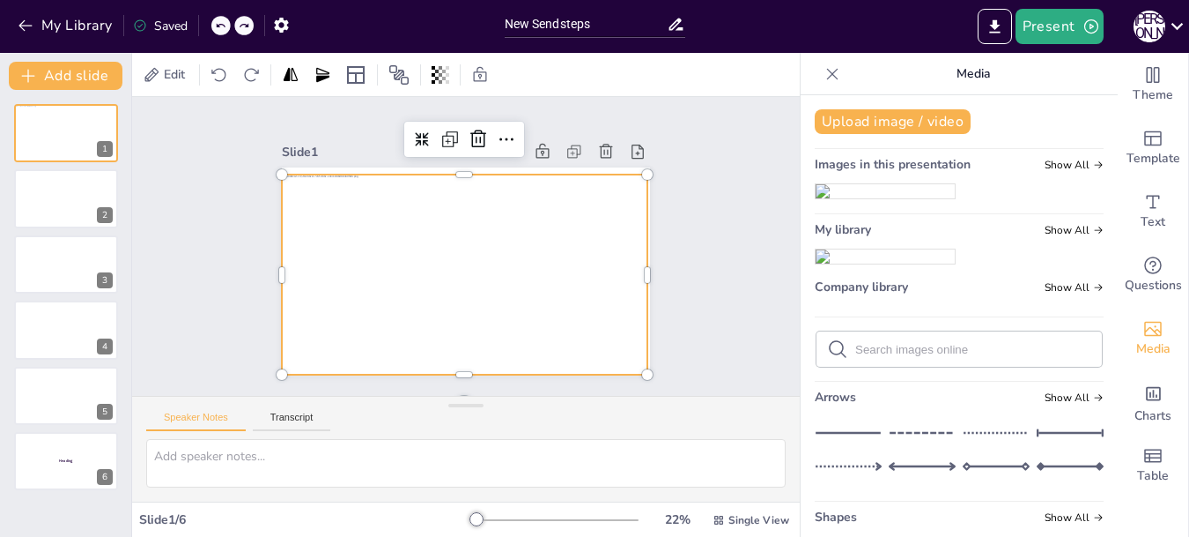
click at [221, 26] on icon at bounding box center [220, 25] width 11 height 11
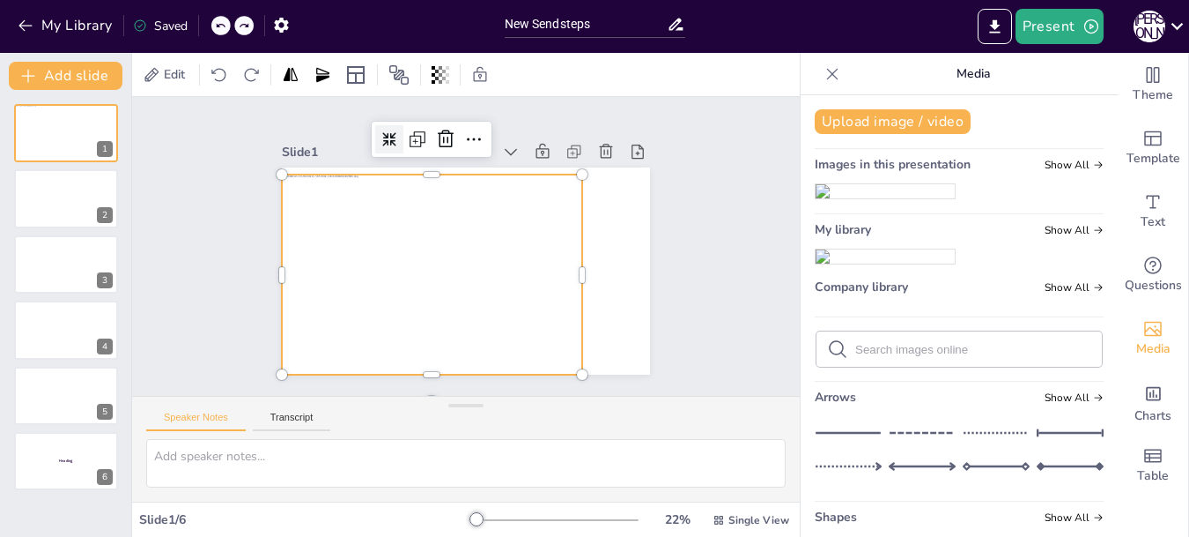
click at [547, 141] on icon at bounding box center [555, 149] width 17 height 17
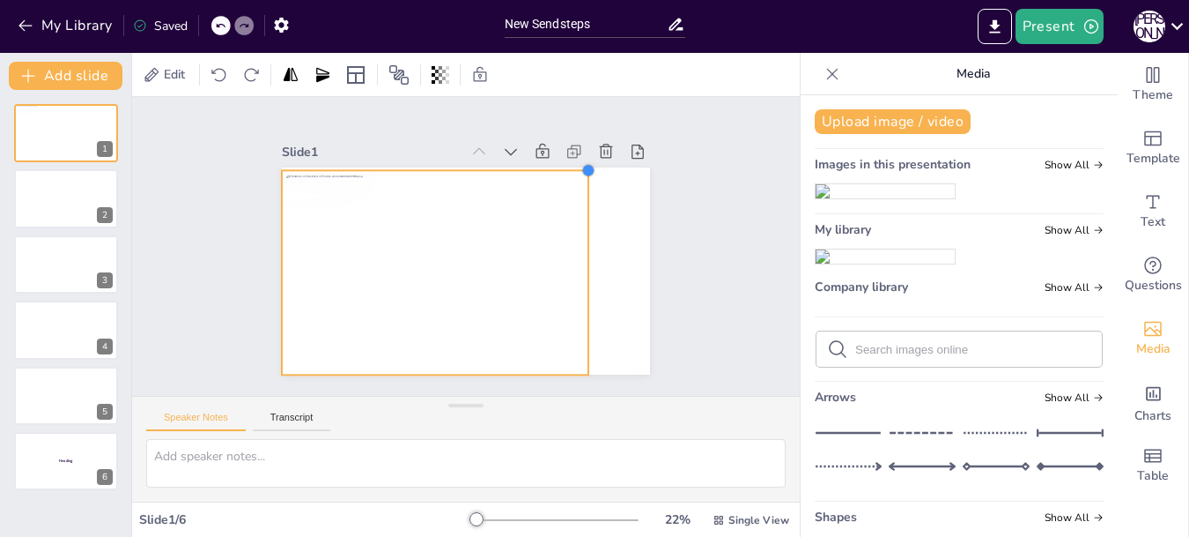
click at [563, 172] on div at bounding box center [441, 249] width 244 height 388
drag, startPoint x: 576, startPoint y: 268, endPoint x: 635, endPoint y: 266, distance: 59.1
click at [635, 266] on div at bounding box center [637, 329] width 77 height 198
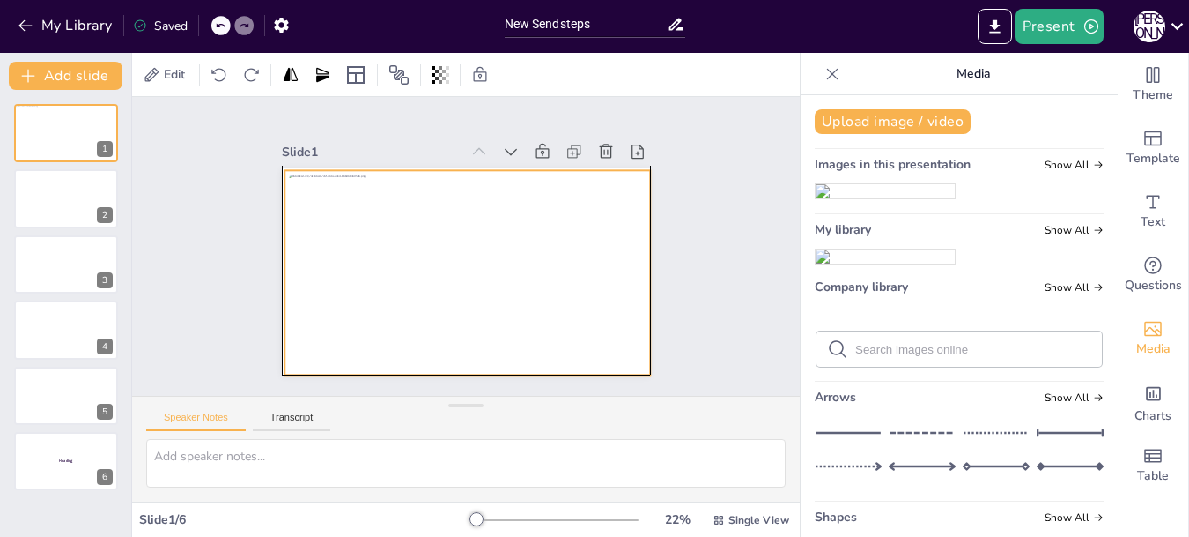
click at [472, 247] on div at bounding box center [446, 263] width 380 height 416
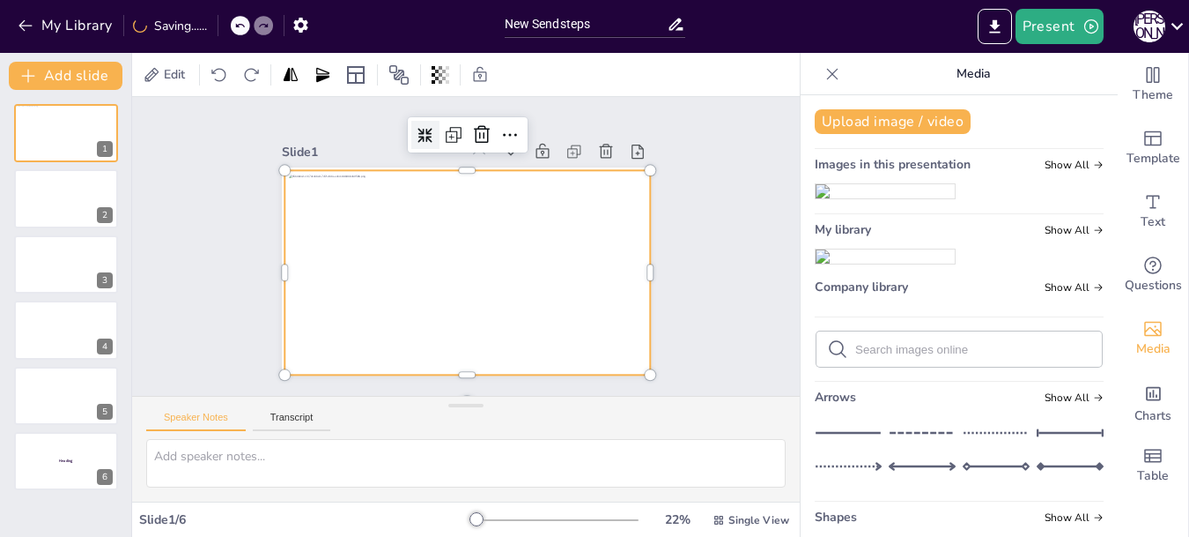
click at [609, 296] on div at bounding box center [441, 236] width 335 height 417
click at [676, 250] on div "Slide 1 Slide 2 Slide 3 Slide 4 Slide 5 Slide 6 Heading" at bounding box center [466, 246] width 530 height 424
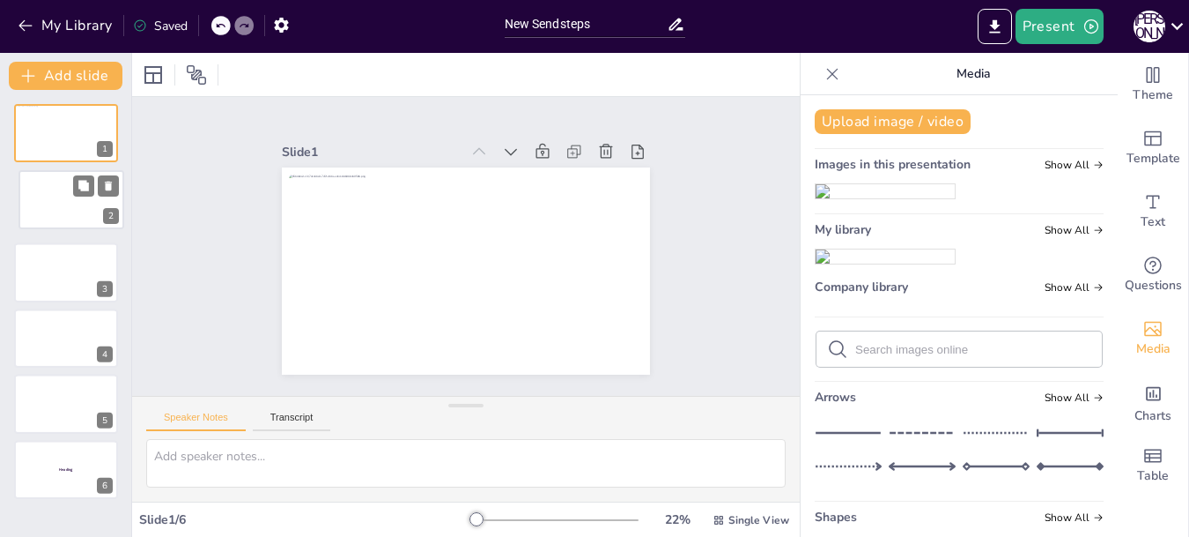
drag, startPoint x: 56, startPoint y: 200, endPoint x: 66, endPoint y: 197, distance: 10.0
click at [66, 197] on div at bounding box center [71, 199] width 104 height 58
